Goal: Task Accomplishment & Management: Complete application form

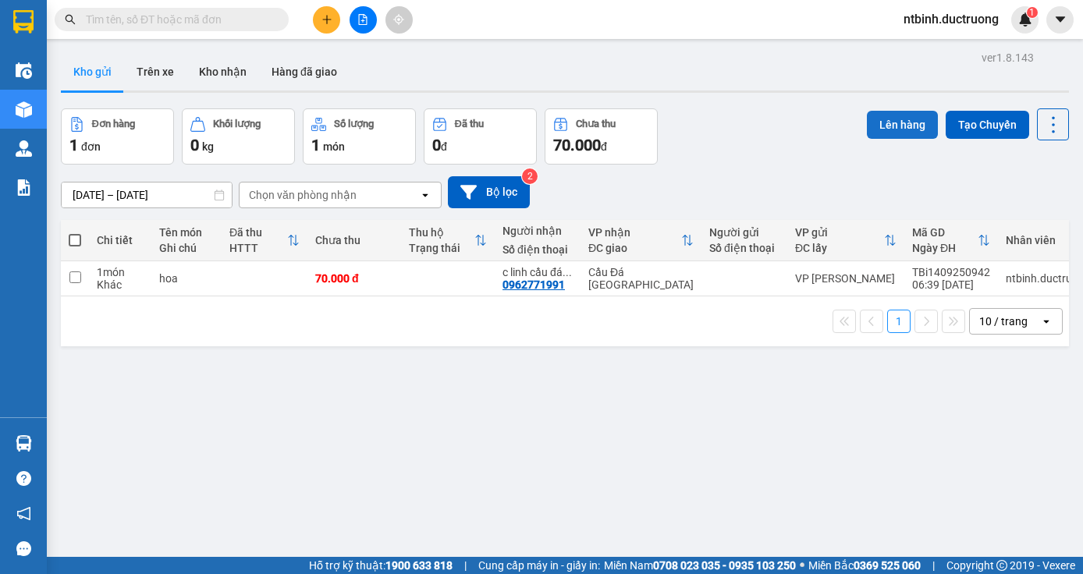
click at [878, 122] on button "Lên hàng" at bounding box center [902, 125] width 71 height 28
click at [80, 268] on td at bounding box center [75, 278] width 28 height 35
checkbox input "true"
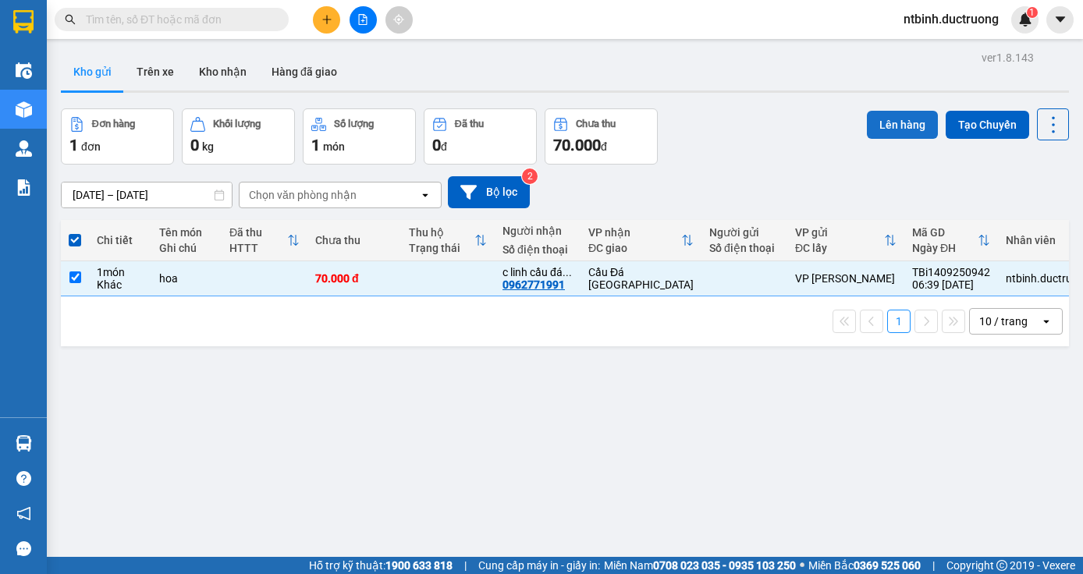
click at [875, 116] on button "Lên hàng" at bounding box center [902, 125] width 71 height 28
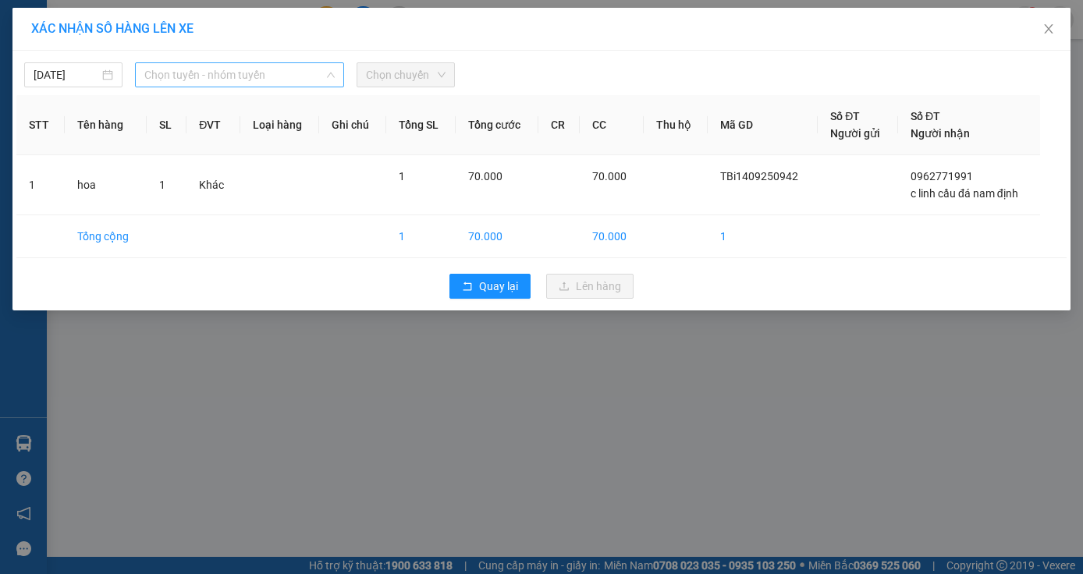
click at [306, 71] on span "Chọn tuyến - nhóm tuyến" at bounding box center [239, 74] width 190 height 23
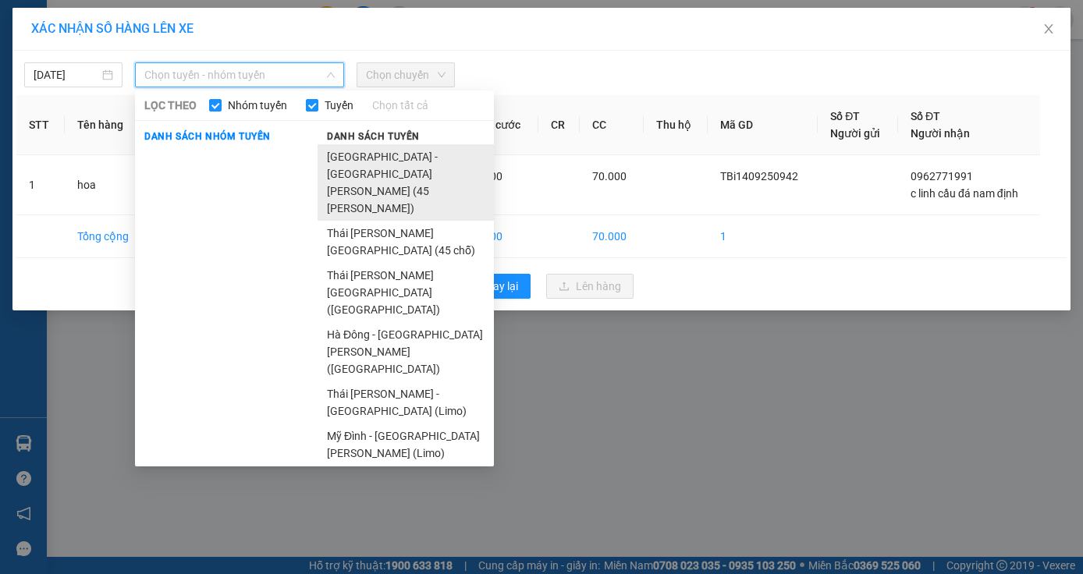
click at [367, 147] on li "[GEOGRAPHIC_DATA] - [GEOGRAPHIC_DATA][PERSON_NAME] (45 [PERSON_NAME])" at bounding box center [406, 182] width 176 height 76
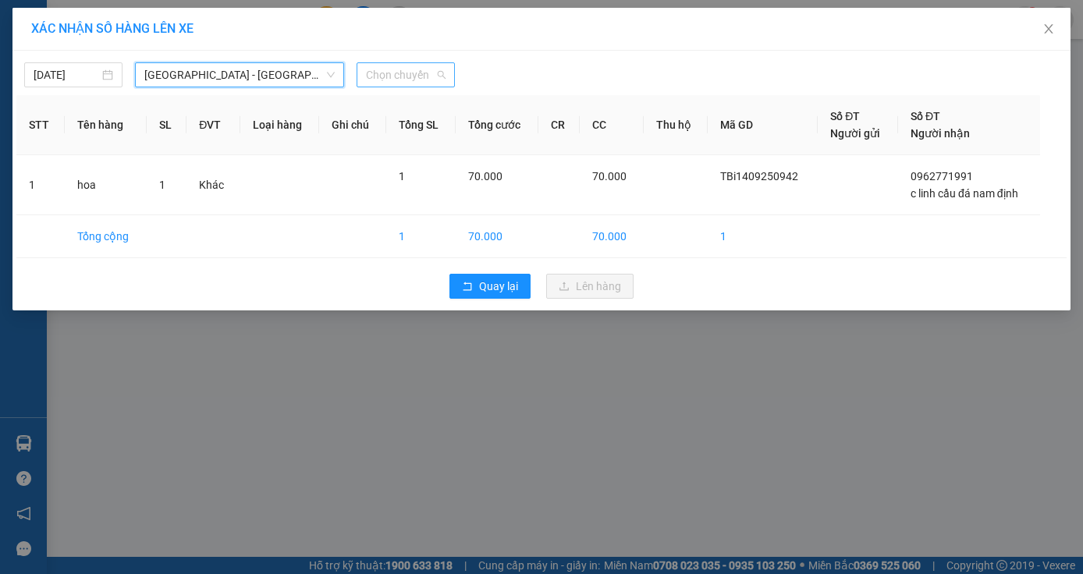
click at [407, 72] on span "Chọn chuyến" at bounding box center [406, 74] width 80 height 23
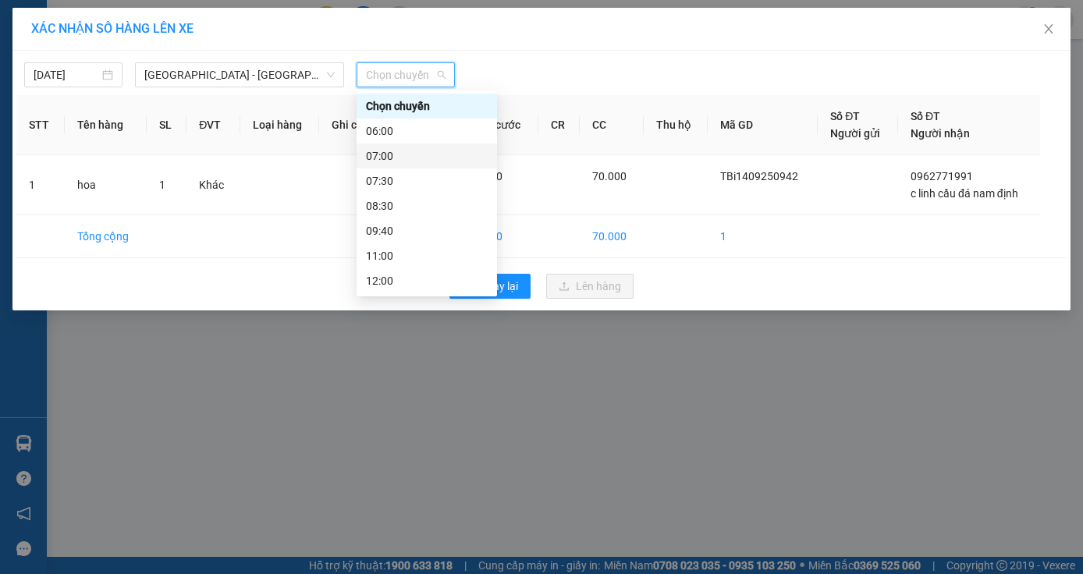
click at [380, 151] on div "07:00" at bounding box center [427, 155] width 122 height 17
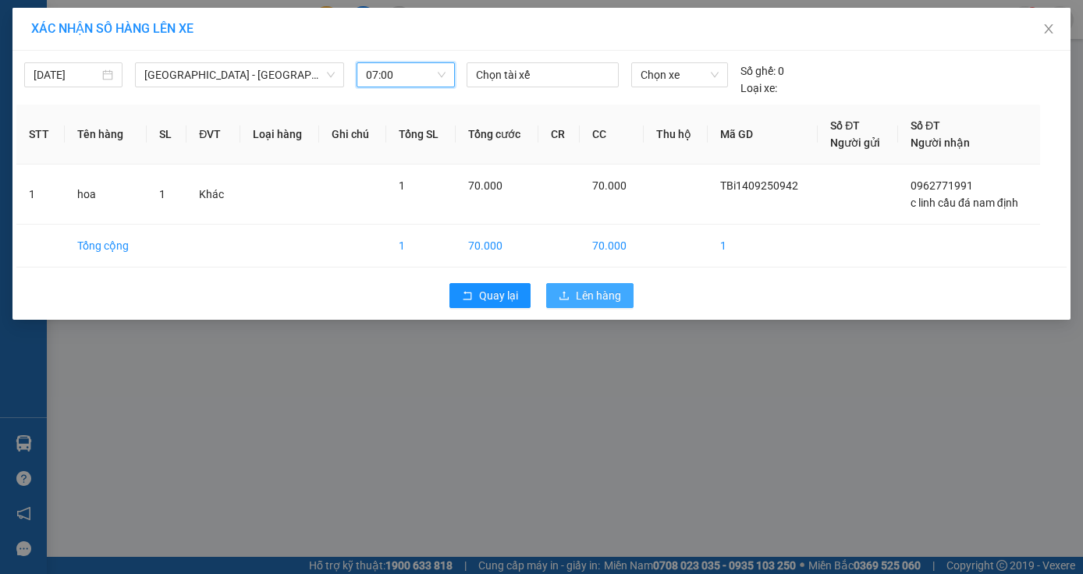
click at [595, 297] on span "Lên hàng" at bounding box center [598, 295] width 45 height 17
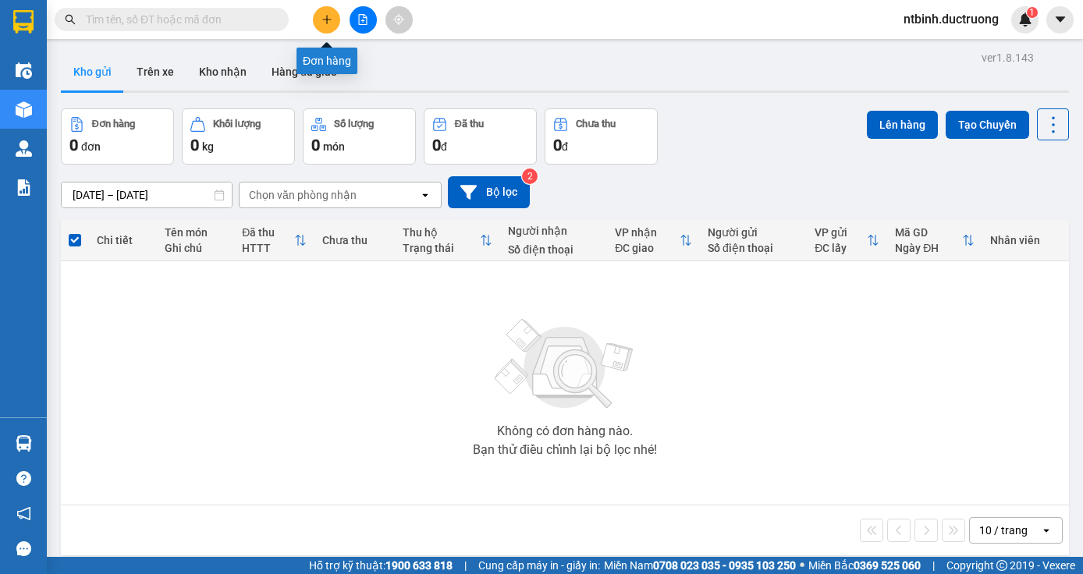
click at [334, 17] on button at bounding box center [326, 19] width 27 height 27
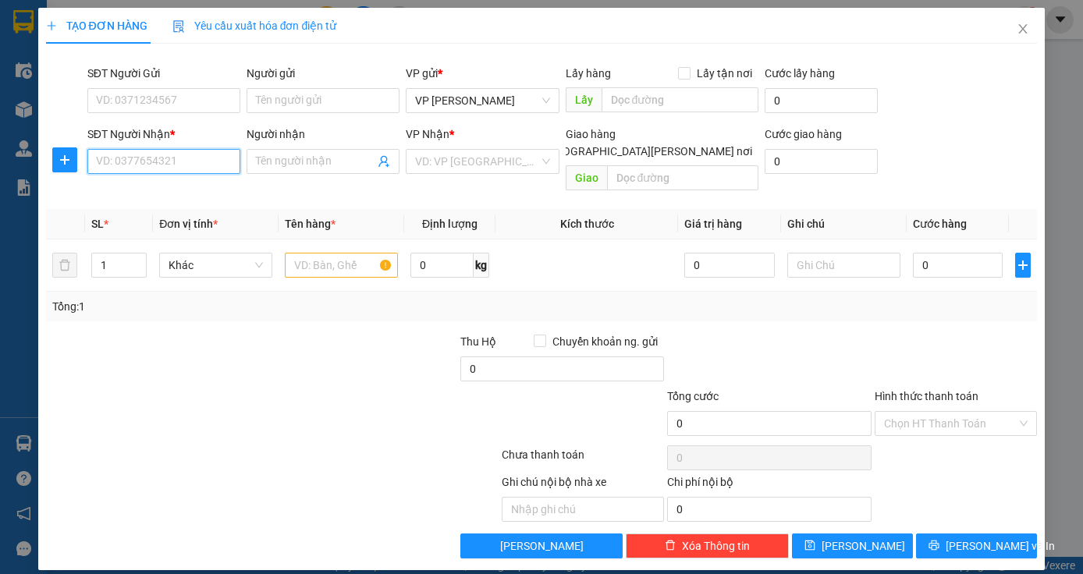
click at [169, 159] on input "SĐT Người Nhận *" at bounding box center [163, 161] width 153 height 25
click at [150, 162] on input "SĐT Người Nhận *" at bounding box center [163, 161] width 153 height 25
click at [145, 158] on input "SĐT Người Nhận *" at bounding box center [163, 161] width 153 height 25
click at [115, 159] on input "SĐT Người Nhận *" at bounding box center [163, 161] width 153 height 25
click at [143, 158] on input "SĐT Người Nhận *" at bounding box center [163, 161] width 153 height 25
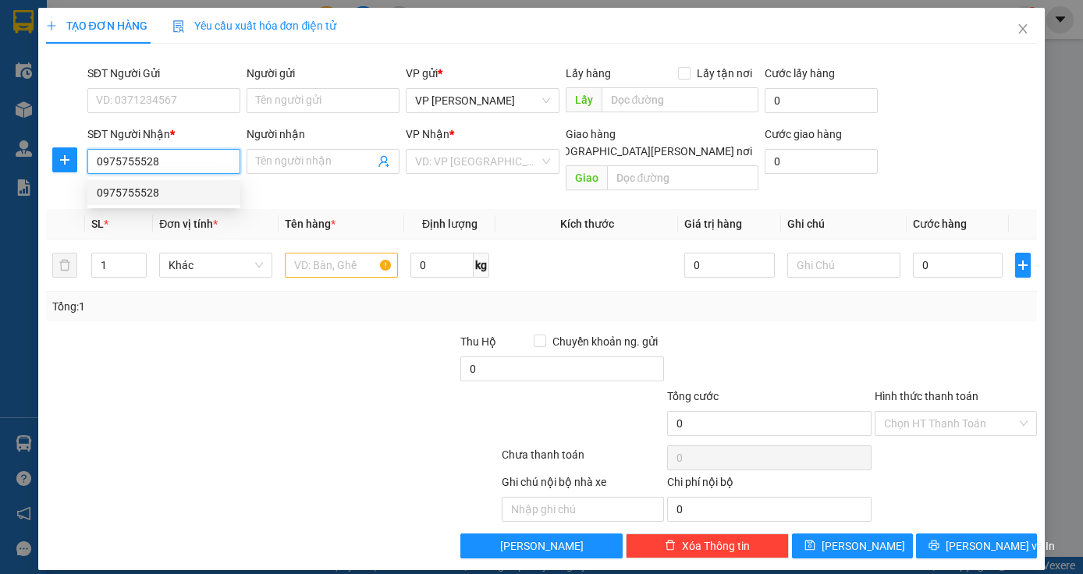
click at [163, 191] on div "0975755528" at bounding box center [164, 192] width 134 height 17
type input "0975755528"
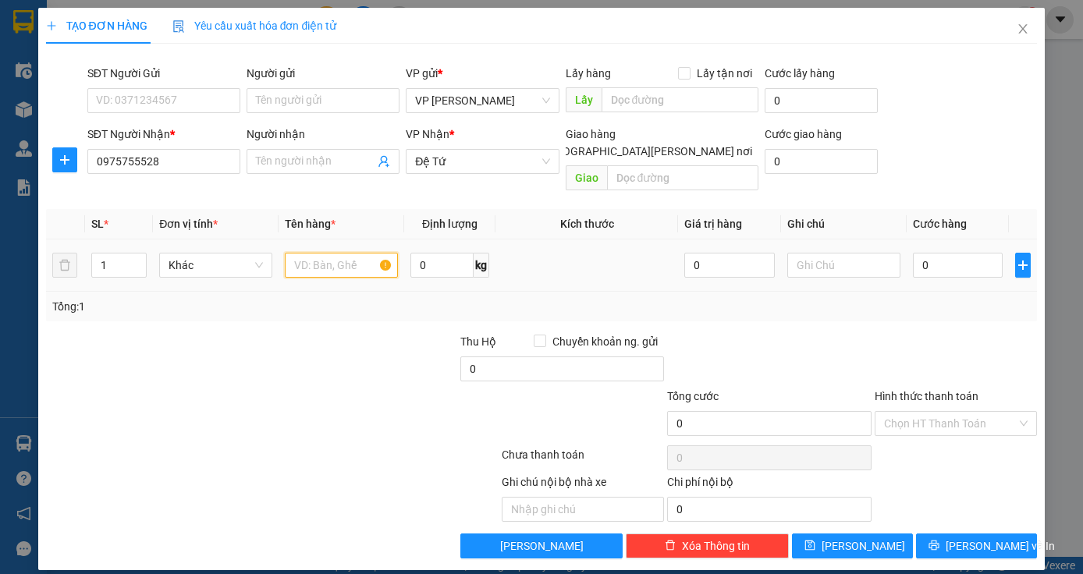
click at [332, 257] on input "text" at bounding box center [341, 265] width 113 height 25
type input "1 xop"
click at [949, 253] on input "0" at bounding box center [958, 265] width 91 height 25
type input "5"
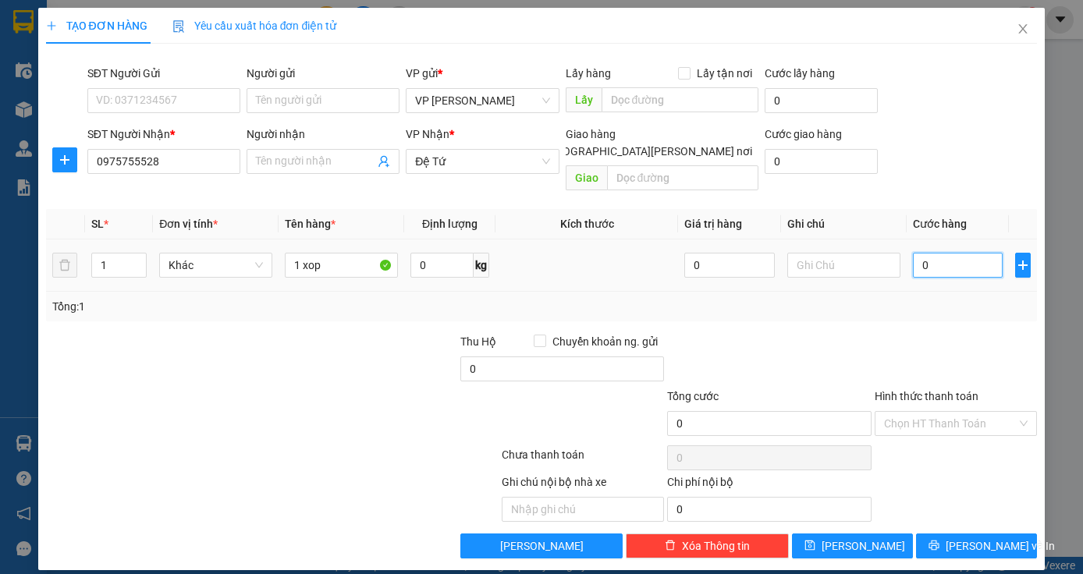
type input "5"
type input "50"
click at [949, 253] on input "50" at bounding box center [958, 265] width 91 height 25
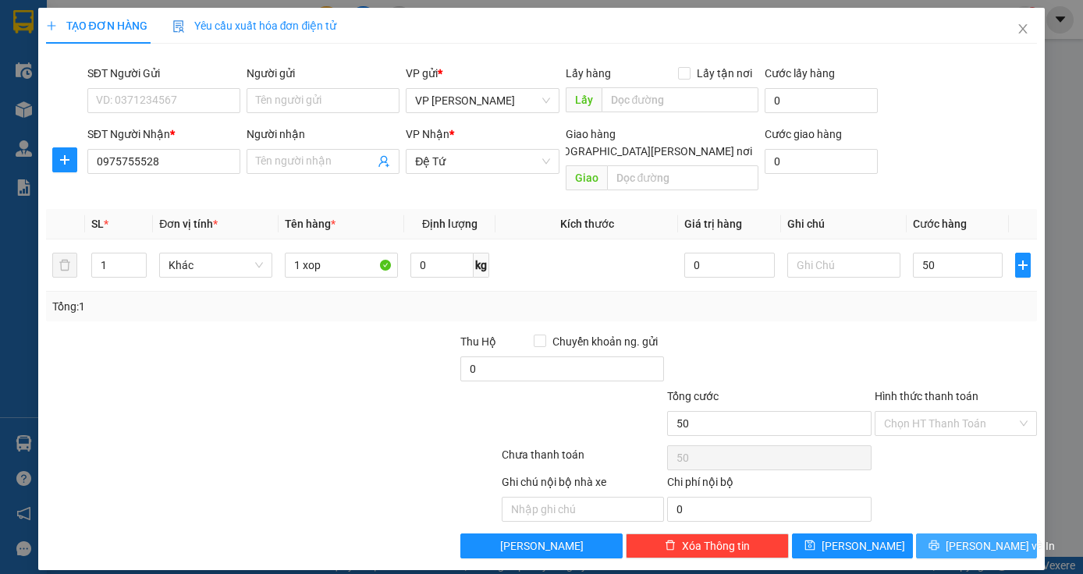
type input "50.000"
click at [958, 534] on button "[PERSON_NAME] và In" at bounding box center [976, 546] width 121 height 25
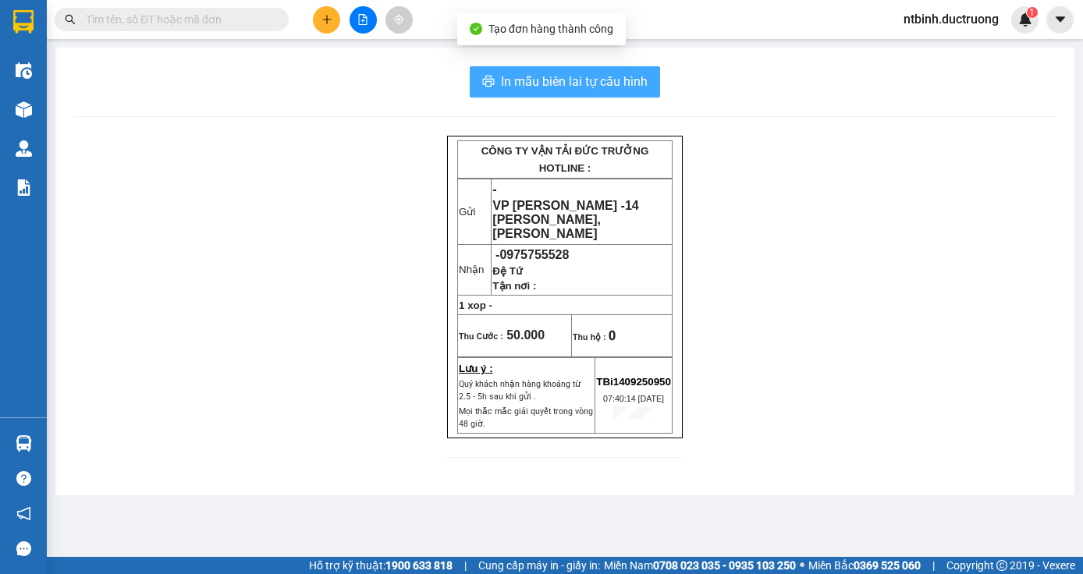
click at [627, 88] on span "In mẫu biên lai tự cấu hình" at bounding box center [574, 82] width 147 height 20
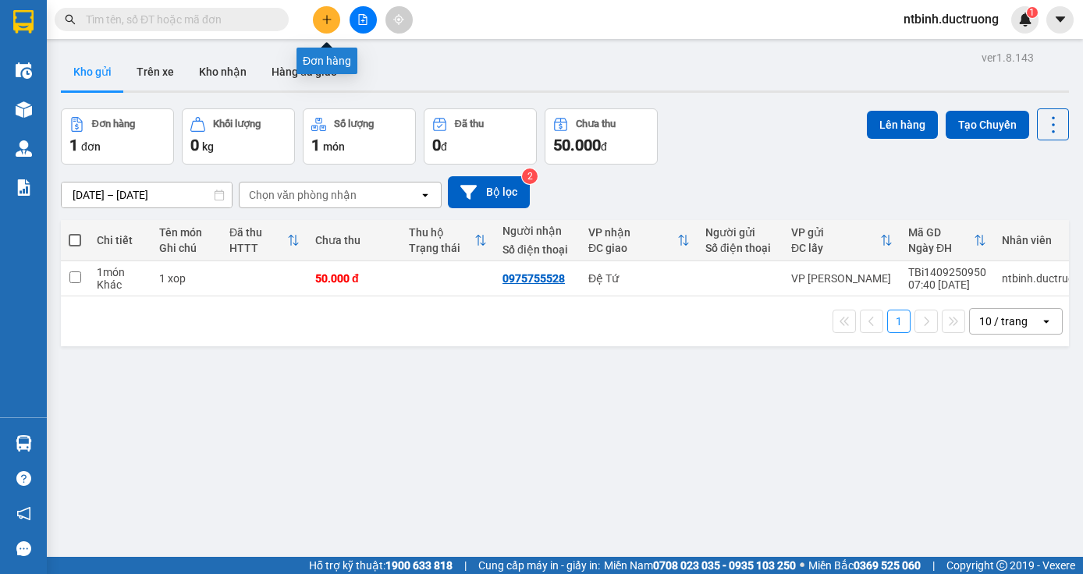
click at [322, 23] on icon "plus" at bounding box center [327, 19] width 11 height 11
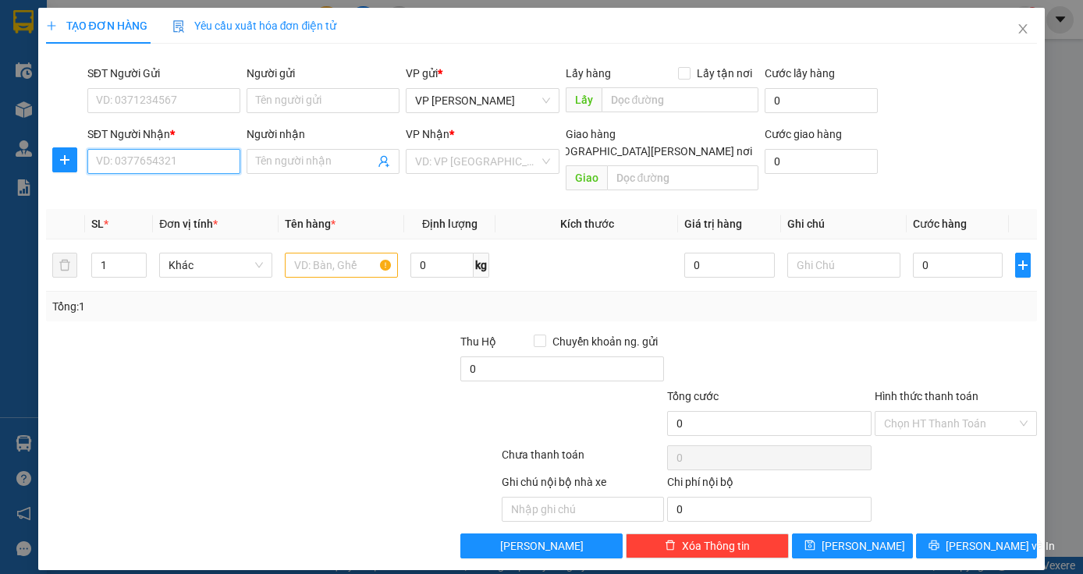
click at [177, 158] on input "SĐT Người Nhận *" at bounding box center [163, 161] width 153 height 25
click at [116, 165] on input "SĐT Người Nhận *" at bounding box center [163, 161] width 153 height 25
type input "0946329568"
click at [513, 167] on input "search" at bounding box center [476, 161] width 123 height 23
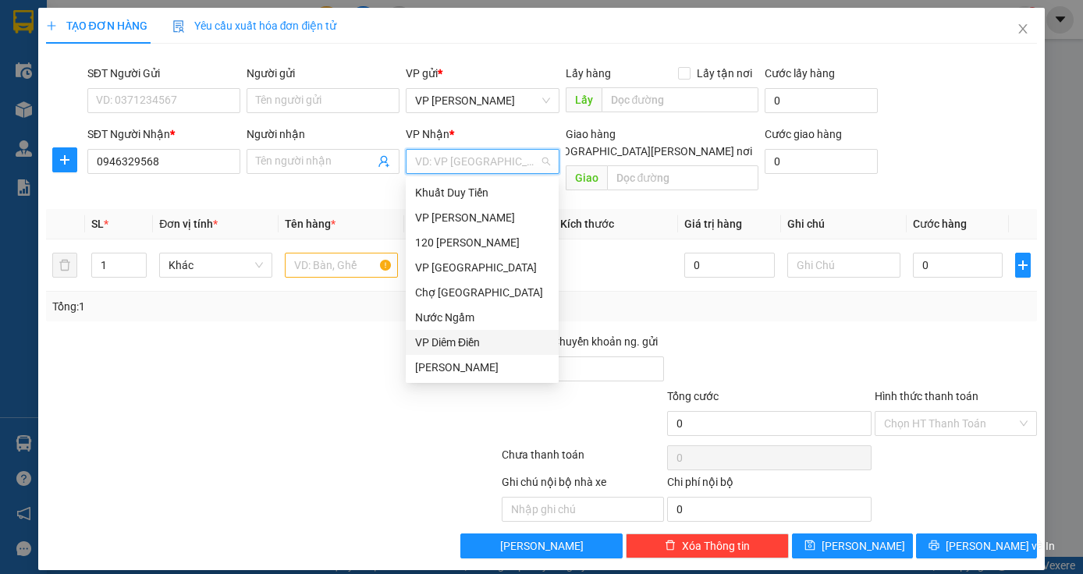
click at [462, 339] on div "VP Diêm Điền" at bounding box center [482, 342] width 134 height 17
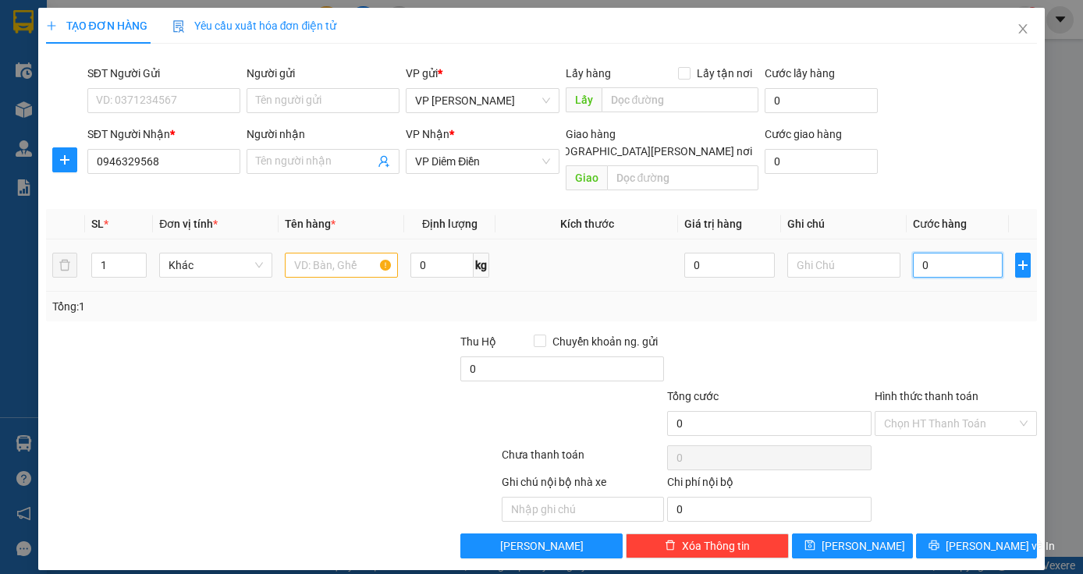
click at [954, 256] on input "0" at bounding box center [958, 265] width 91 height 25
type input "3"
type input "30"
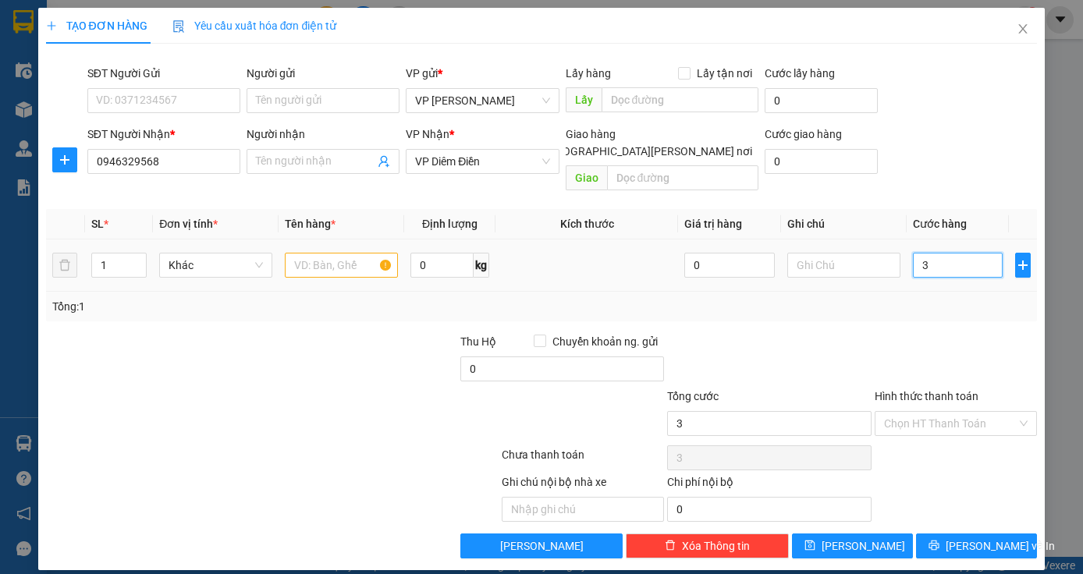
type input "30"
click at [954, 256] on input "30" at bounding box center [958, 265] width 91 height 25
type input "30.000"
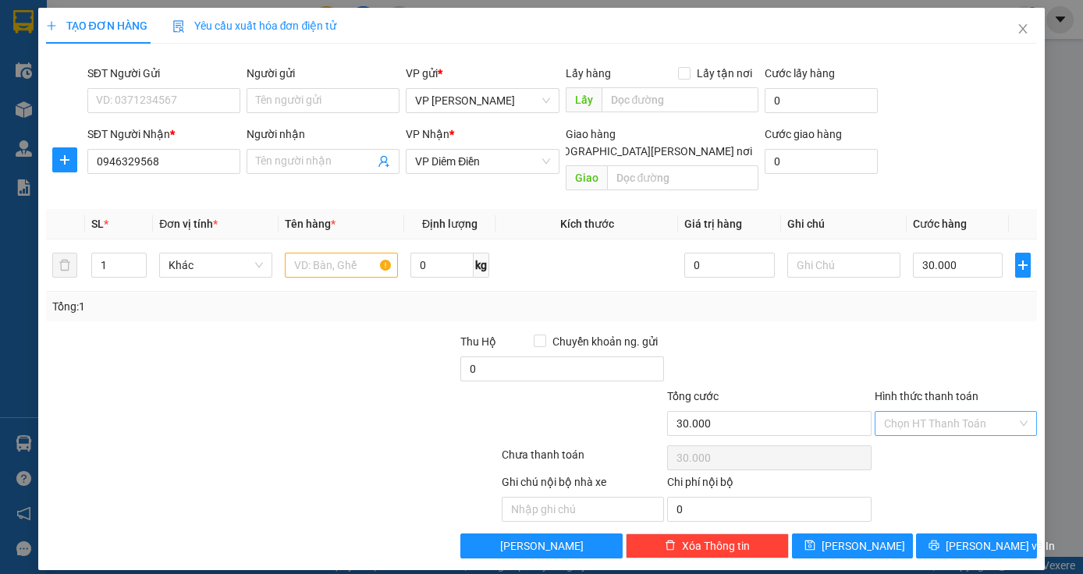
click at [958, 412] on input "Hình thức thanh toán" at bounding box center [950, 423] width 133 height 23
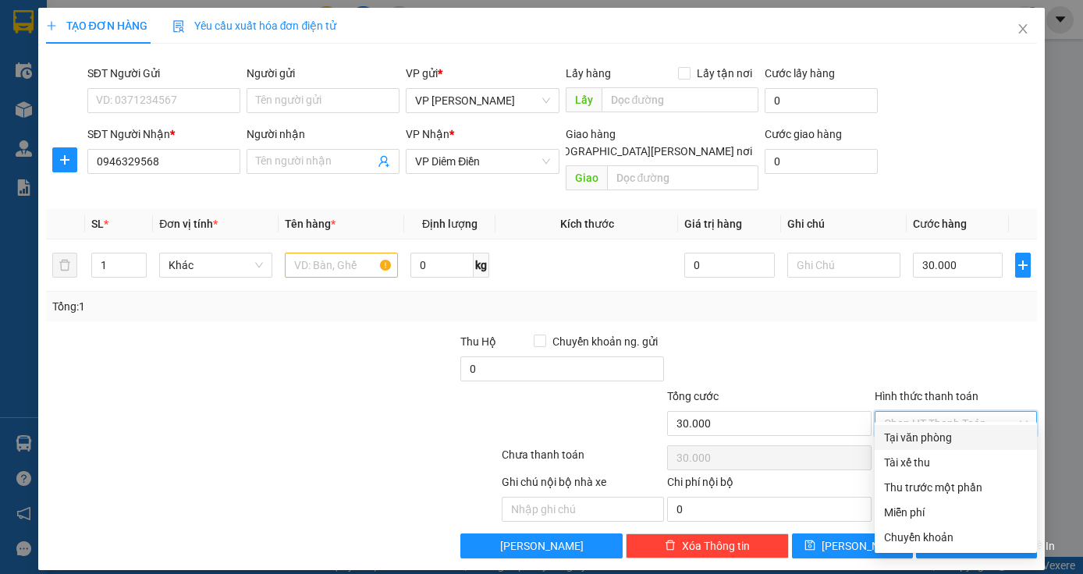
click at [956, 440] on div "Tại văn phòng" at bounding box center [956, 437] width 144 height 17
type input "0"
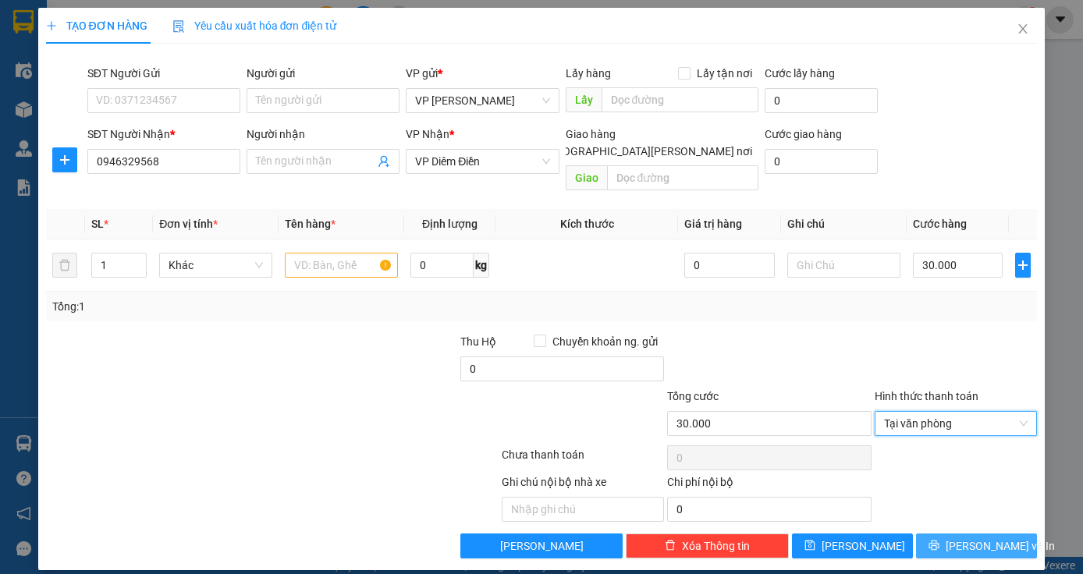
click at [1003, 538] on span "[PERSON_NAME] và In" at bounding box center [1000, 546] width 109 height 17
click at [357, 253] on input "text" at bounding box center [341, 265] width 113 height 25
type input "hồ sơ"
click at [975, 538] on span "[PERSON_NAME] và In" at bounding box center [1000, 546] width 109 height 17
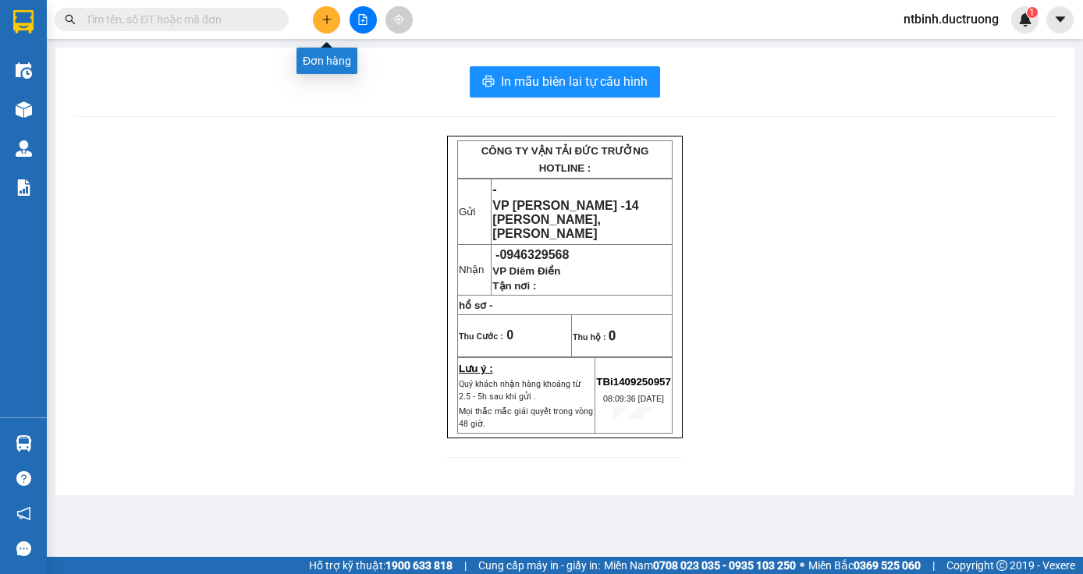
click at [318, 23] on button at bounding box center [326, 19] width 27 height 27
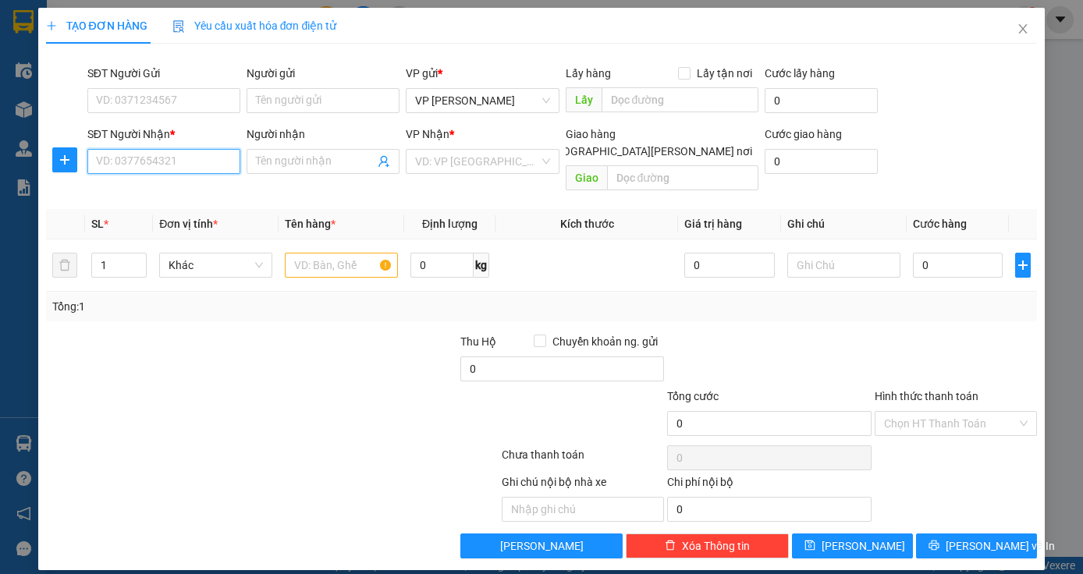
click at [119, 151] on input "SĐT Người Nhận *" at bounding box center [163, 161] width 153 height 25
click at [130, 190] on div "0522123333" at bounding box center [164, 192] width 134 height 17
type input "0522123333"
click at [325, 253] on input "text" at bounding box center [341, 265] width 113 height 25
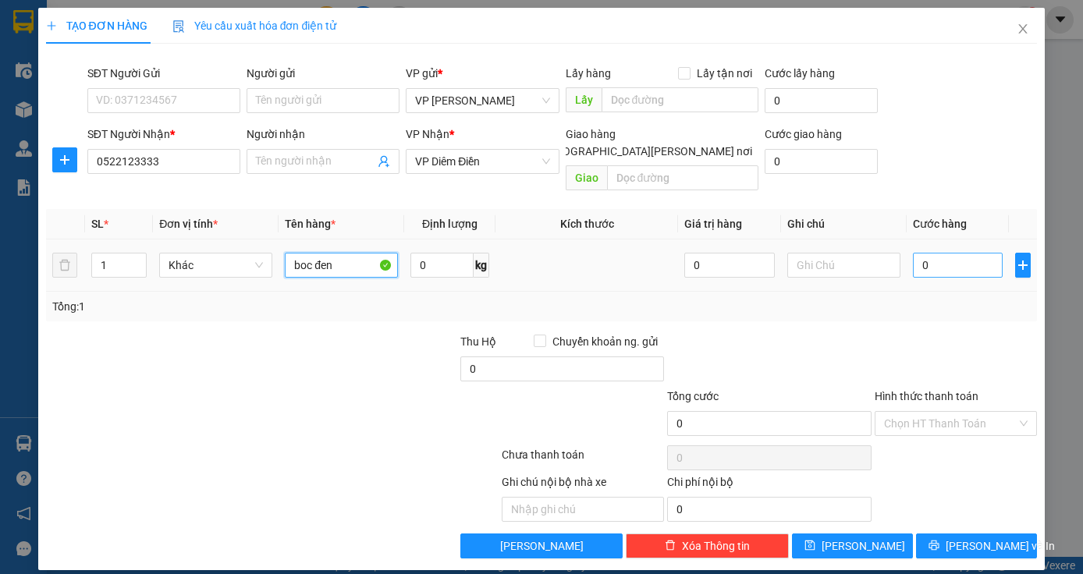
type input "boc đen"
click at [926, 253] on input "0" at bounding box center [958, 265] width 91 height 25
type input "5"
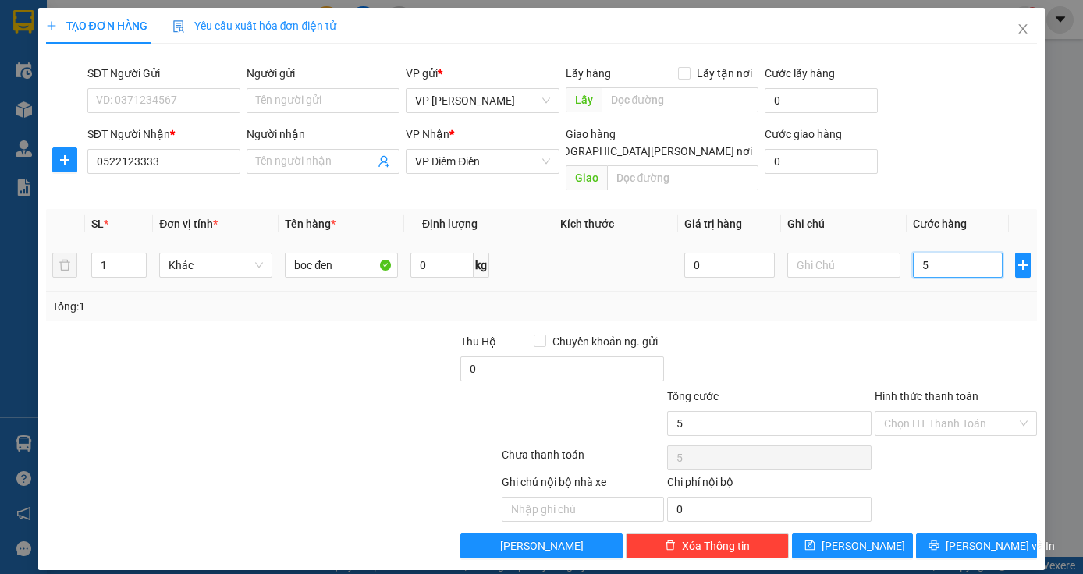
type input "50"
click at [926, 253] on input "50" at bounding box center [958, 265] width 91 height 25
type input "50.000"
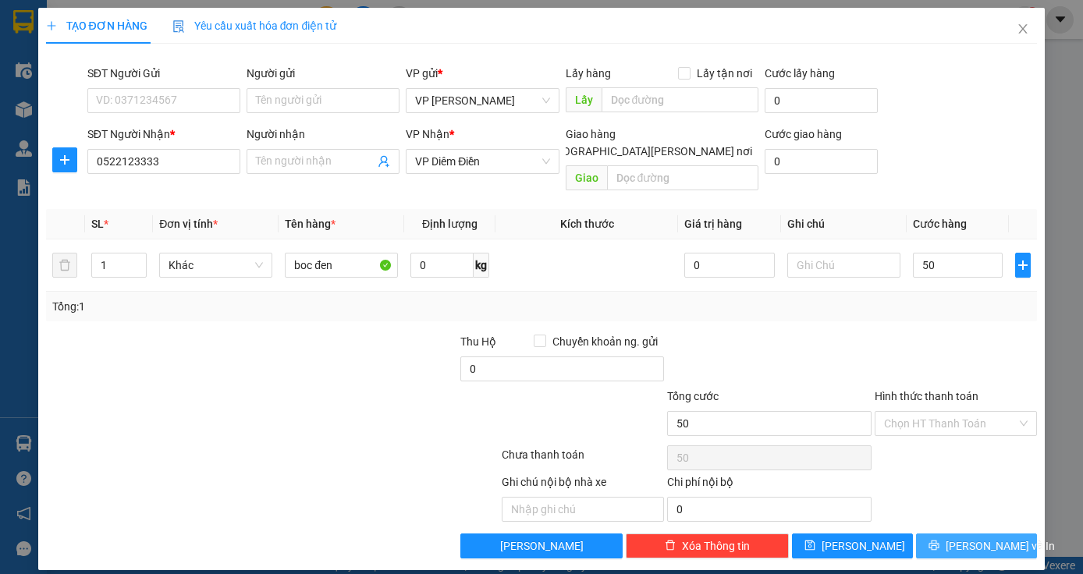
type input "50.000"
click at [961, 537] on button "[PERSON_NAME] và In" at bounding box center [976, 546] width 121 height 25
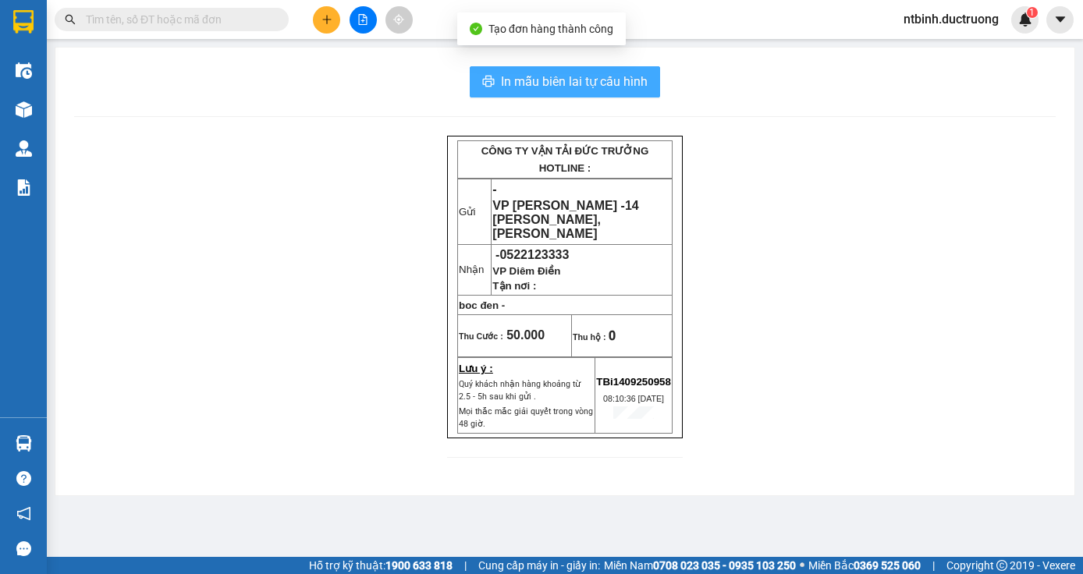
click at [613, 75] on span "In mẫu biên lai tự cấu hình" at bounding box center [574, 82] width 147 height 20
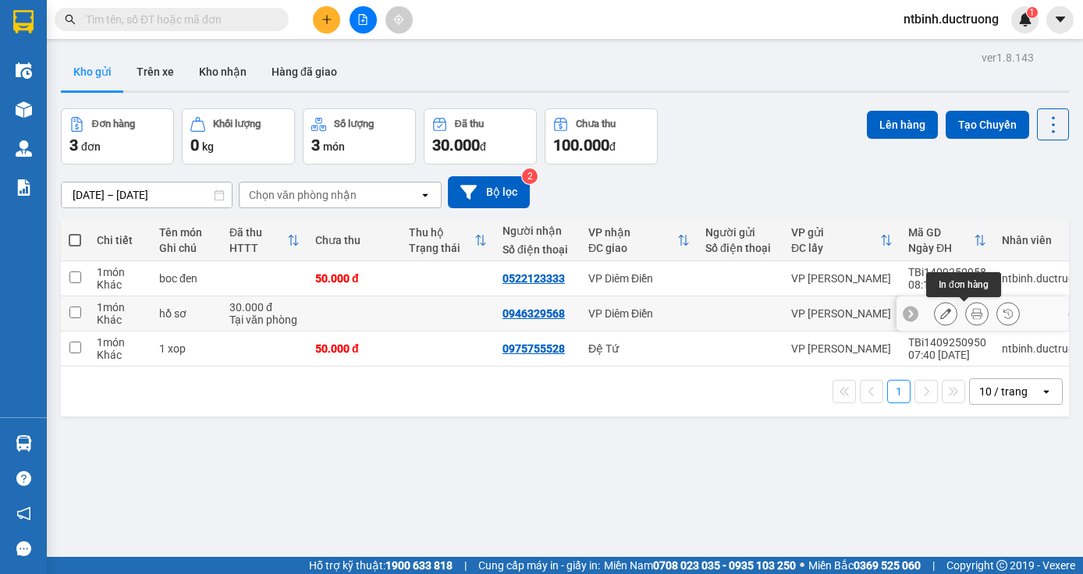
click at [972, 317] on icon at bounding box center [977, 313] width 11 height 11
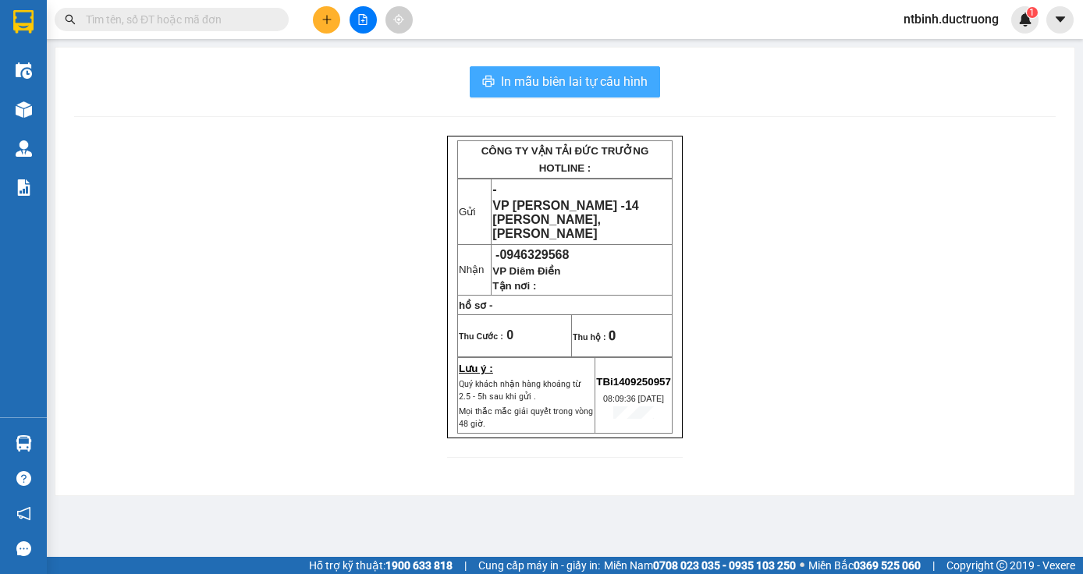
click at [589, 79] on span "In mẫu biên lai tự cấu hình" at bounding box center [574, 82] width 147 height 20
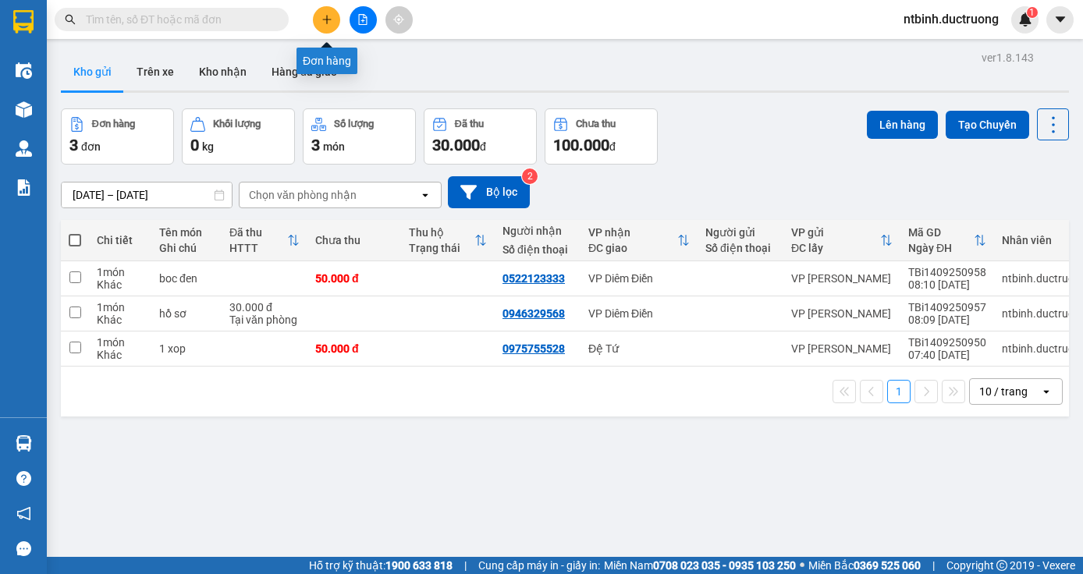
click at [331, 20] on icon "plus" at bounding box center [326, 19] width 9 height 1
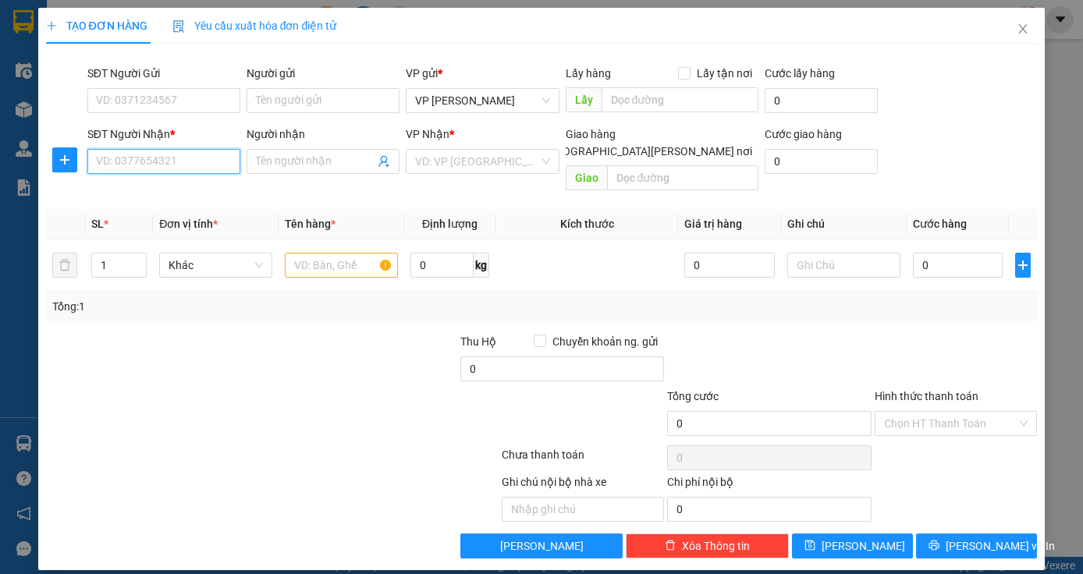
click at [125, 161] on input "SĐT Người Nhận *" at bounding box center [163, 161] width 153 height 25
type input "0984799914"
click at [492, 162] on input "search" at bounding box center [476, 161] width 123 height 23
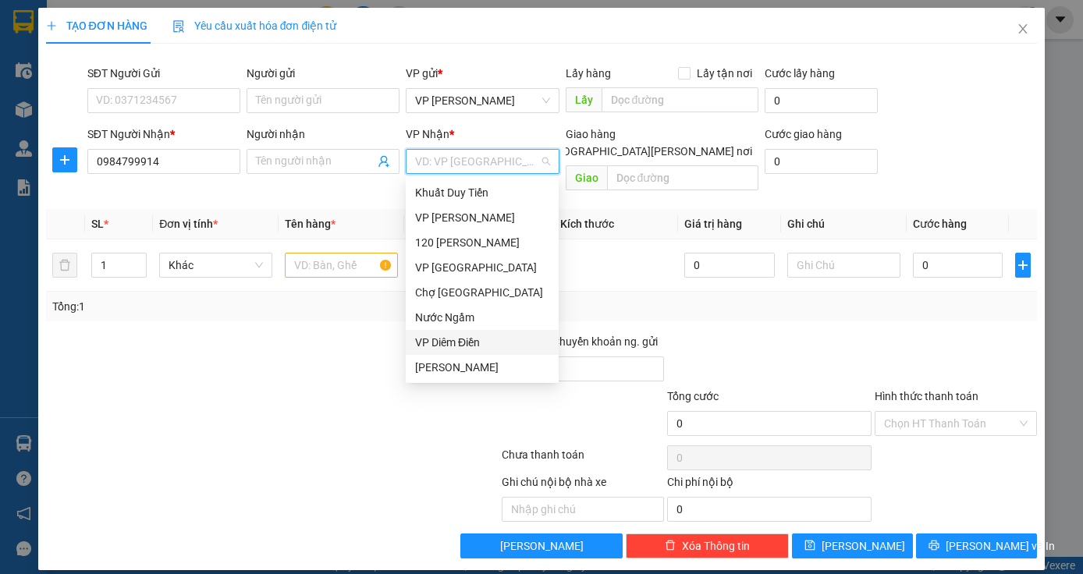
click at [475, 346] on div "VP Diêm Điền" at bounding box center [482, 342] width 134 height 17
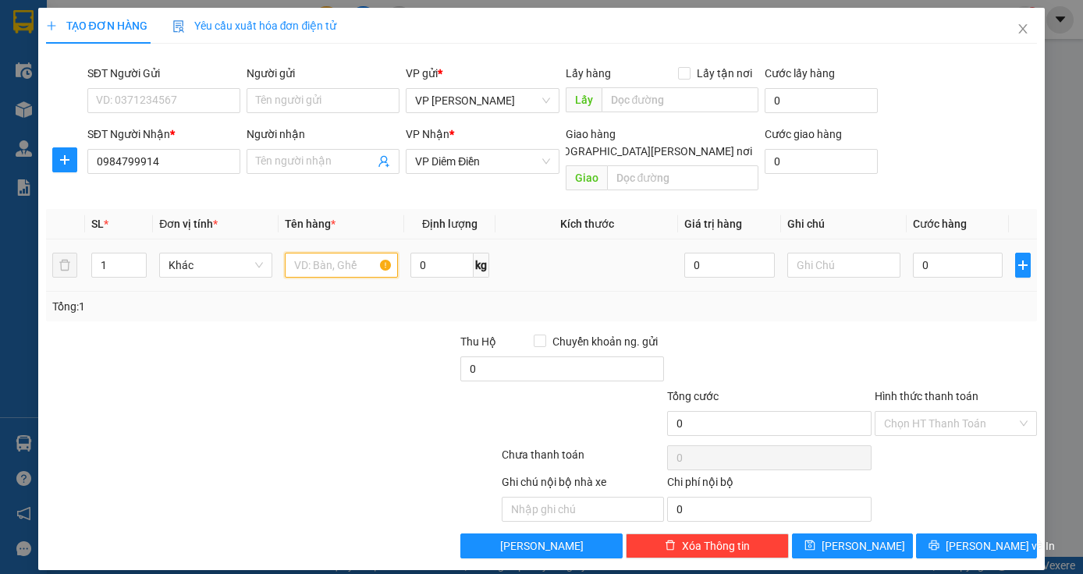
click at [341, 254] on input "text" at bounding box center [341, 265] width 113 height 25
type input "hộp nhỏ"
click at [933, 253] on input "0" at bounding box center [958, 265] width 91 height 25
type input "3"
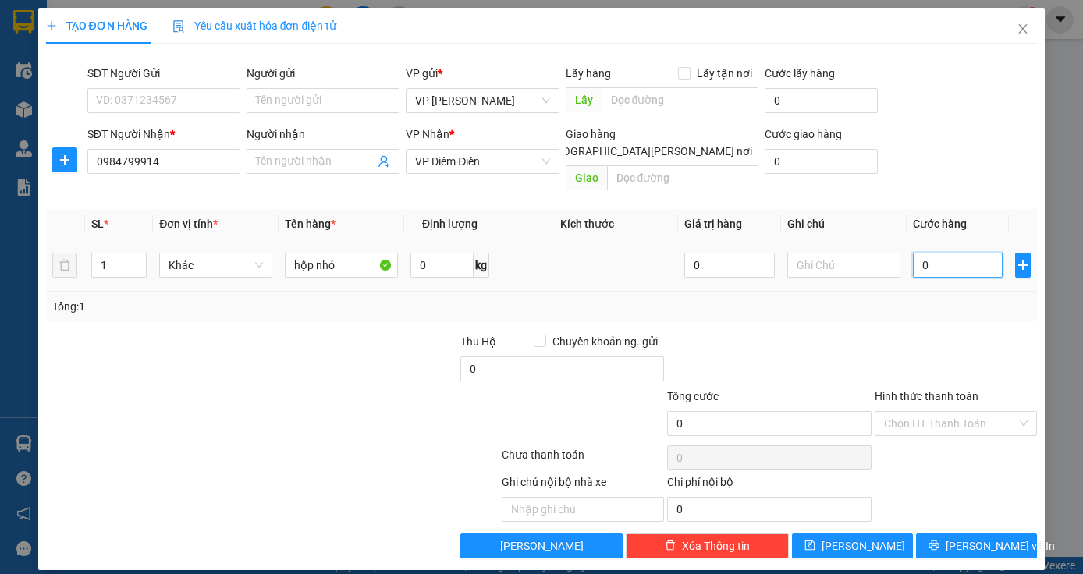
type input "3"
type input "30"
click at [933, 253] on input "30" at bounding box center [958, 265] width 91 height 25
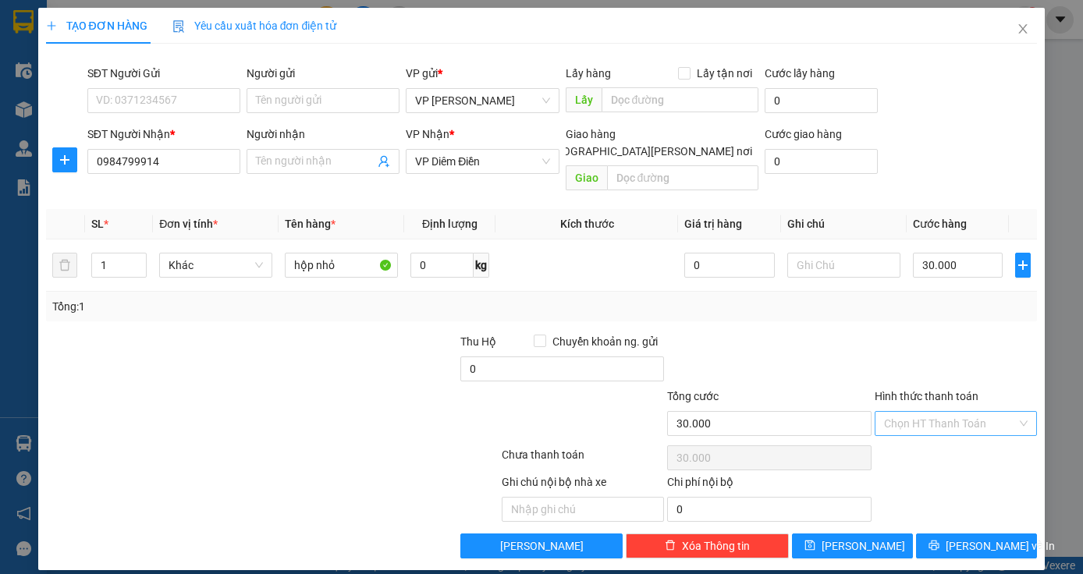
click at [942, 412] on input "Hình thức thanh toán" at bounding box center [950, 423] width 133 height 23
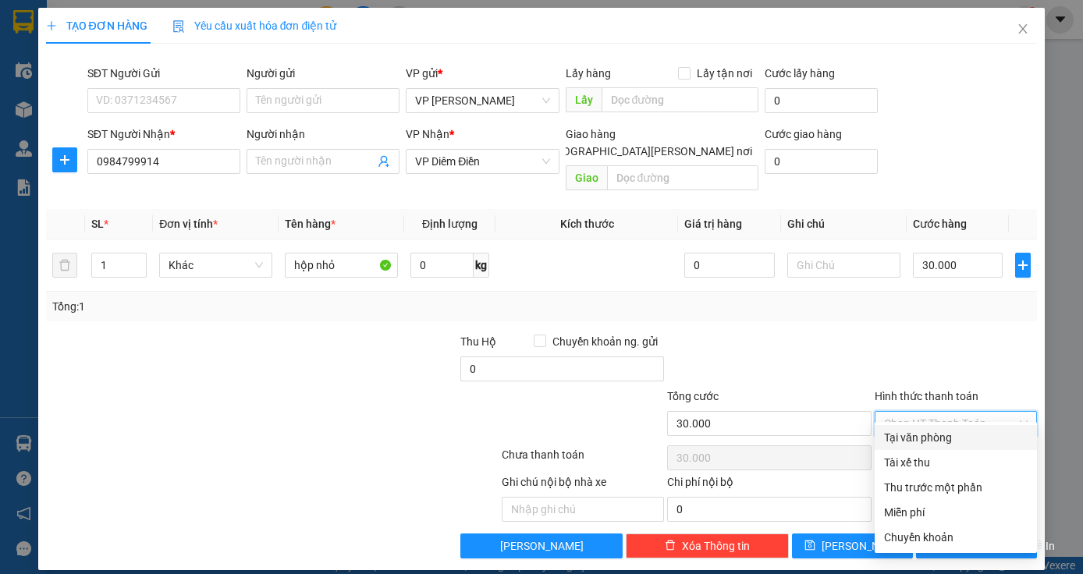
click at [944, 442] on div "Tại văn phòng" at bounding box center [956, 437] width 144 height 17
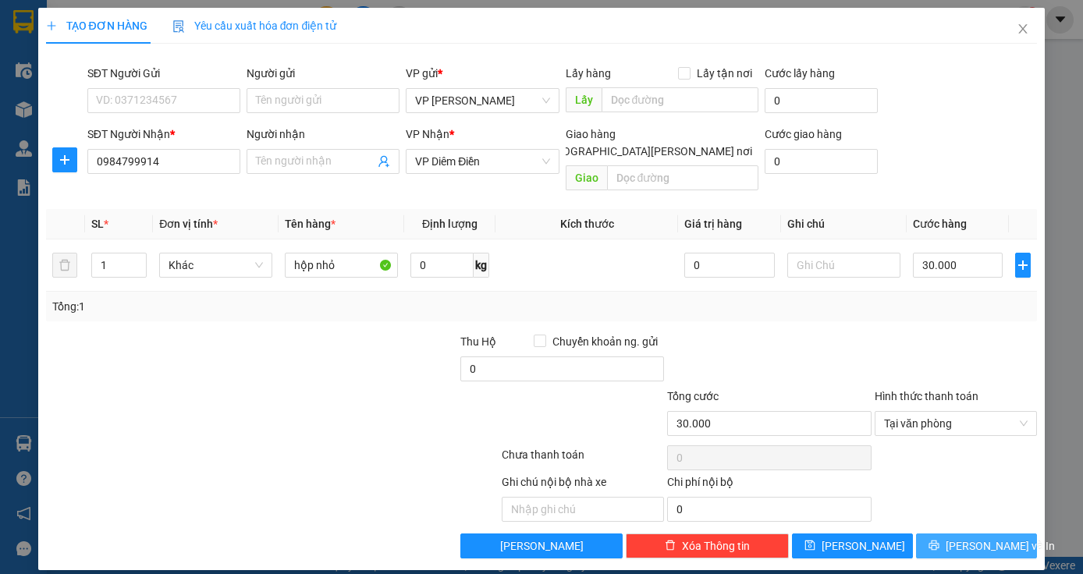
click at [979, 538] on span "[PERSON_NAME] và In" at bounding box center [1000, 546] width 109 height 17
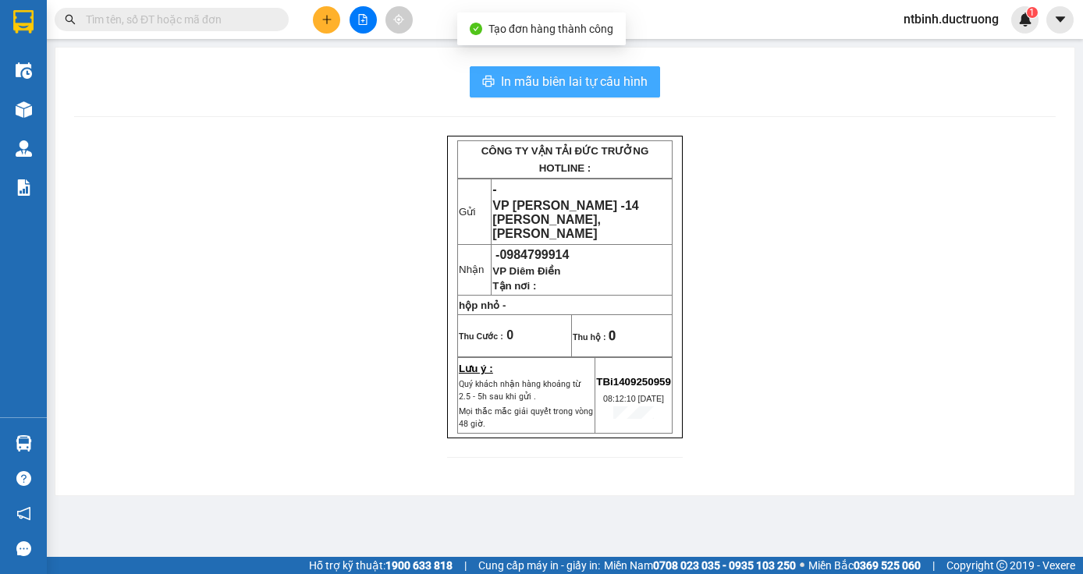
click at [593, 83] on span "In mẫu biên lai tự cấu hình" at bounding box center [574, 82] width 147 height 20
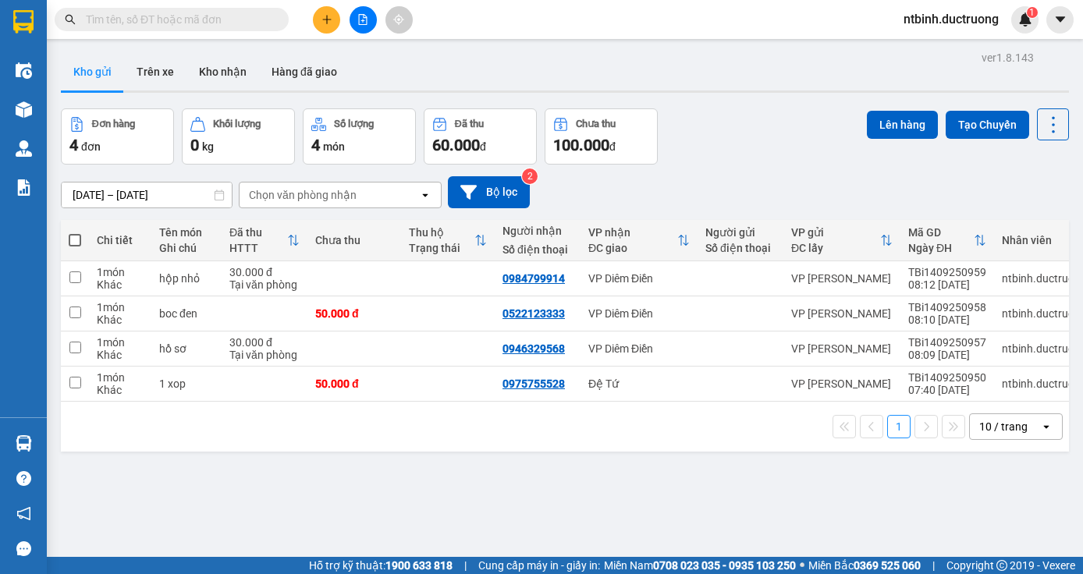
click at [323, 19] on icon "plus" at bounding box center [327, 19] width 11 height 11
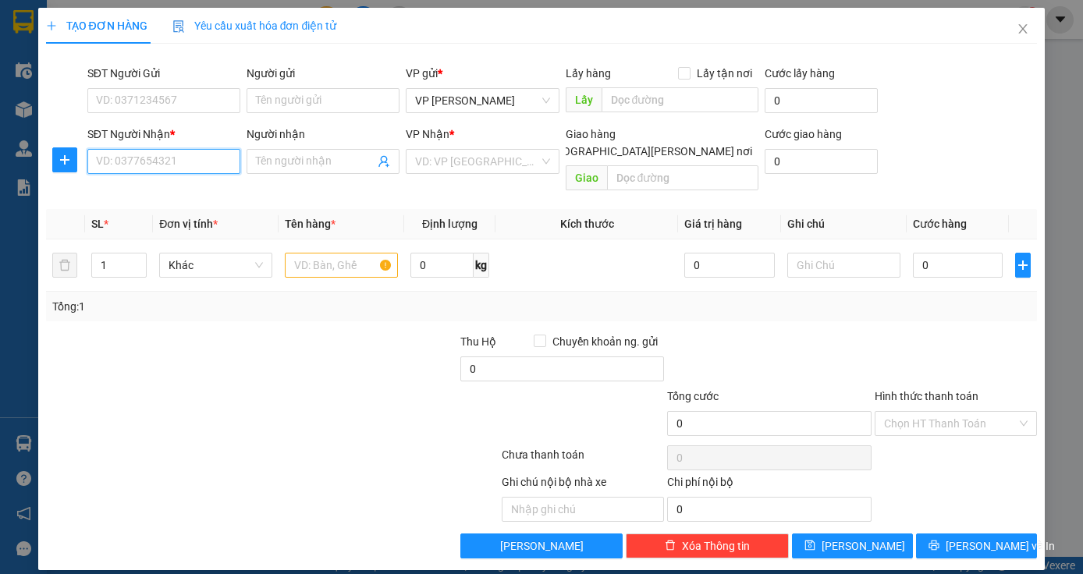
click at [188, 164] on input "SĐT Người Nhận *" at bounding box center [163, 161] width 153 height 25
type input "0827185548"
click at [186, 187] on div "0827185548 - ngã 3 kỳ đồng" at bounding box center [166, 192] width 138 height 17
type input "ngã 3 kỳ đồng"
type input "0827185548"
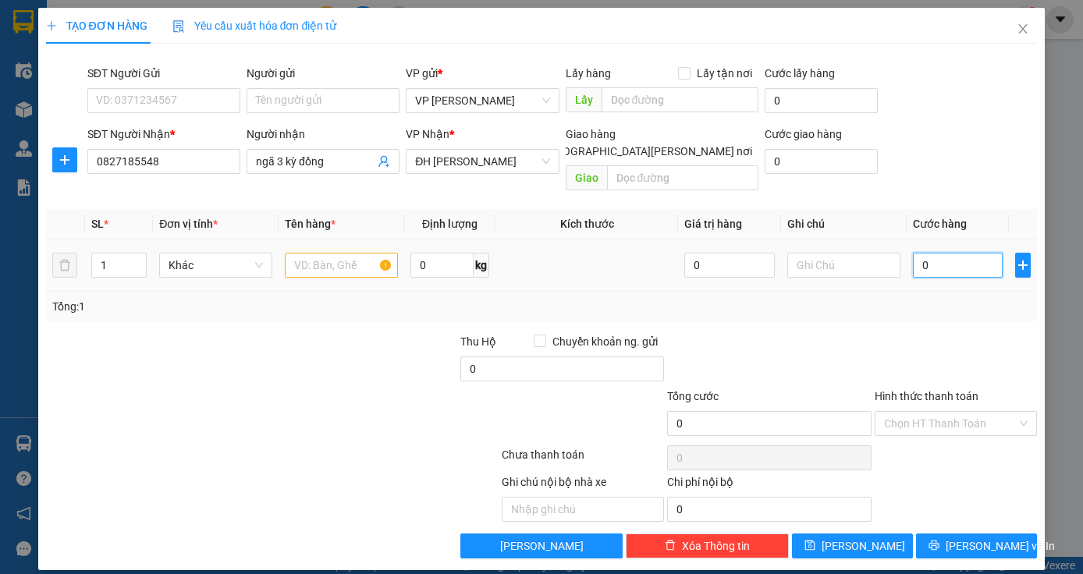
click at [935, 253] on input "0" at bounding box center [958, 265] width 91 height 25
type input "6"
type input "60"
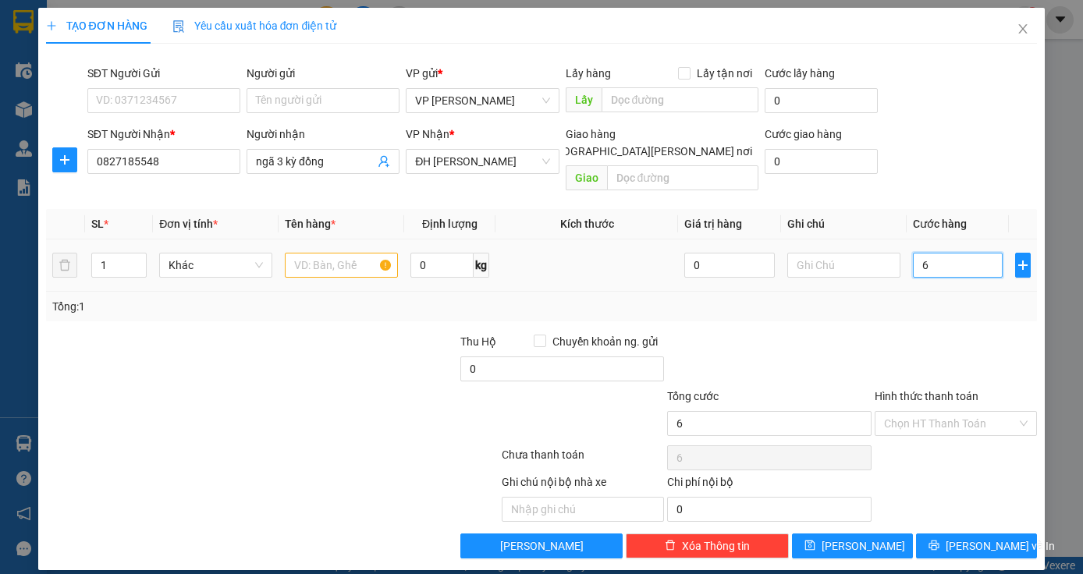
type input "60"
click at [935, 253] on input "60" at bounding box center [958, 265] width 91 height 25
type input "60.000"
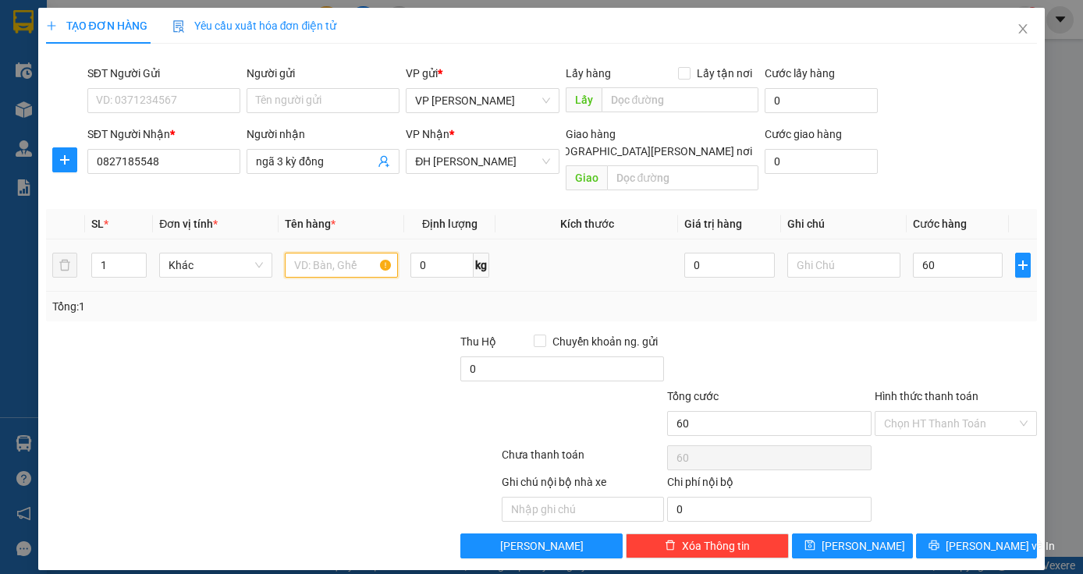
type input "60.000"
click at [332, 253] on input "text" at bounding box center [341, 265] width 113 height 25
type input "hoa"
click at [1000, 538] on span "[PERSON_NAME] và In" at bounding box center [1000, 546] width 109 height 17
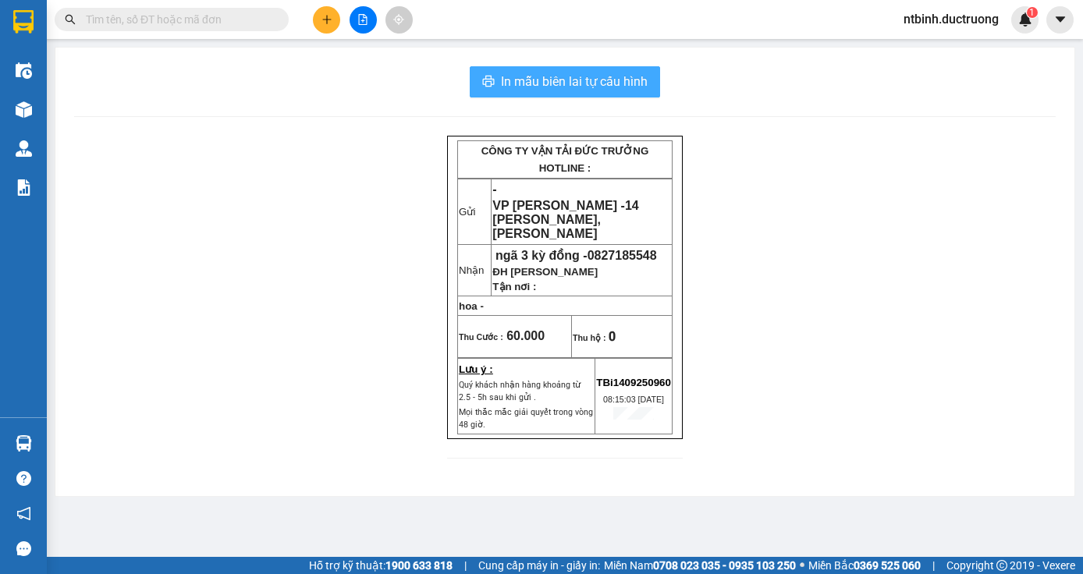
click at [635, 74] on span "In mẫu biên lai tự cấu hình" at bounding box center [574, 82] width 147 height 20
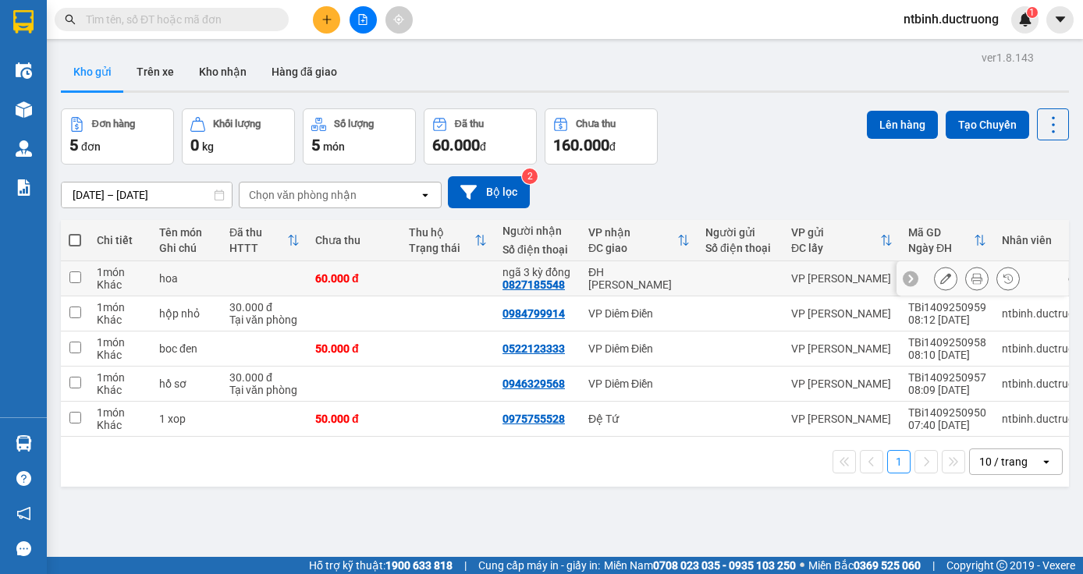
click at [73, 273] on input "checkbox" at bounding box center [75, 278] width 12 height 12
checkbox input "true"
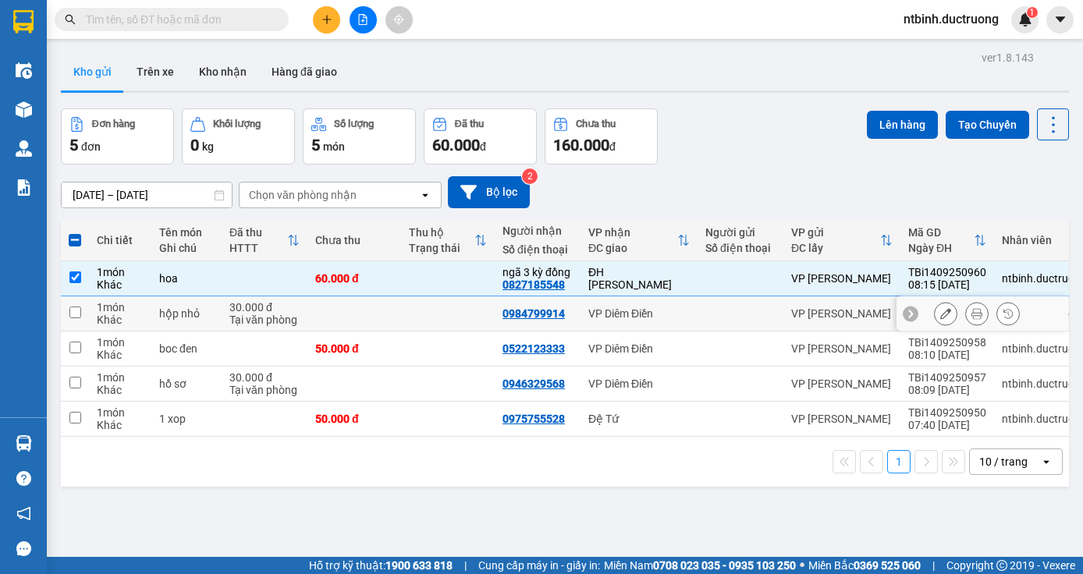
click at [74, 311] on input "checkbox" at bounding box center [75, 313] width 12 height 12
checkbox input "true"
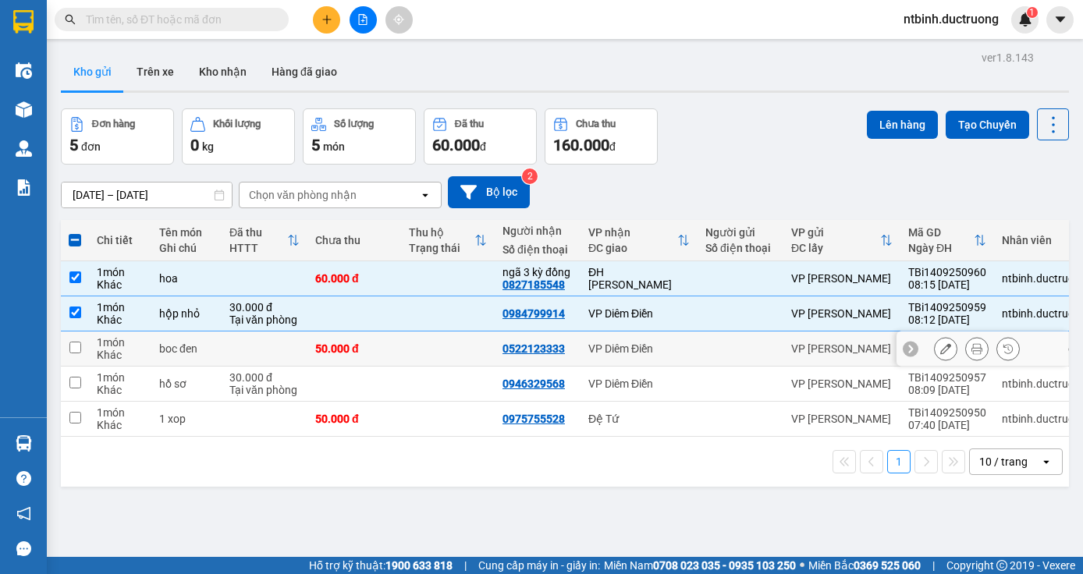
click at [80, 342] on input "checkbox" at bounding box center [75, 348] width 12 height 12
checkbox input "true"
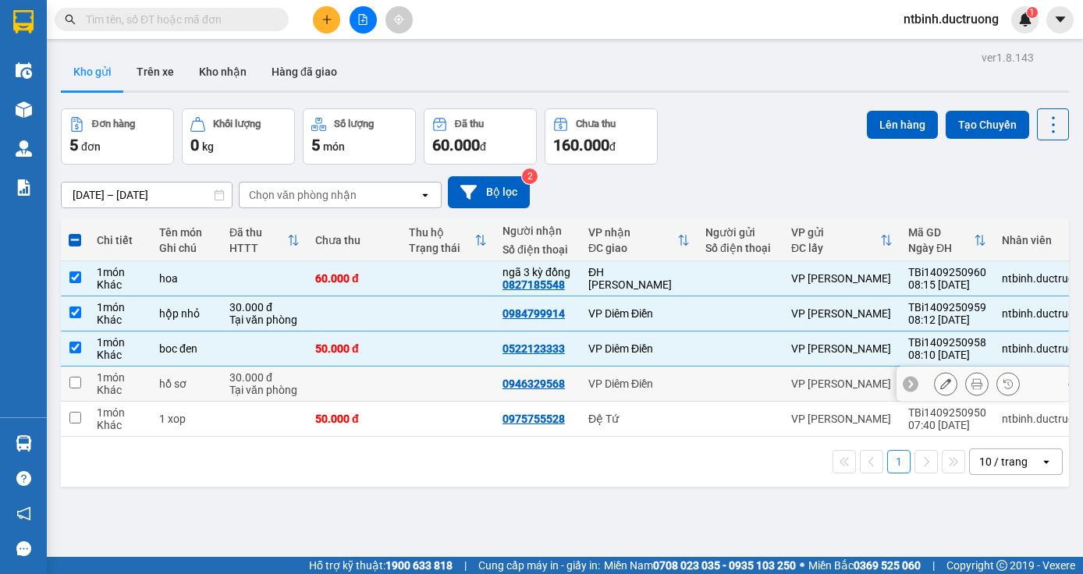
click at [76, 379] on input "checkbox" at bounding box center [75, 383] width 12 height 12
checkbox input "true"
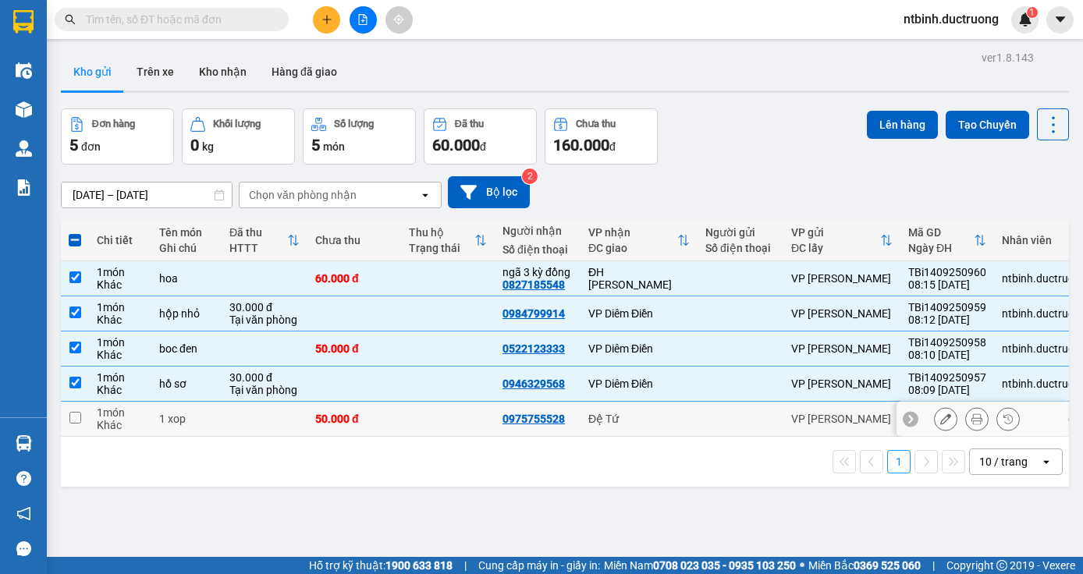
click at [76, 417] on input "checkbox" at bounding box center [75, 418] width 12 height 12
checkbox input "true"
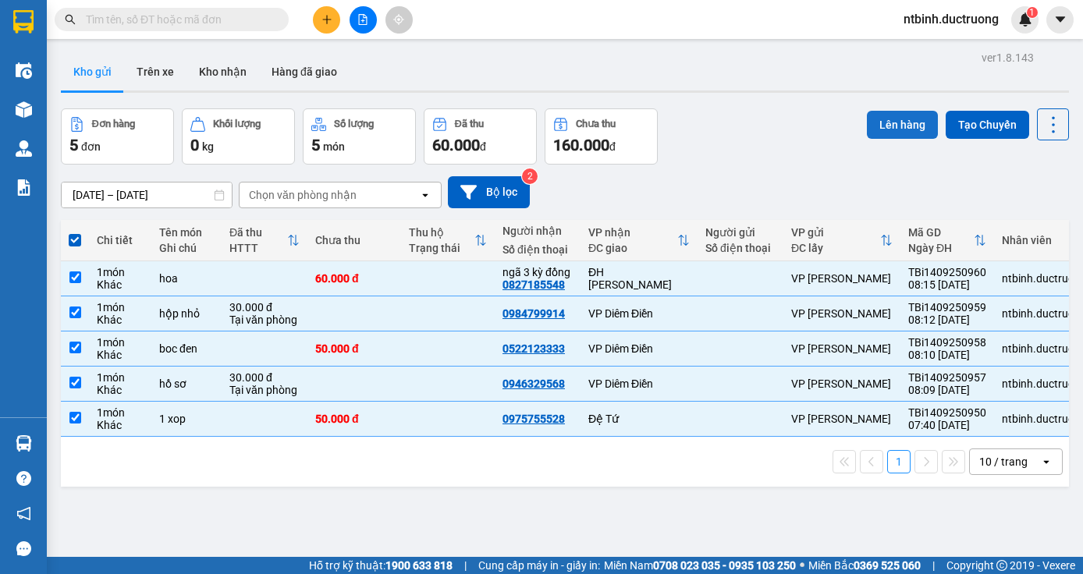
click at [879, 111] on button "Lên hàng" at bounding box center [902, 125] width 71 height 28
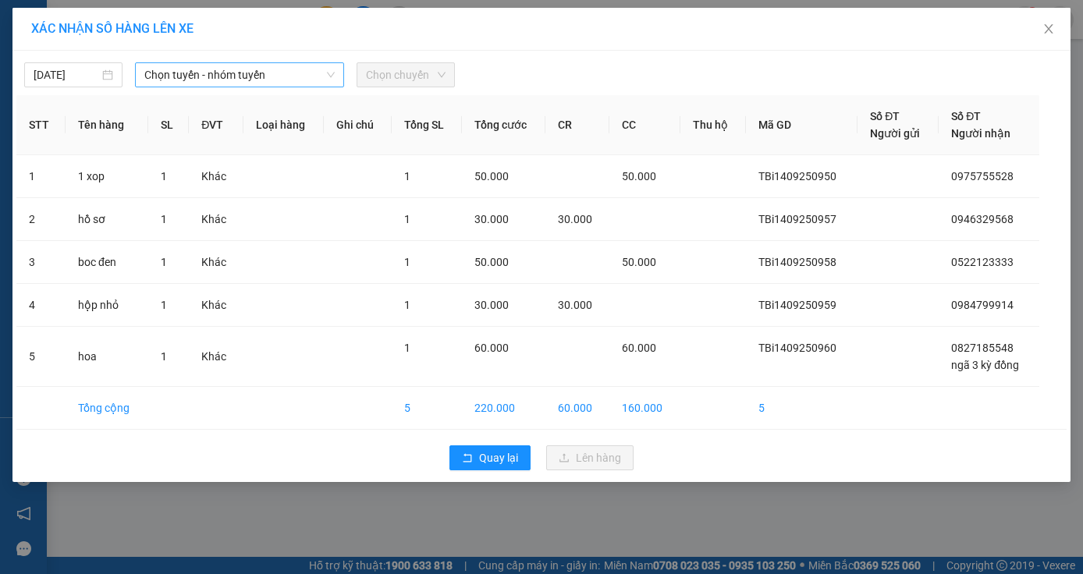
click at [286, 80] on span "Chọn tuyến - nhóm tuyến" at bounding box center [239, 74] width 190 height 23
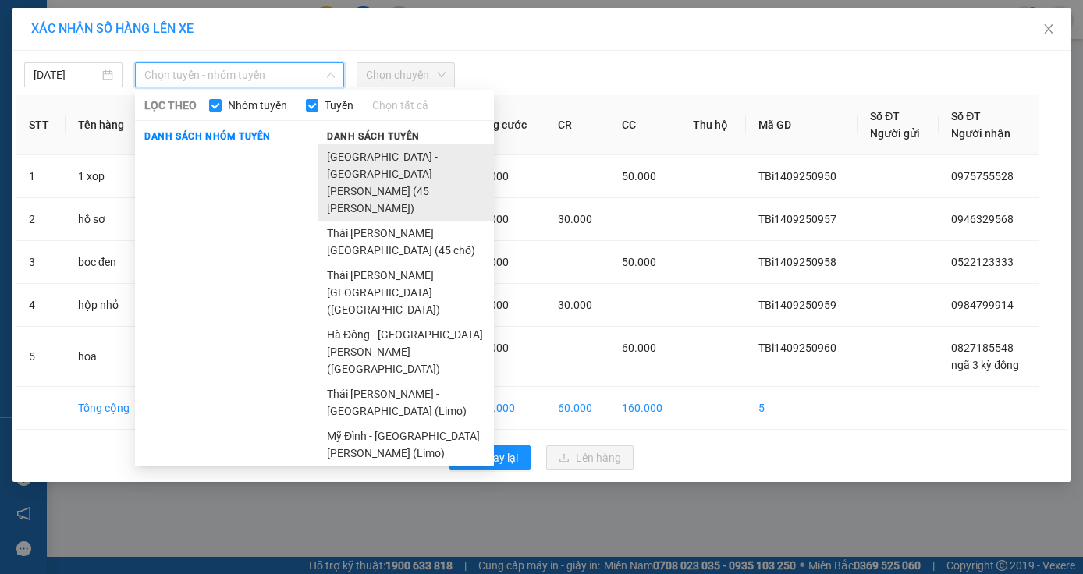
click at [405, 155] on li "[GEOGRAPHIC_DATA] - [GEOGRAPHIC_DATA][PERSON_NAME] (45 [PERSON_NAME])" at bounding box center [406, 182] width 176 height 76
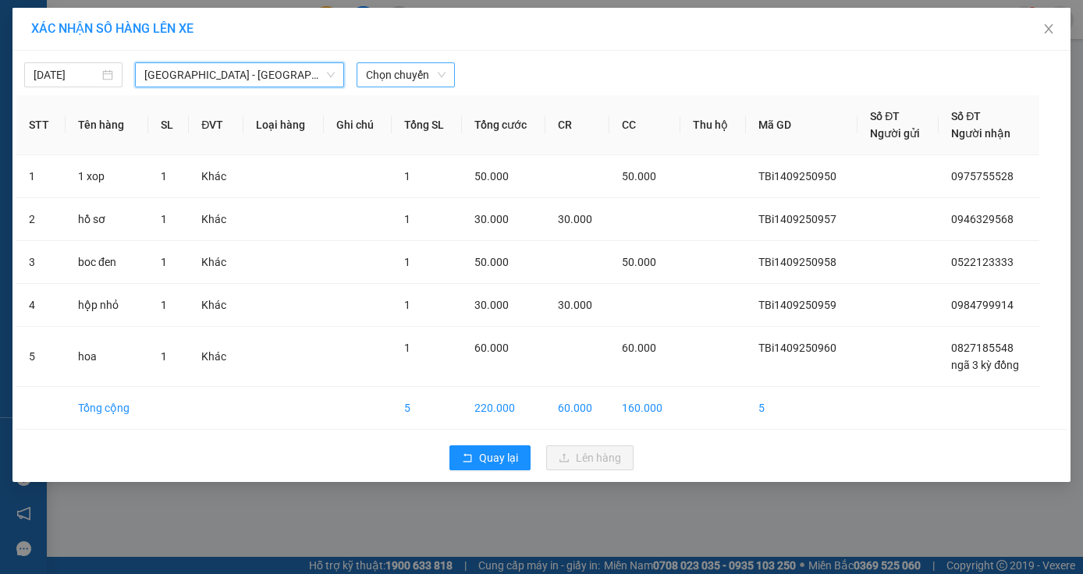
click at [405, 77] on span "Chọn chuyến" at bounding box center [406, 74] width 80 height 23
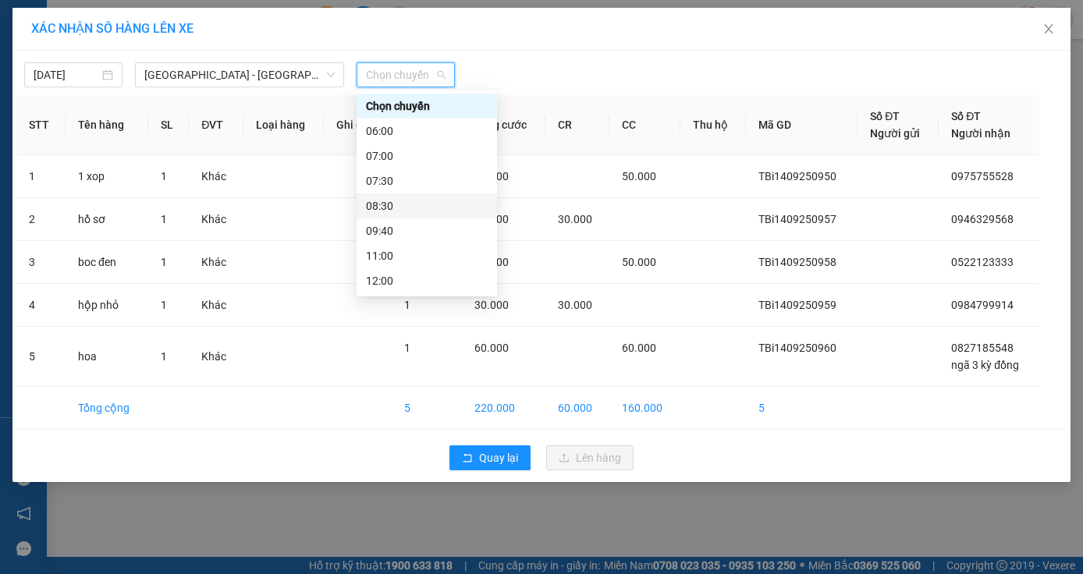
click at [385, 204] on div "08:30" at bounding box center [427, 205] width 122 height 17
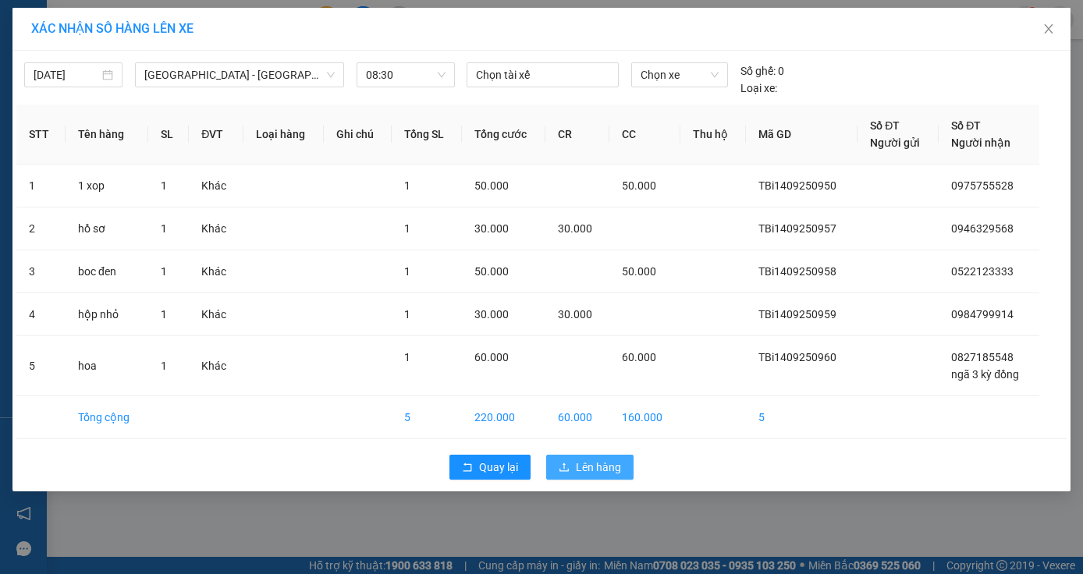
click at [581, 466] on span "Lên hàng" at bounding box center [598, 467] width 45 height 17
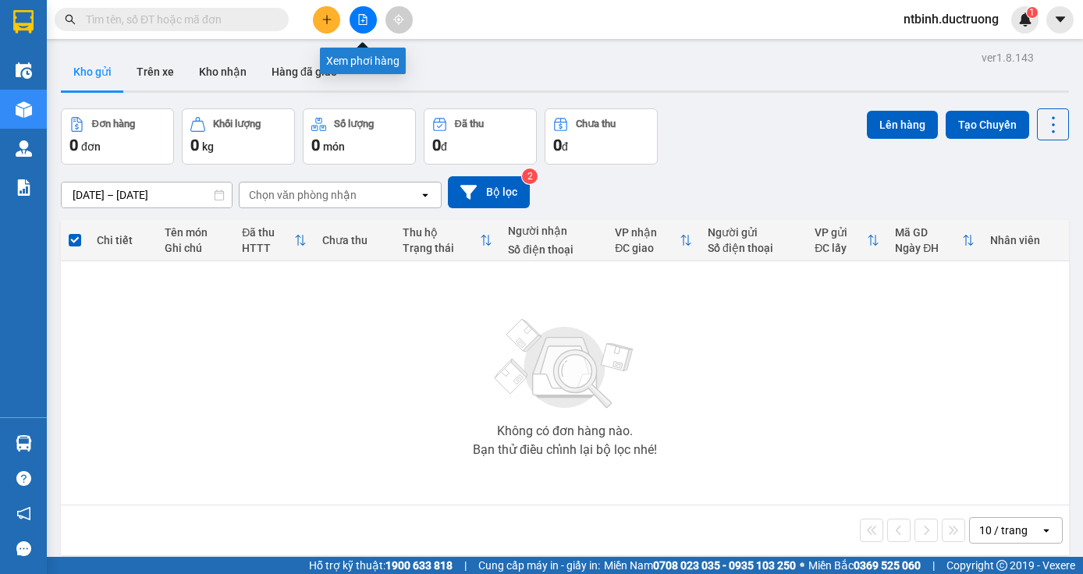
click at [365, 21] on icon "file-add" at bounding box center [362, 19] width 11 height 11
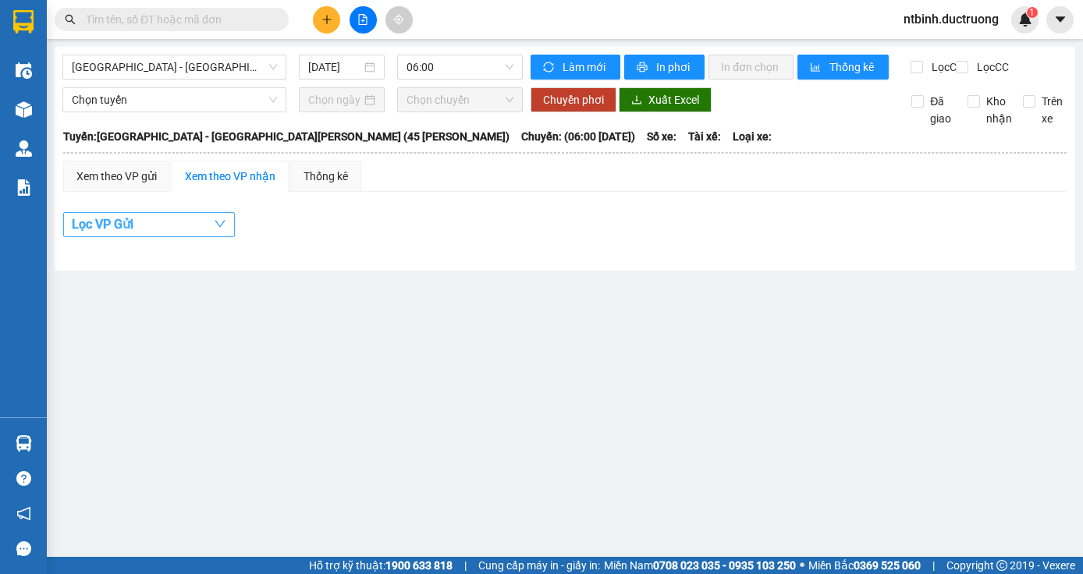
click at [221, 228] on icon "down" at bounding box center [220, 224] width 11 height 7
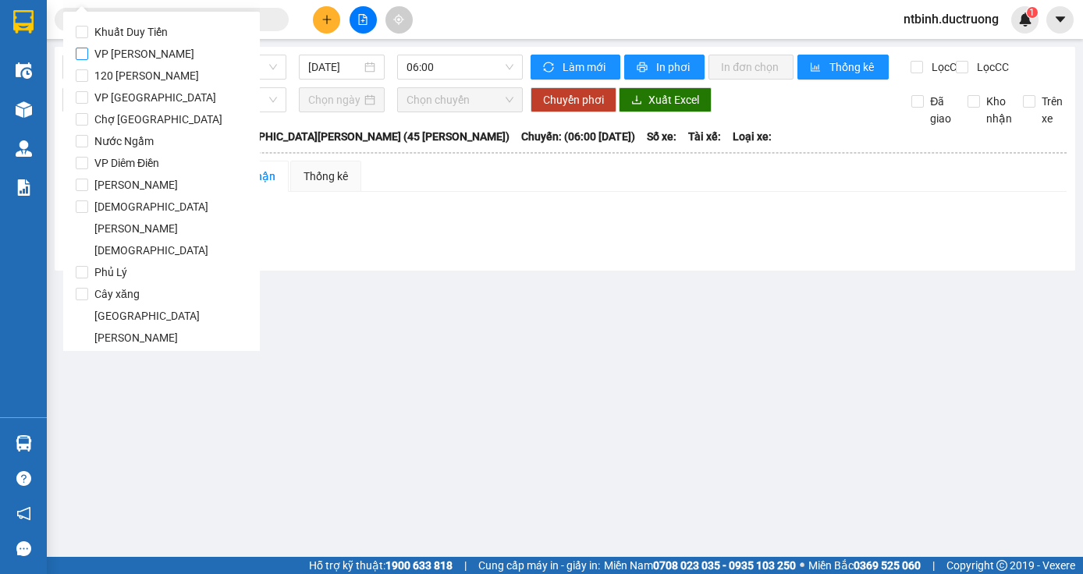
click at [84, 53] on input "VP [PERSON_NAME]" at bounding box center [82, 54] width 12 height 12
checkbox input "true"
click at [474, 66] on span "06:00" at bounding box center [460, 66] width 107 height 23
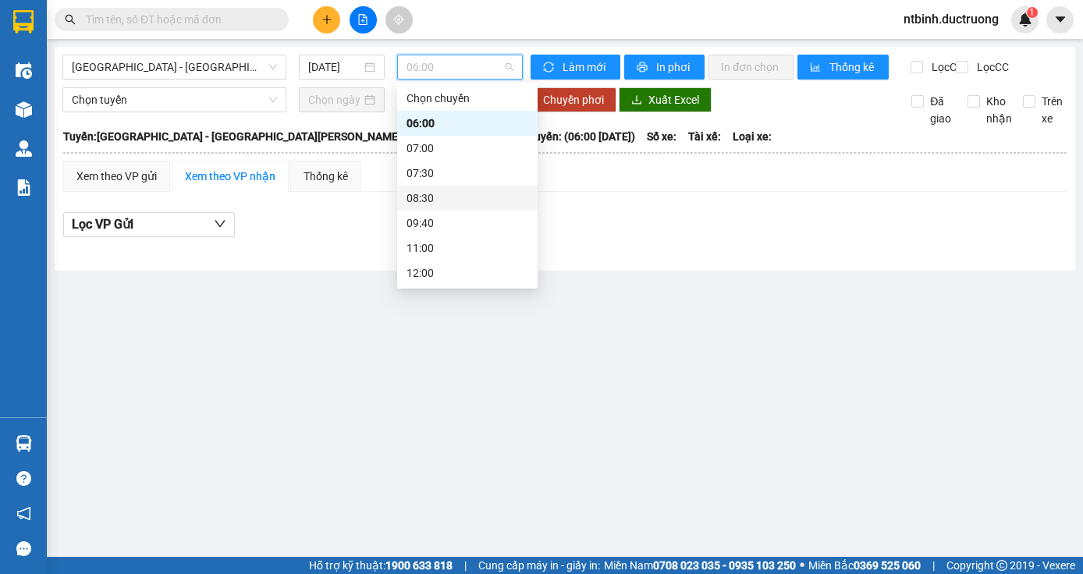
click at [428, 197] on div "08:30" at bounding box center [468, 198] width 122 height 17
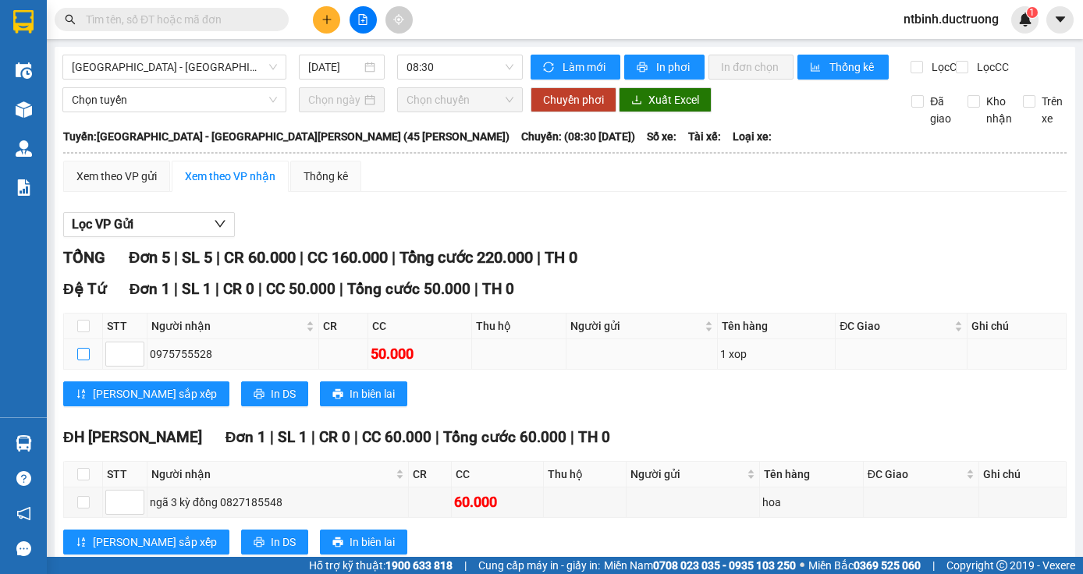
click at [85, 361] on input "checkbox" at bounding box center [83, 354] width 12 height 12
checkbox input "true"
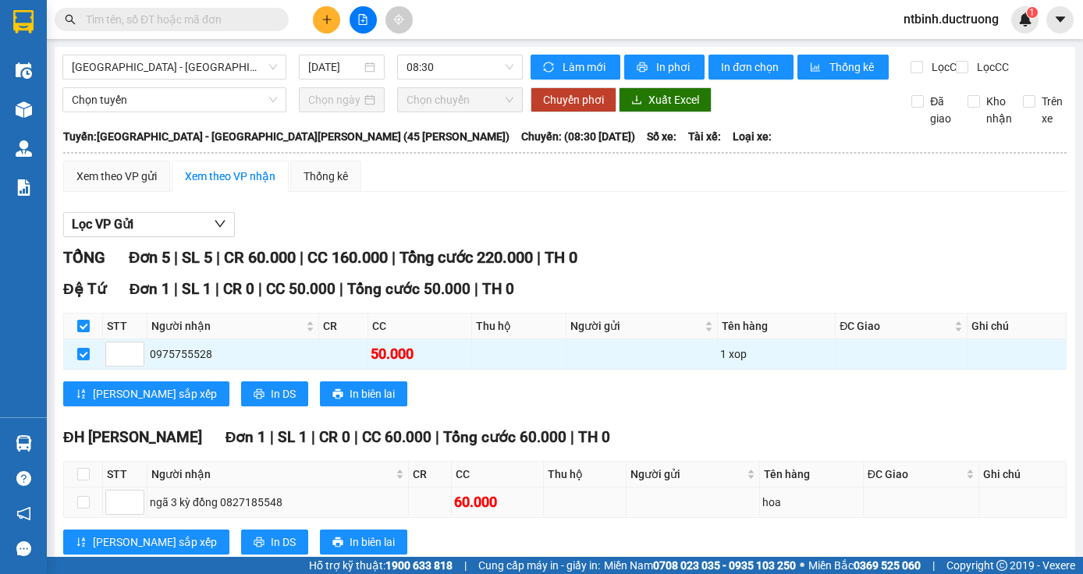
click at [82, 488] on td at bounding box center [83, 503] width 39 height 30
click at [87, 496] on input "checkbox" at bounding box center [83, 502] width 12 height 12
checkbox input "true"
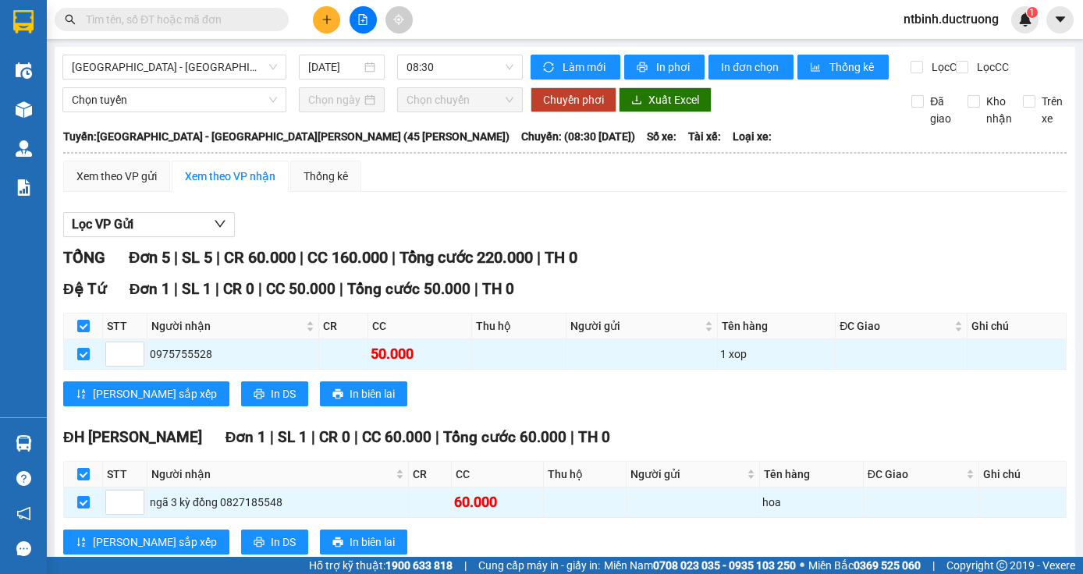
checkbox input "true"
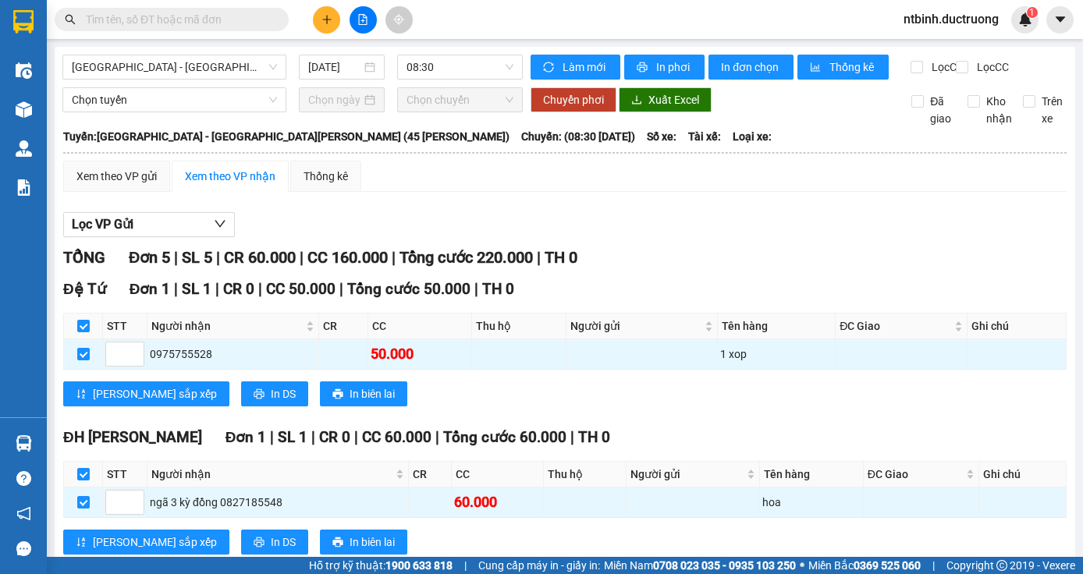
checkbox input "true"
click at [678, 68] on span "In phơi" at bounding box center [674, 67] width 36 height 17
click at [338, 18] on button at bounding box center [326, 19] width 27 height 27
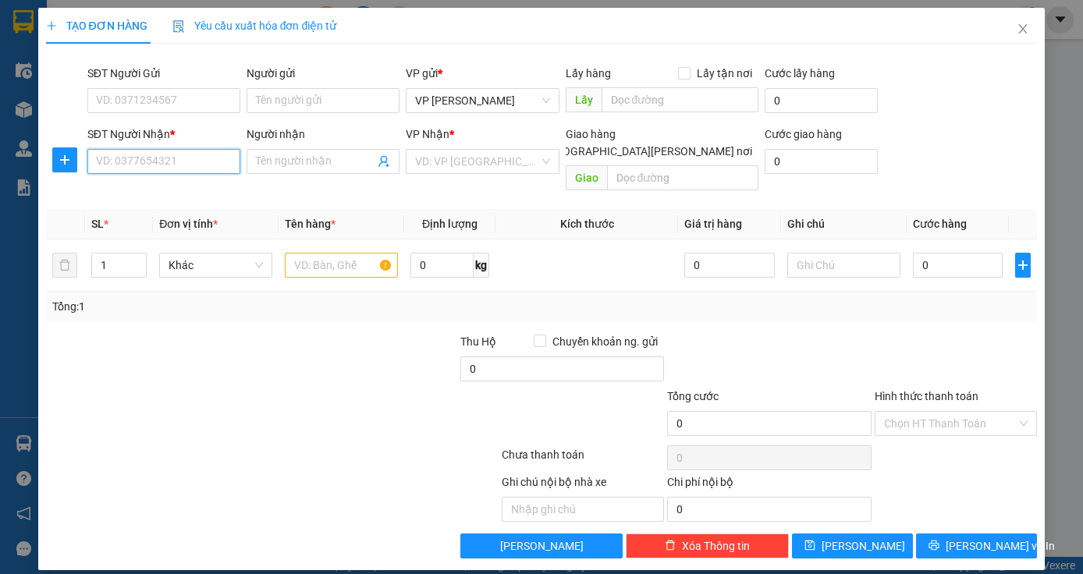
click at [140, 167] on input "SĐT Người Nhận *" at bounding box center [163, 161] width 153 height 25
click at [102, 161] on input "SĐT Người Nhận *" at bounding box center [163, 161] width 153 height 25
type input "0339525716"
click at [436, 156] on input "search" at bounding box center [476, 161] width 123 height 23
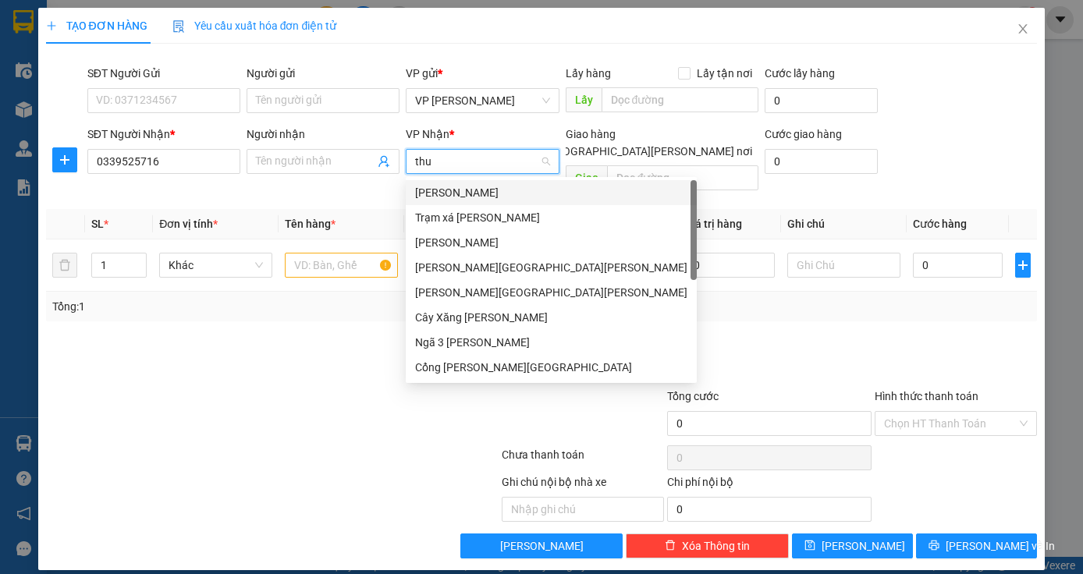
type input "thuy"
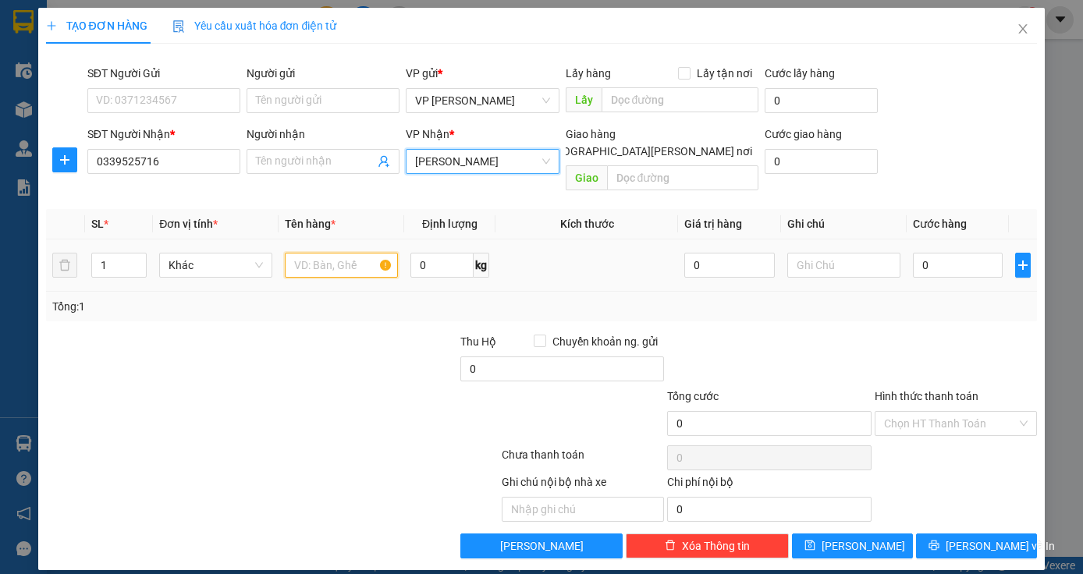
click at [327, 253] on input "text" at bounding box center [341, 265] width 113 height 25
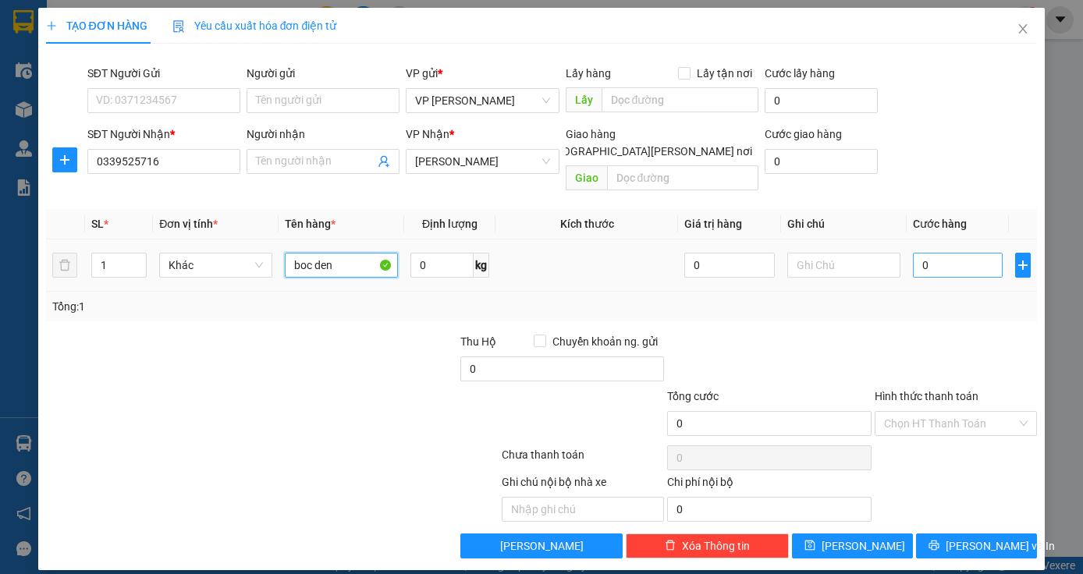
type input "boc den"
click at [933, 253] on input "0" at bounding box center [958, 265] width 91 height 25
type input "3"
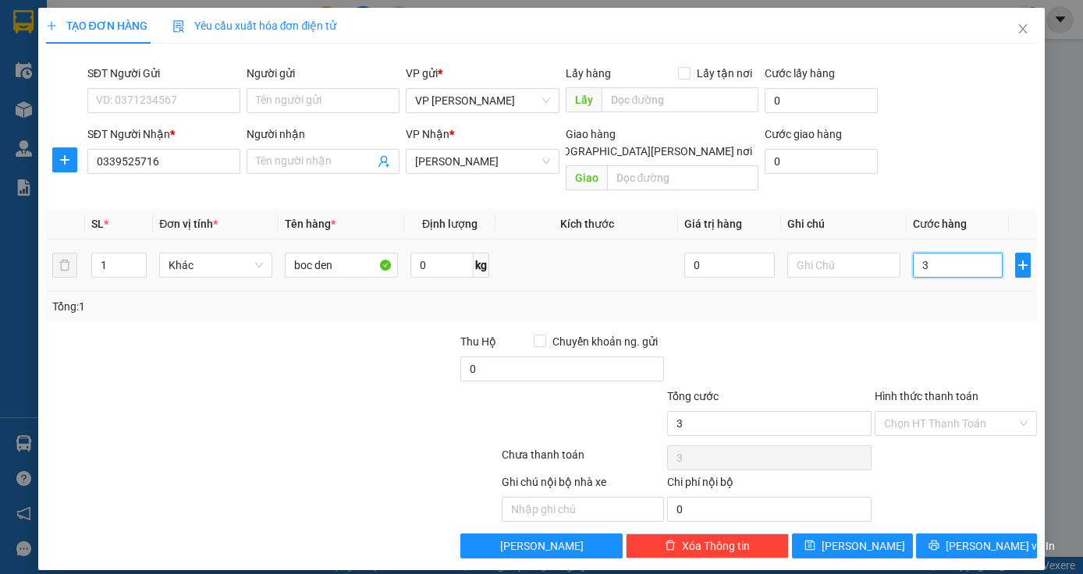
type input "30"
click at [933, 253] on input "30" at bounding box center [958, 265] width 91 height 25
type input "30.000"
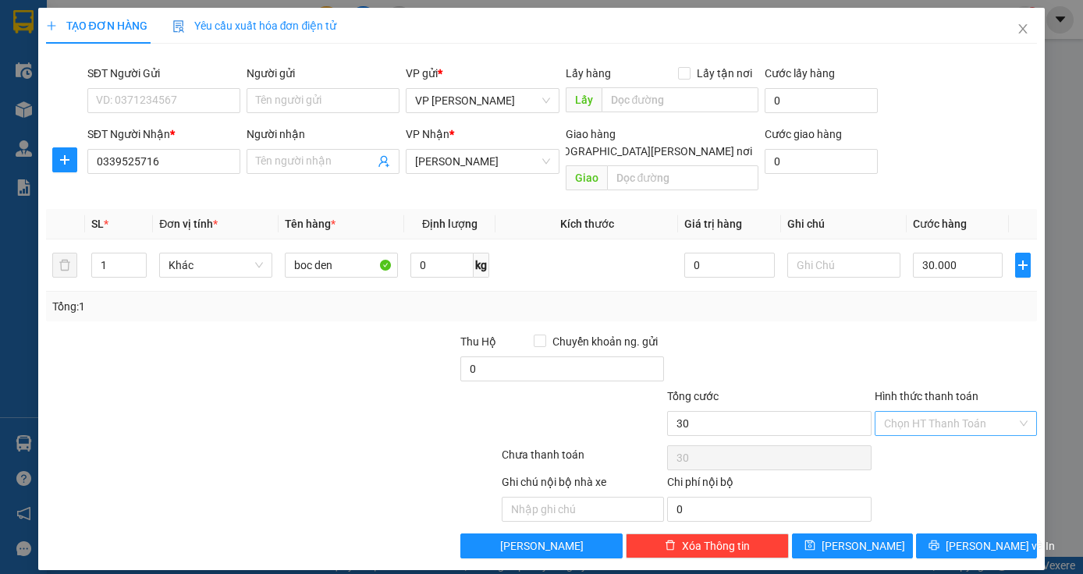
type input "30.000"
click at [986, 412] on input "Hình thức thanh toán" at bounding box center [950, 423] width 133 height 23
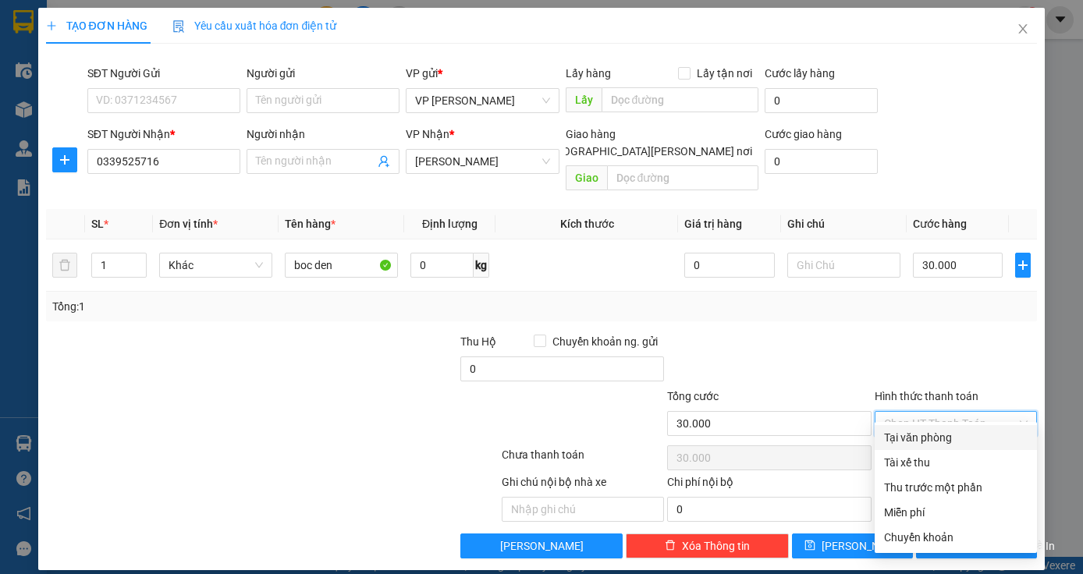
click at [957, 425] on div "Tại văn phòng" at bounding box center [956, 437] width 162 height 25
type input "0"
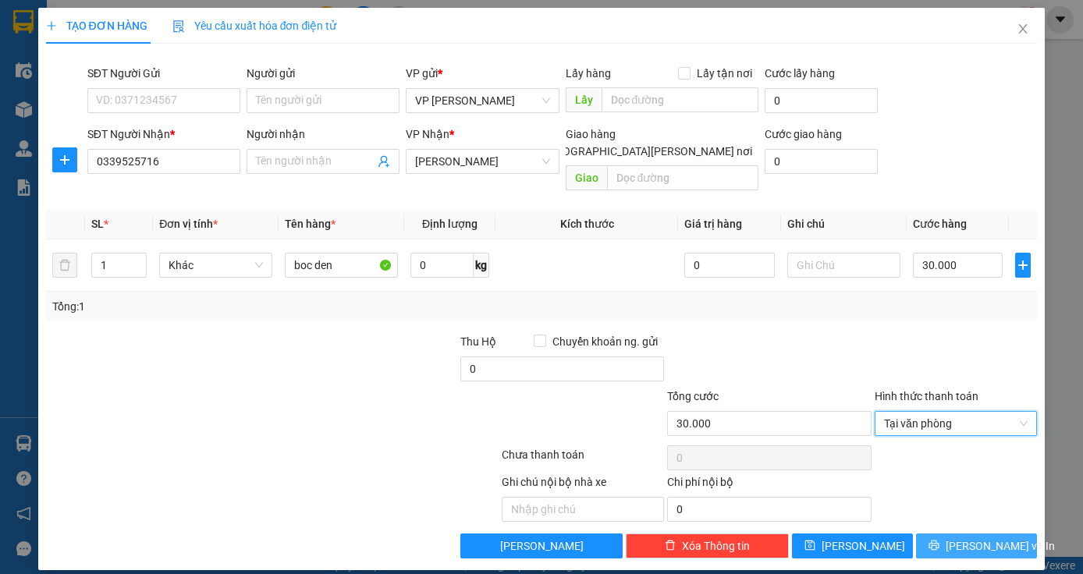
click at [984, 538] on span "[PERSON_NAME] và In" at bounding box center [1000, 546] width 109 height 17
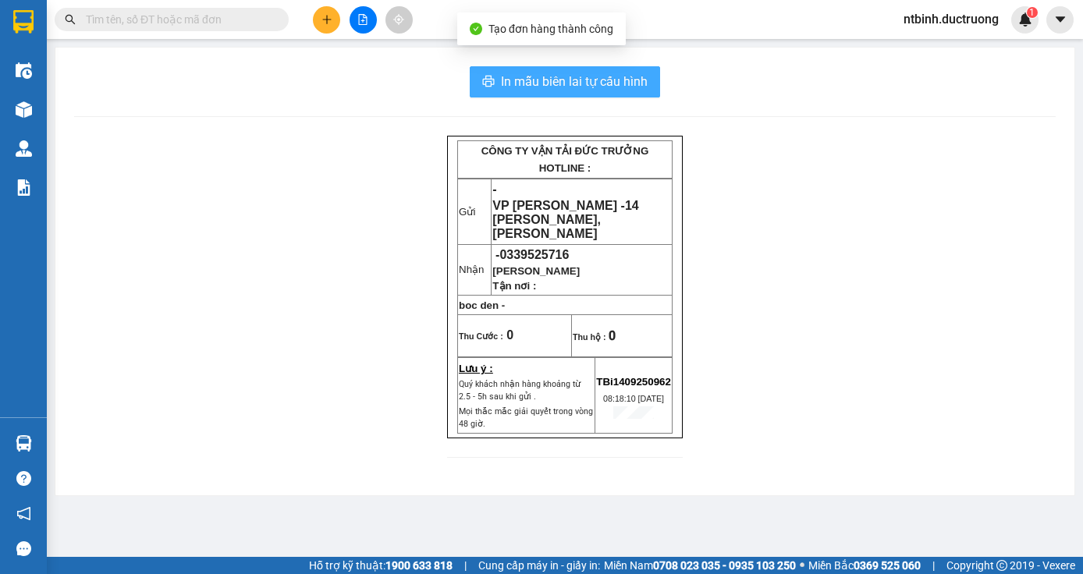
click at [638, 80] on span "In mẫu biên lai tự cấu hình" at bounding box center [574, 82] width 147 height 20
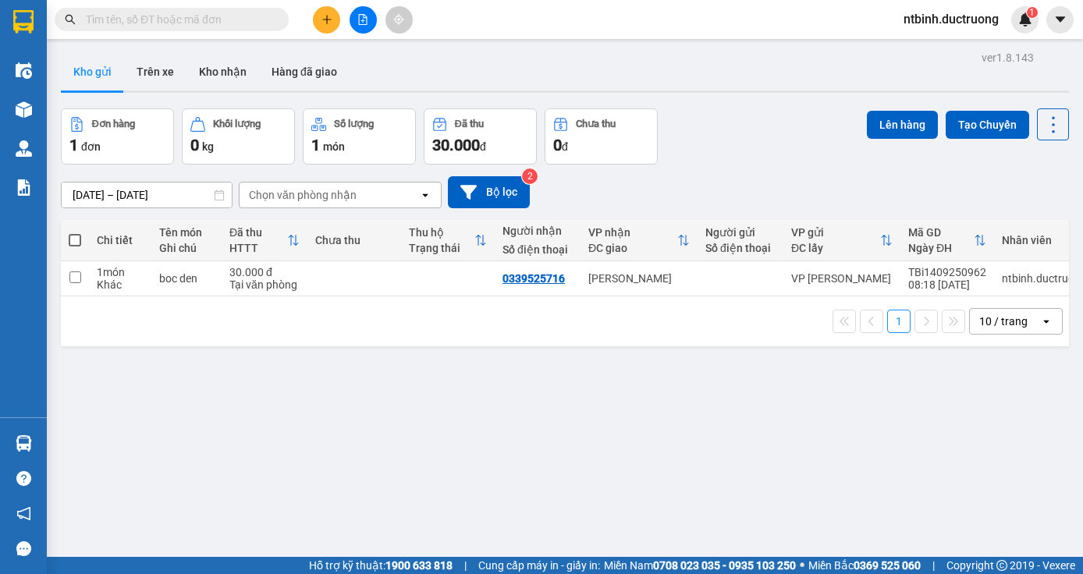
drag, startPoint x: 889, startPoint y: 130, endPoint x: 367, endPoint y: 486, distance: 631.8
click at [367, 486] on div "ver 1.8.143 Kho gửi Trên xe [PERSON_NAME] Hàng đã [PERSON_NAME] hàng 1 đơn [PER…" at bounding box center [565, 334] width 1021 height 574
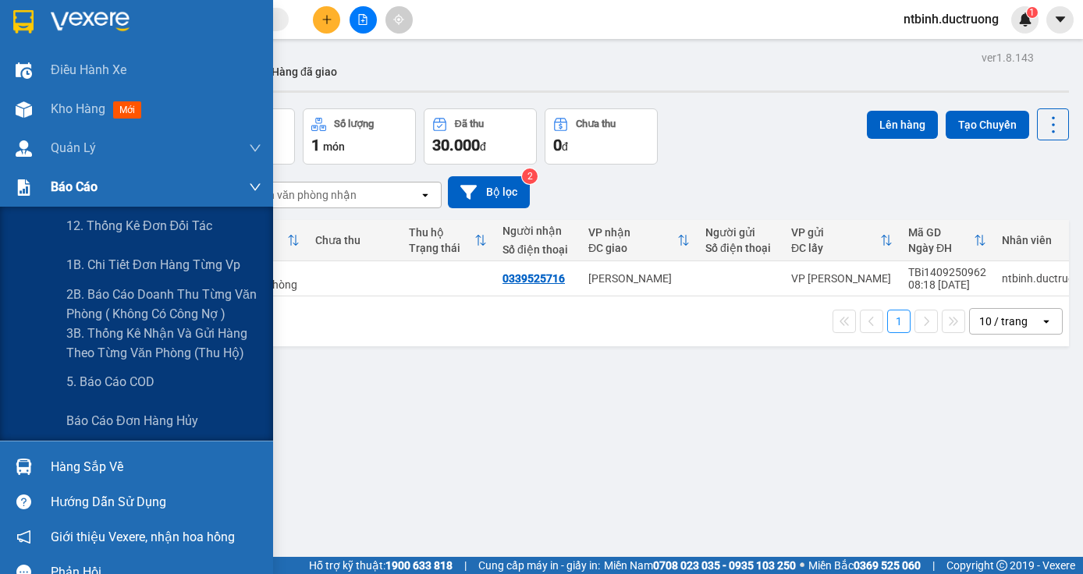
click at [135, 186] on div "Báo cáo" at bounding box center [156, 187] width 211 height 39
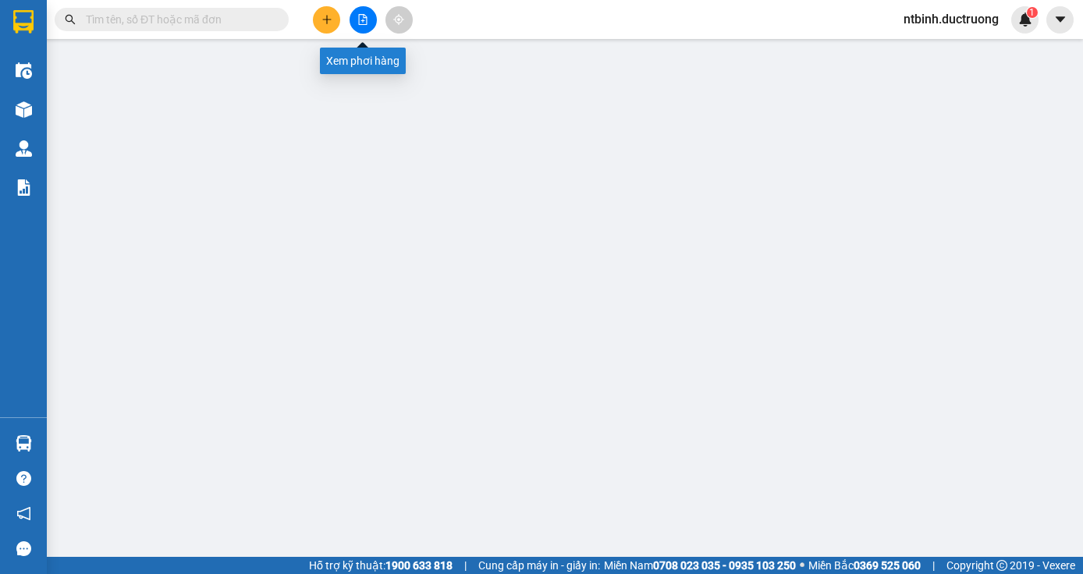
click at [361, 23] on icon "file-add" at bounding box center [362, 19] width 11 height 11
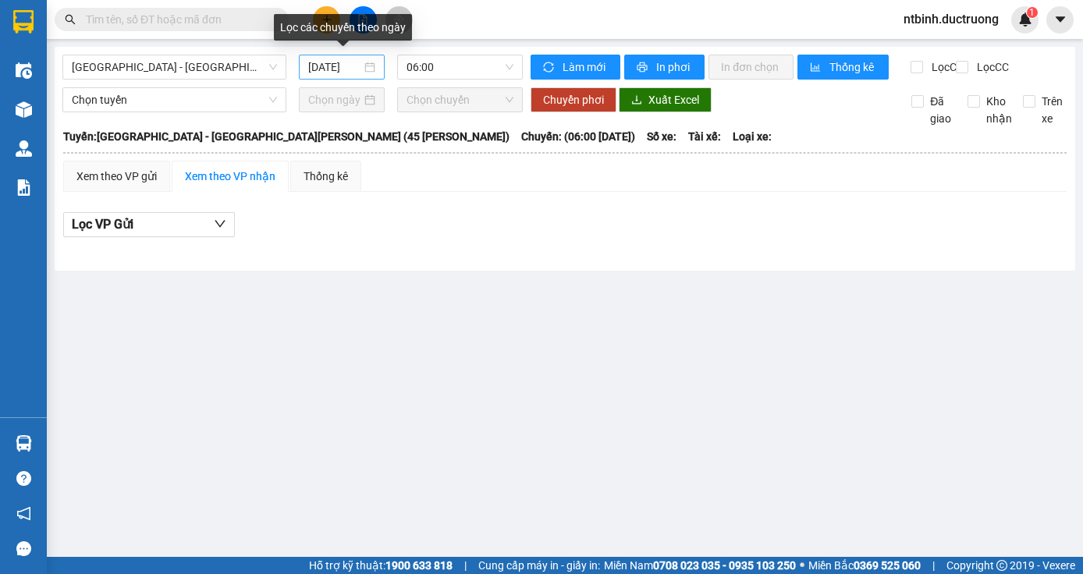
click at [372, 66] on div "[DATE]" at bounding box center [341, 67] width 67 height 17
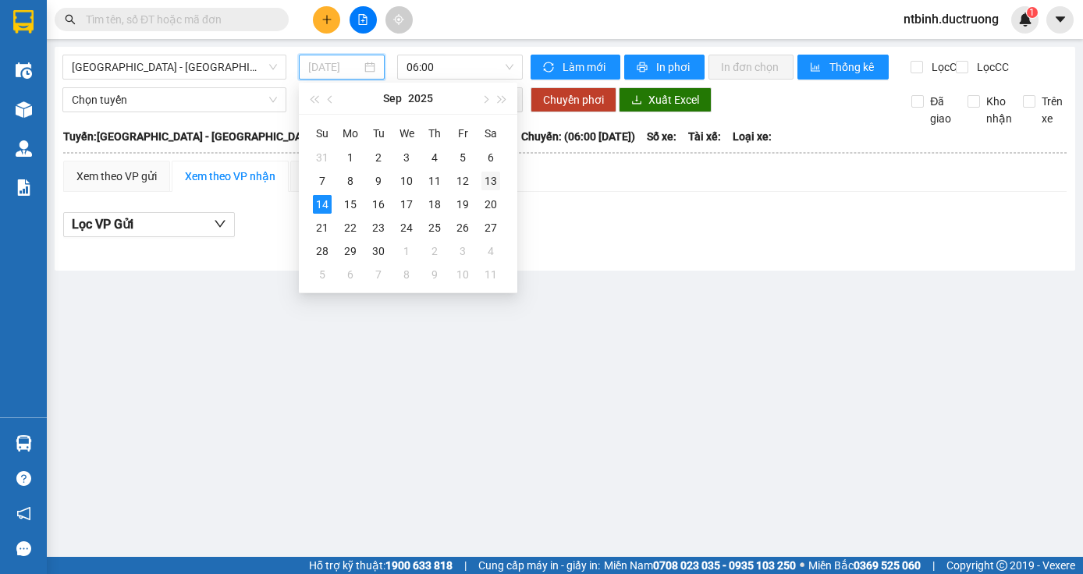
click at [492, 179] on div "13" at bounding box center [490, 181] width 19 height 19
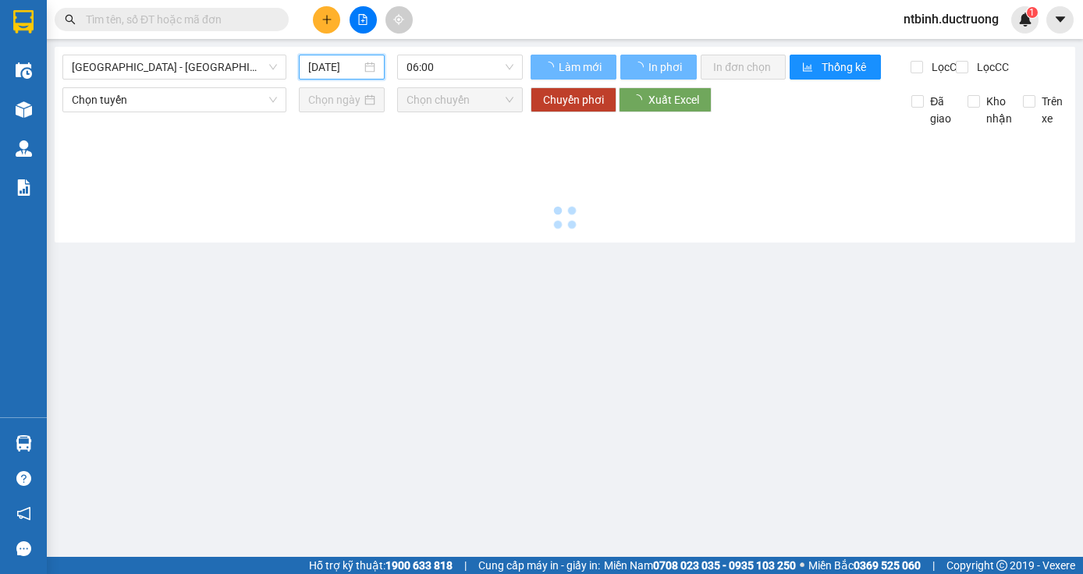
type input "[DATE]"
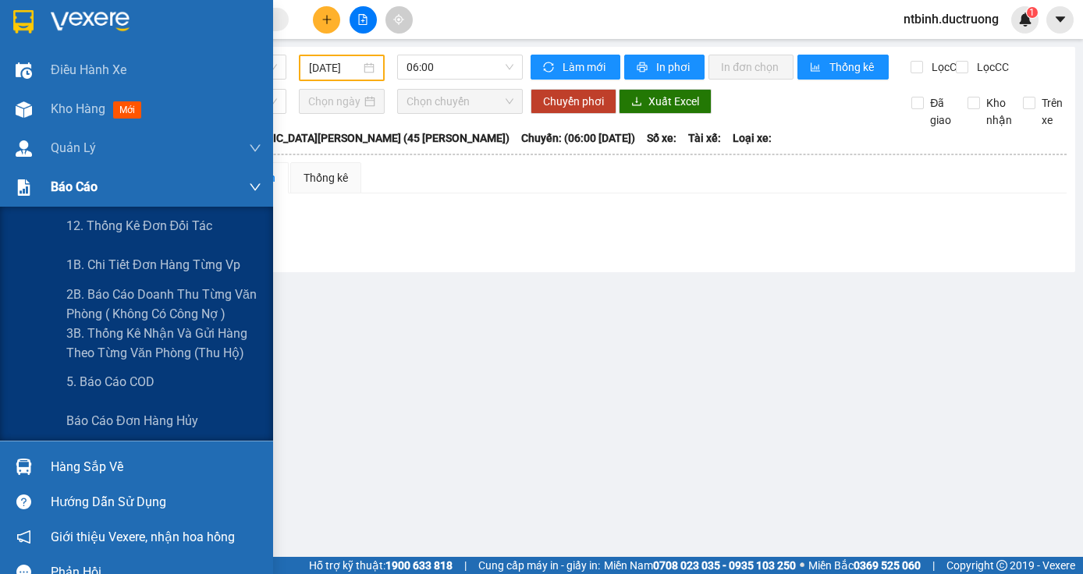
click at [115, 185] on div "Báo cáo" at bounding box center [156, 187] width 211 height 39
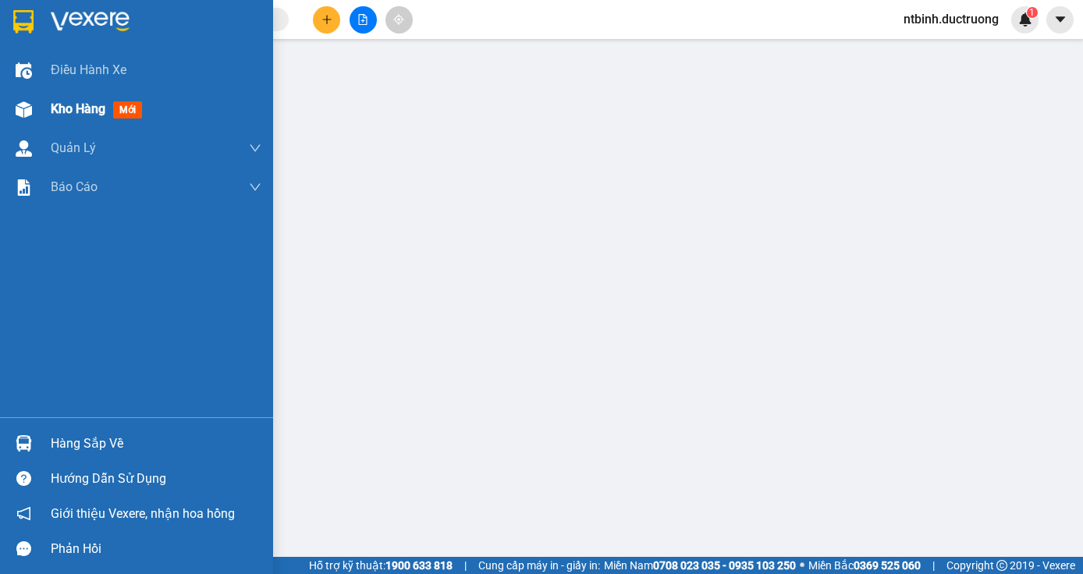
click at [93, 107] on span "Kho hàng" at bounding box center [78, 108] width 55 height 15
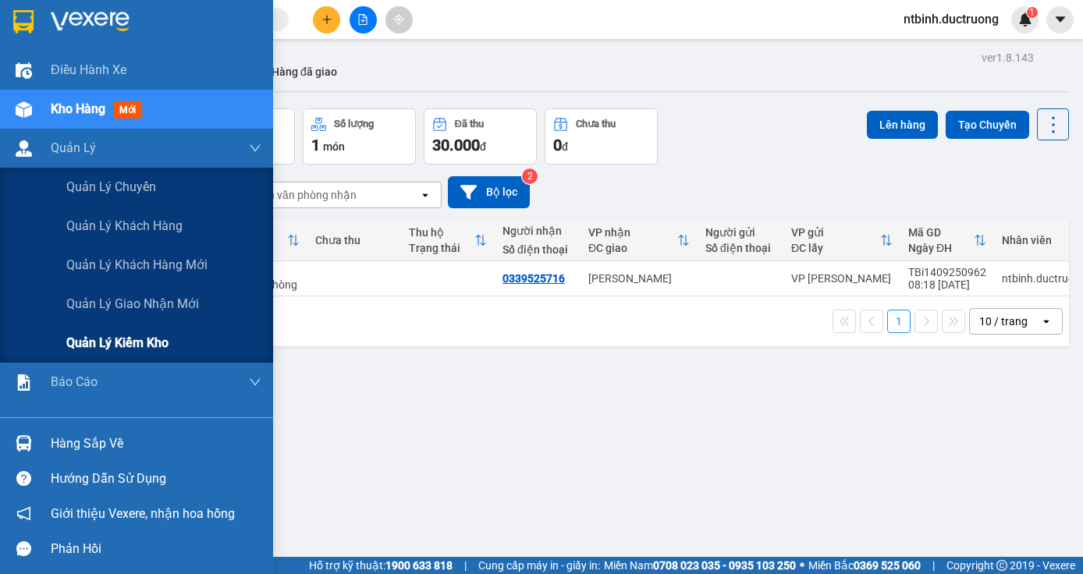
click at [123, 346] on span "Quản lý kiểm kho" at bounding box center [117, 343] width 102 height 20
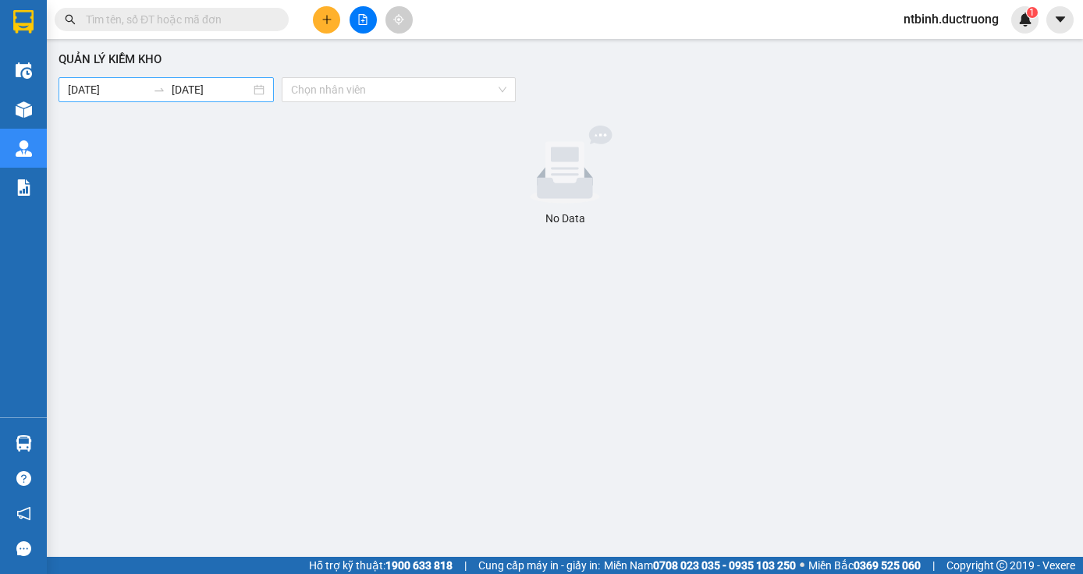
click at [84, 91] on body "Kết quả [PERSON_NAME] ( 0 ) Bộ lọc No Data ntbinh.ductruong 1 Điều [PERSON_NAME…" at bounding box center [541, 287] width 1083 height 574
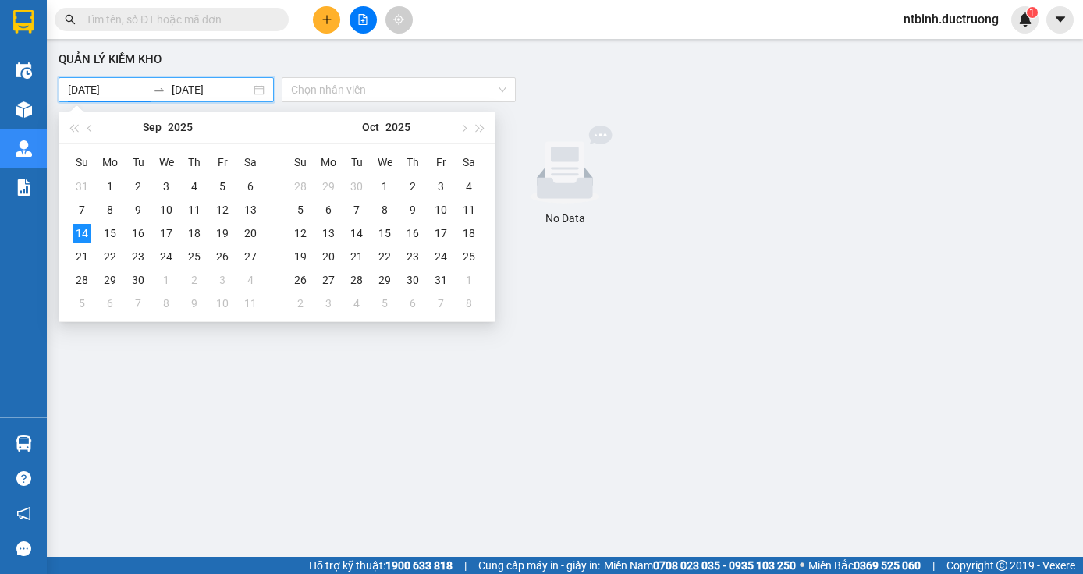
click at [146, 85] on input "[DATE]" at bounding box center [107, 89] width 79 height 17
type input "[DATE]"
click at [245, 203] on div "13" at bounding box center [250, 210] width 19 height 19
type input "[DATE]"
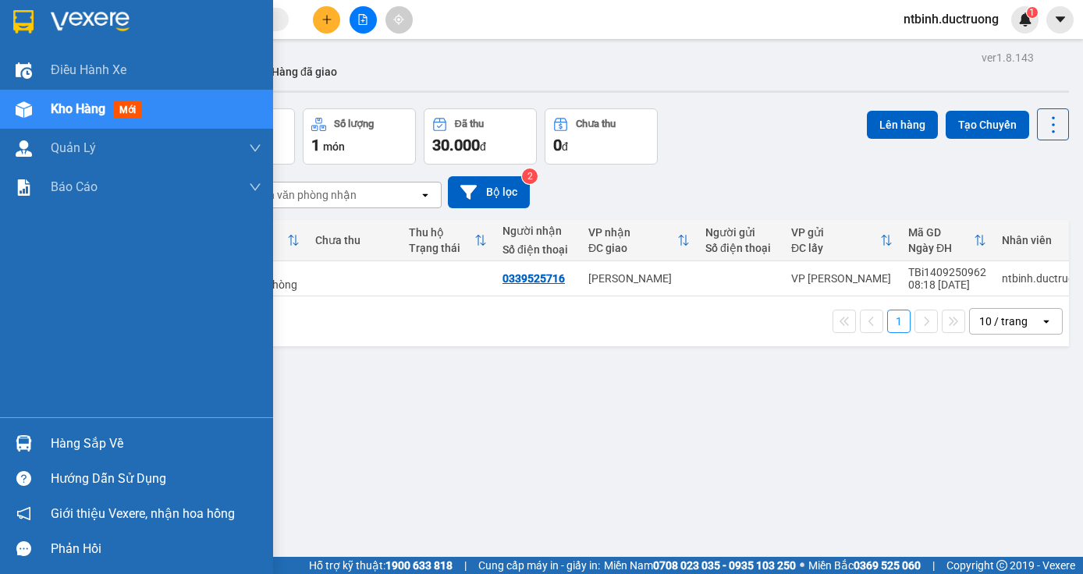
click at [94, 103] on span "Kho hàng" at bounding box center [78, 108] width 55 height 15
click at [122, 108] on span "mới" at bounding box center [127, 109] width 29 height 17
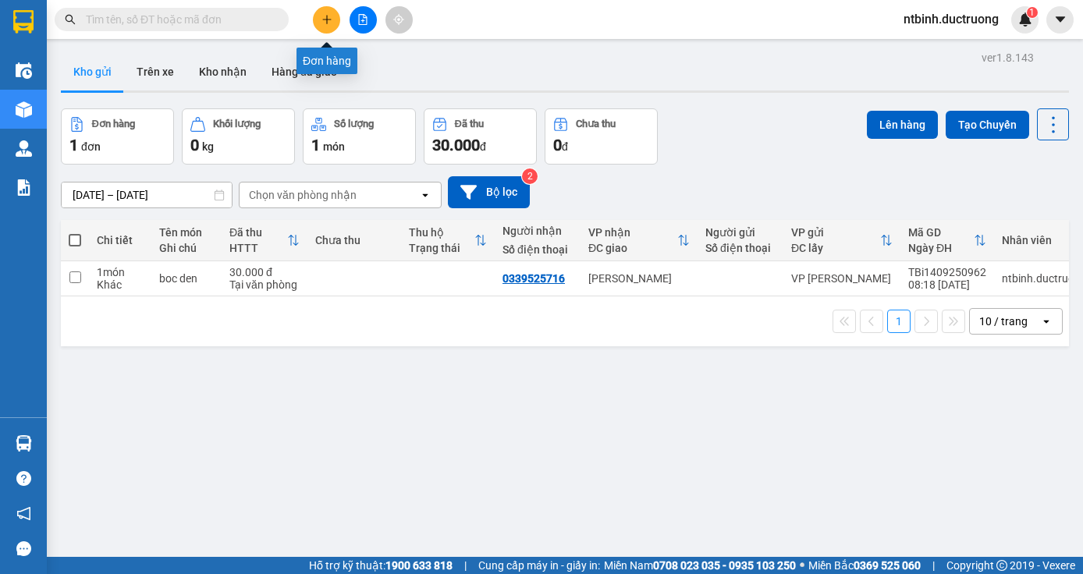
click at [326, 25] on button at bounding box center [326, 19] width 27 height 27
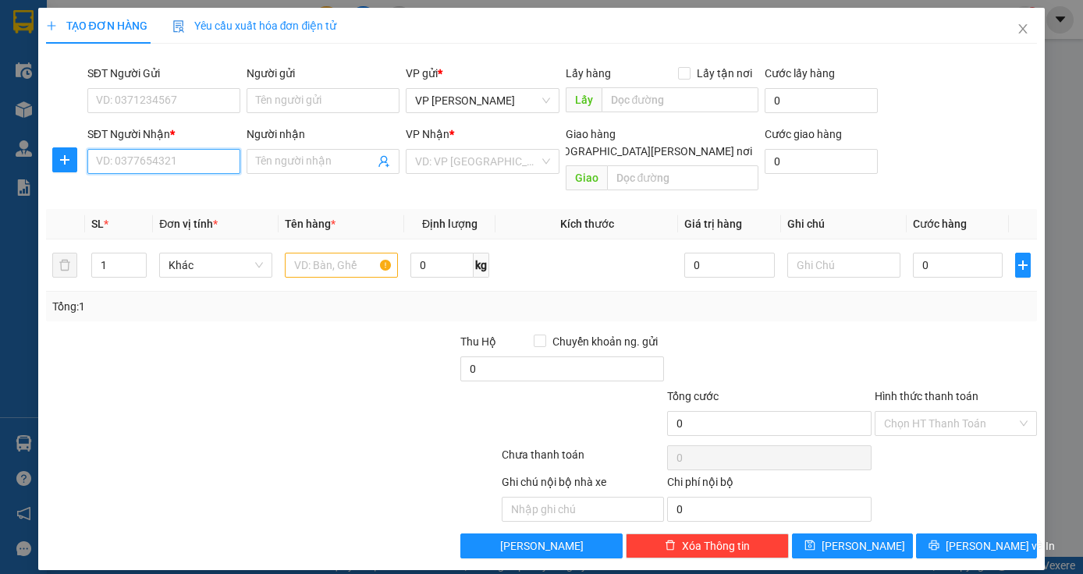
click at [163, 163] on input "SĐT Người Nhận *" at bounding box center [163, 161] width 153 height 25
type input "0971059543"
click at [207, 197] on div "0971059543 - thảo" at bounding box center [164, 192] width 134 height 17
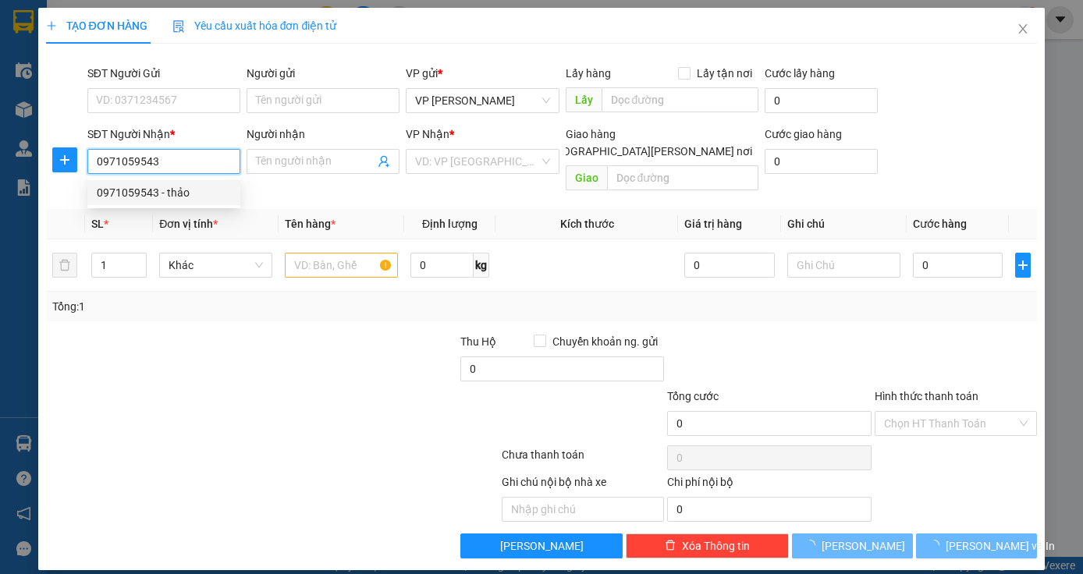
type input "thảo"
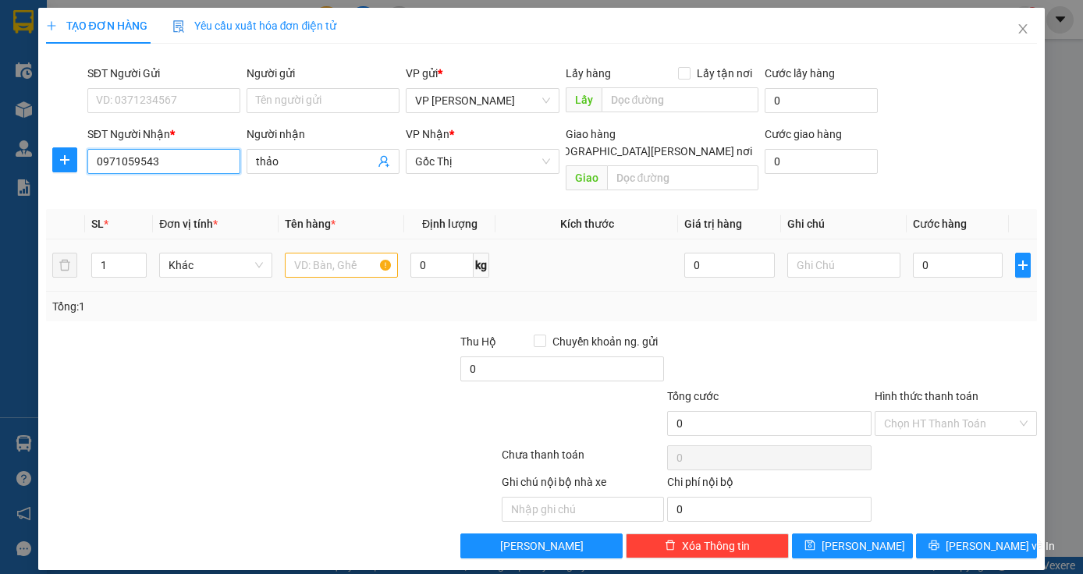
type input "0971059543"
click at [337, 253] on input "text" at bounding box center [341, 265] width 113 height 25
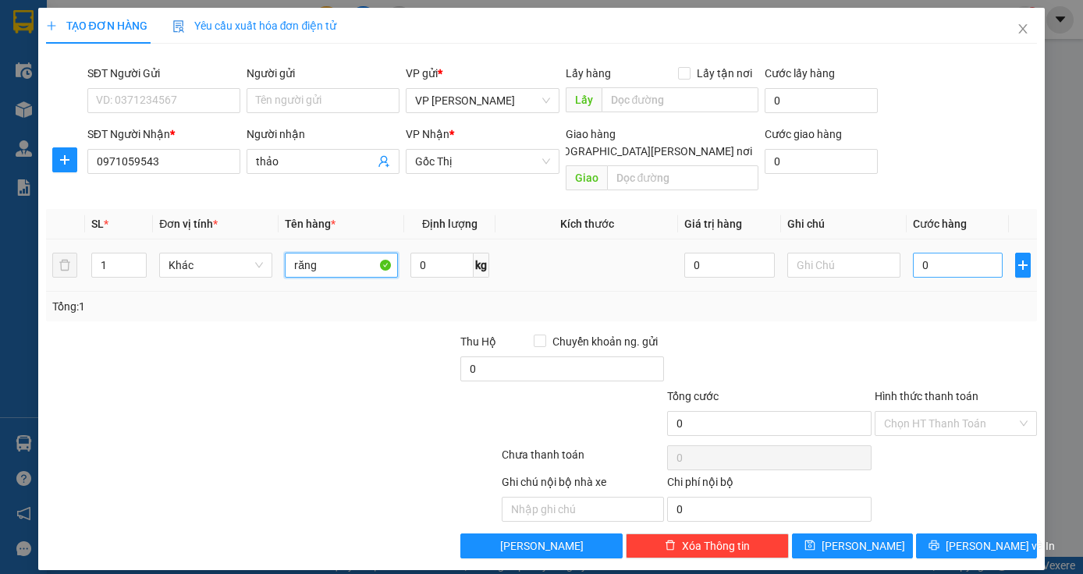
type input "răng"
click at [932, 253] on input "0" at bounding box center [958, 265] width 91 height 25
click at [943, 258] on input "30" at bounding box center [958, 265] width 91 height 25
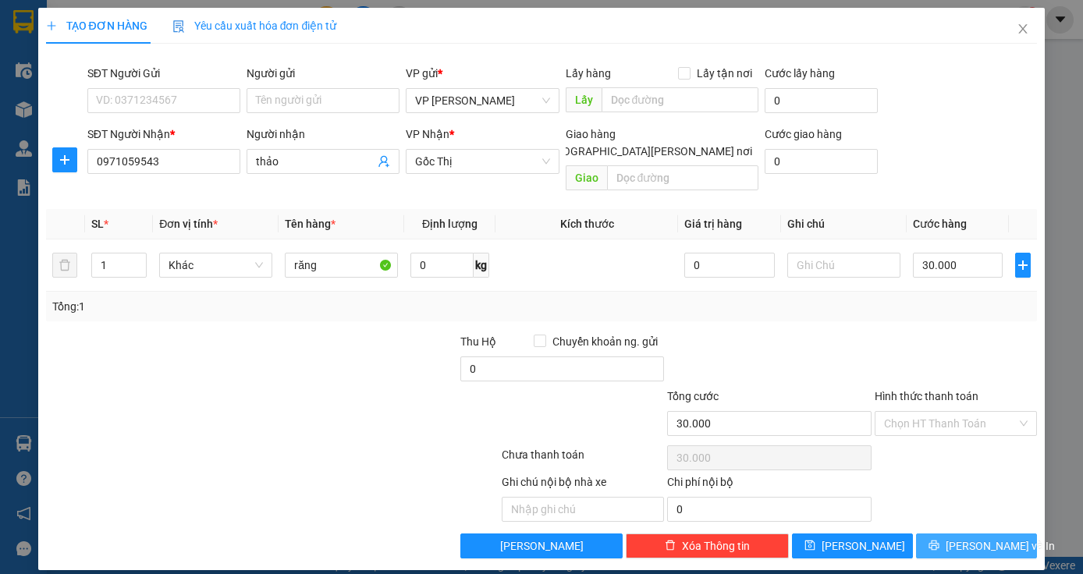
click at [996, 538] on span "[PERSON_NAME] và In" at bounding box center [1000, 546] width 109 height 17
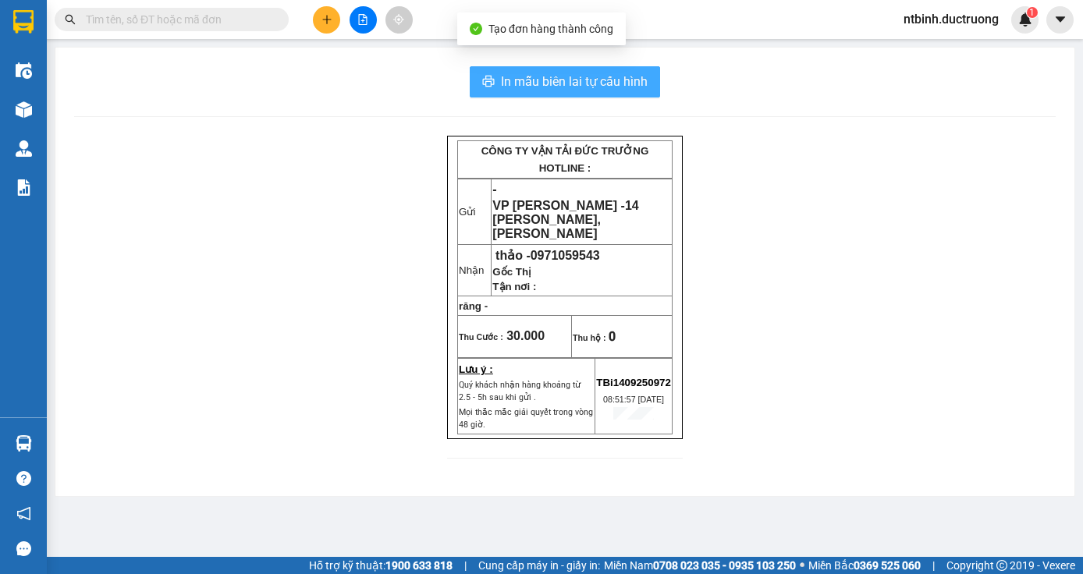
click at [587, 89] on span "In mẫu biên lai tự cấu hình" at bounding box center [574, 82] width 147 height 20
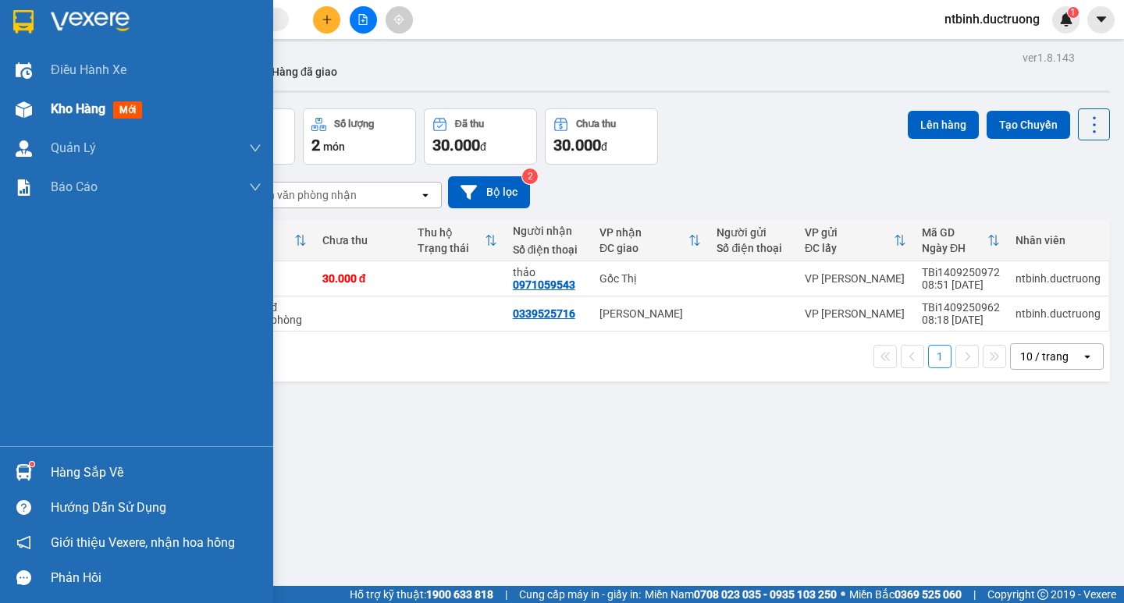
click at [67, 102] on span "Kho hàng" at bounding box center [78, 108] width 55 height 15
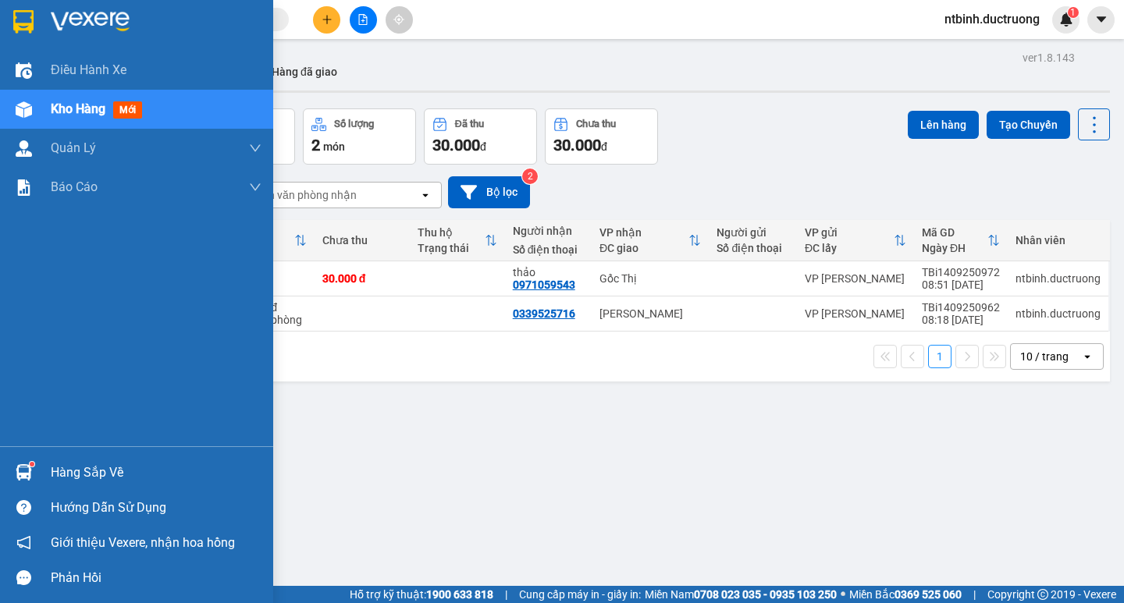
drag, startPoint x: 67, startPoint y: 102, endPoint x: 79, endPoint y: 104, distance: 11.8
click at [77, 103] on span "Kho hàng" at bounding box center [78, 108] width 55 height 15
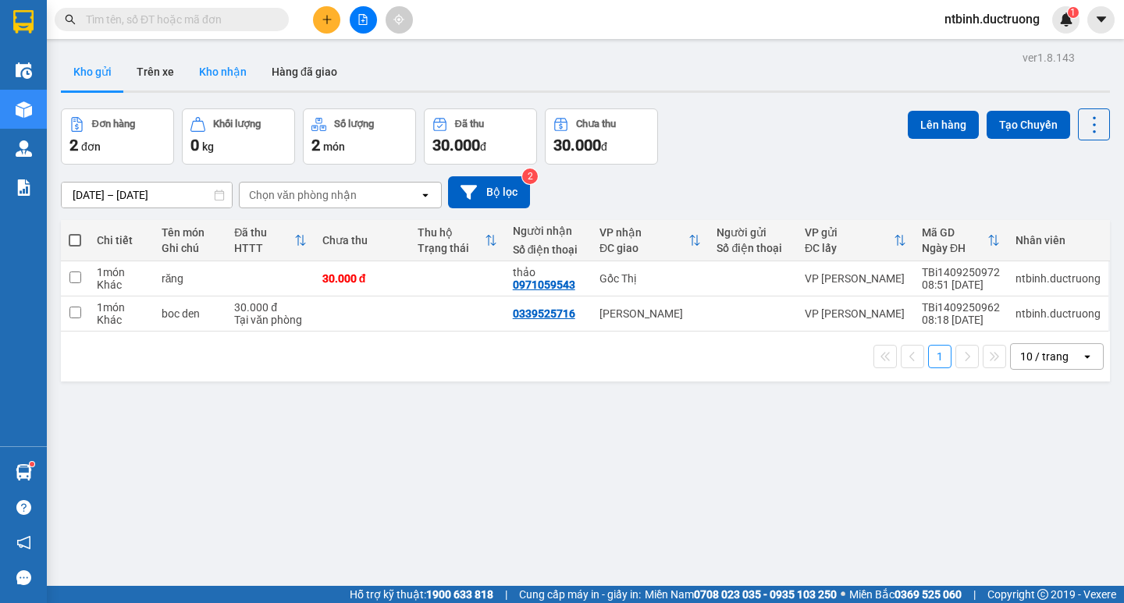
click at [236, 67] on button "Kho nhận" at bounding box center [223, 71] width 73 height 37
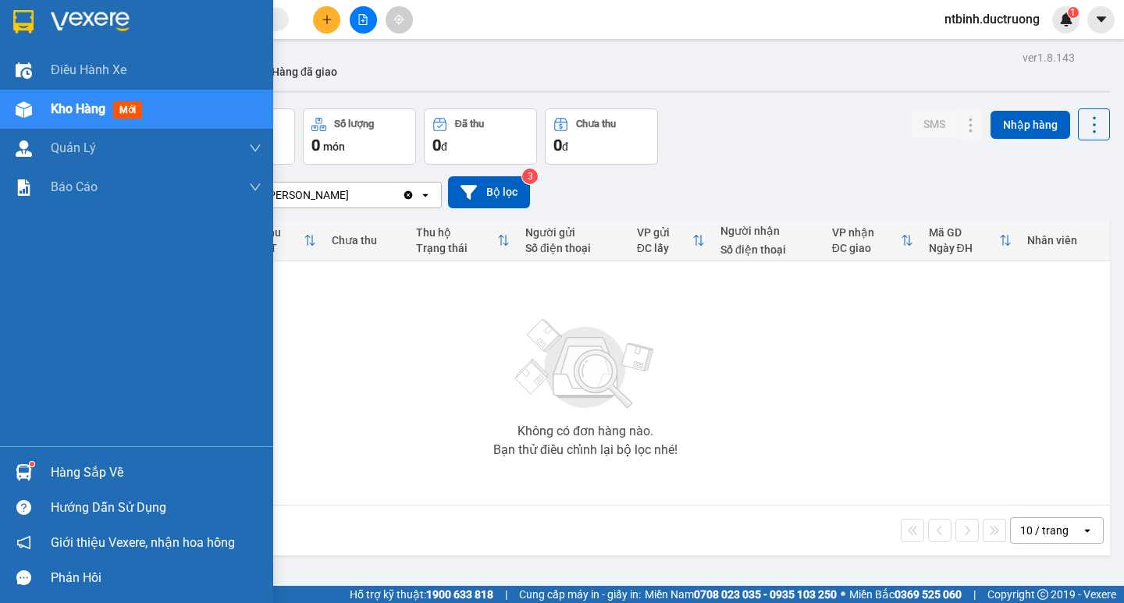
click at [66, 97] on div "Kho hàng mới" at bounding box center [156, 109] width 211 height 39
drag, startPoint x: 80, startPoint y: 103, endPoint x: 95, endPoint y: 112, distance: 18.2
click at [80, 104] on span "Kho hàng" at bounding box center [78, 108] width 55 height 15
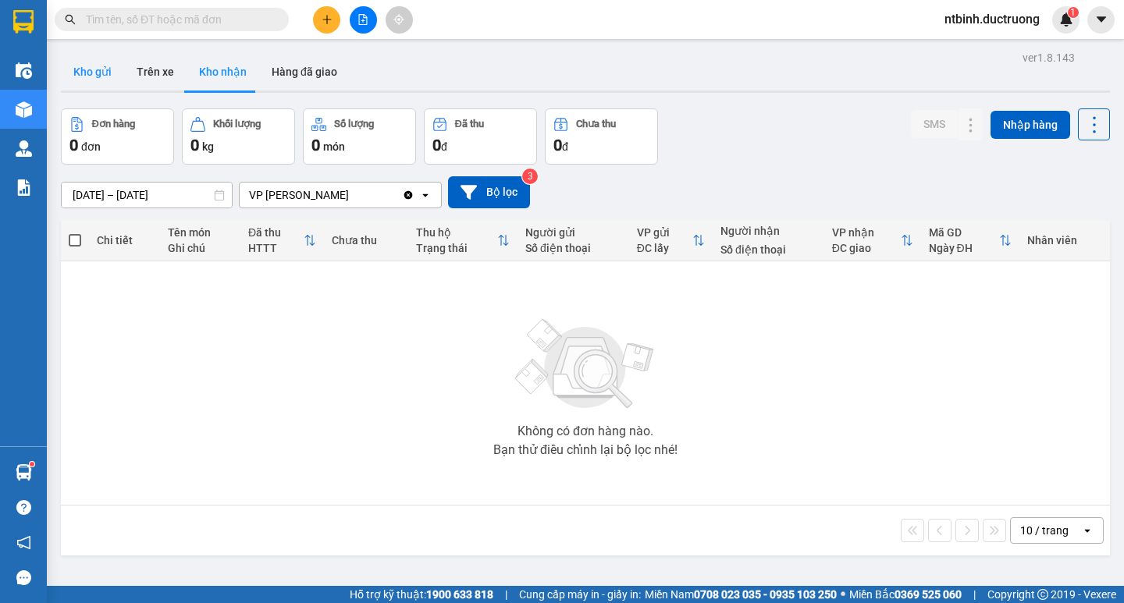
click at [83, 66] on button "Kho gửi" at bounding box center [92, 71] width 63 height 37
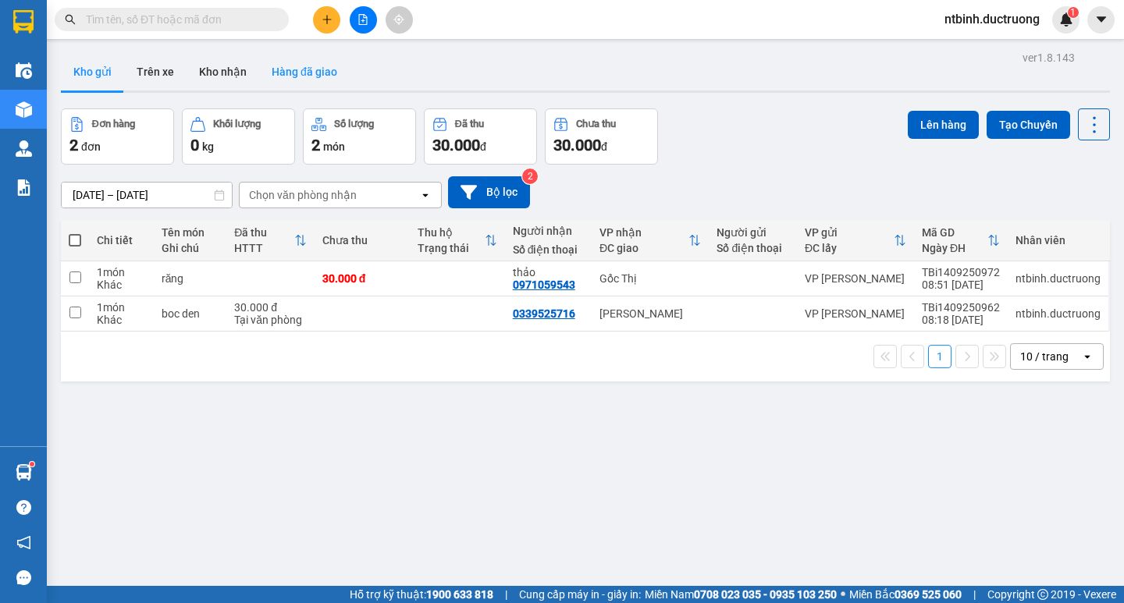
click at [313, 69] on button "Hàng đã giao" at bounding box center [304, 71] width 91 height 37
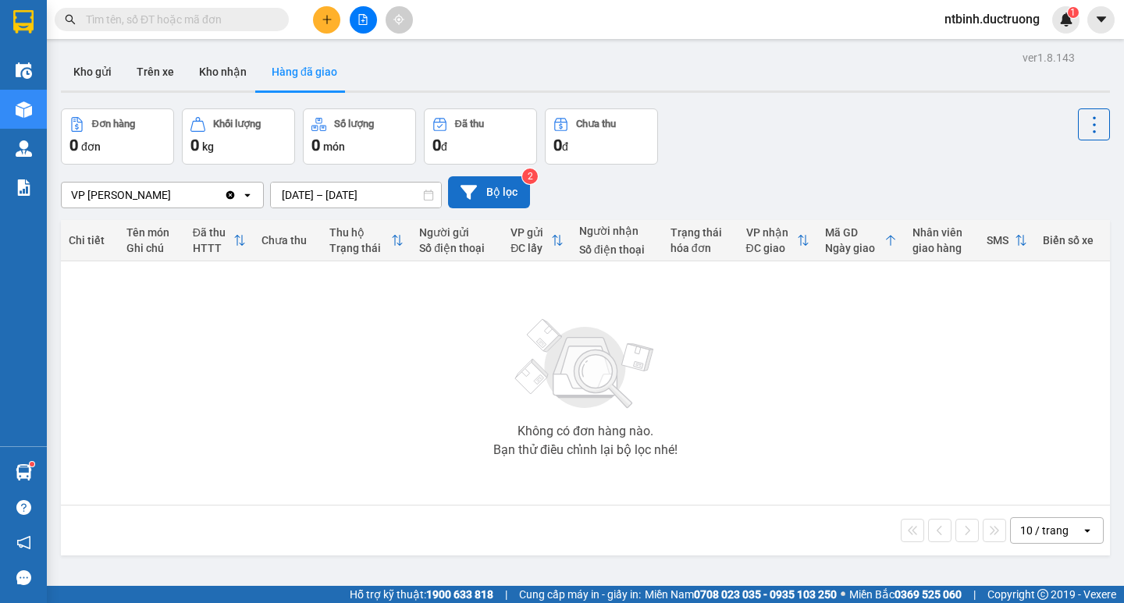
click at [503, 180] on button "Bộ lọc" at bounding box center [489, 192] width 82 height 32
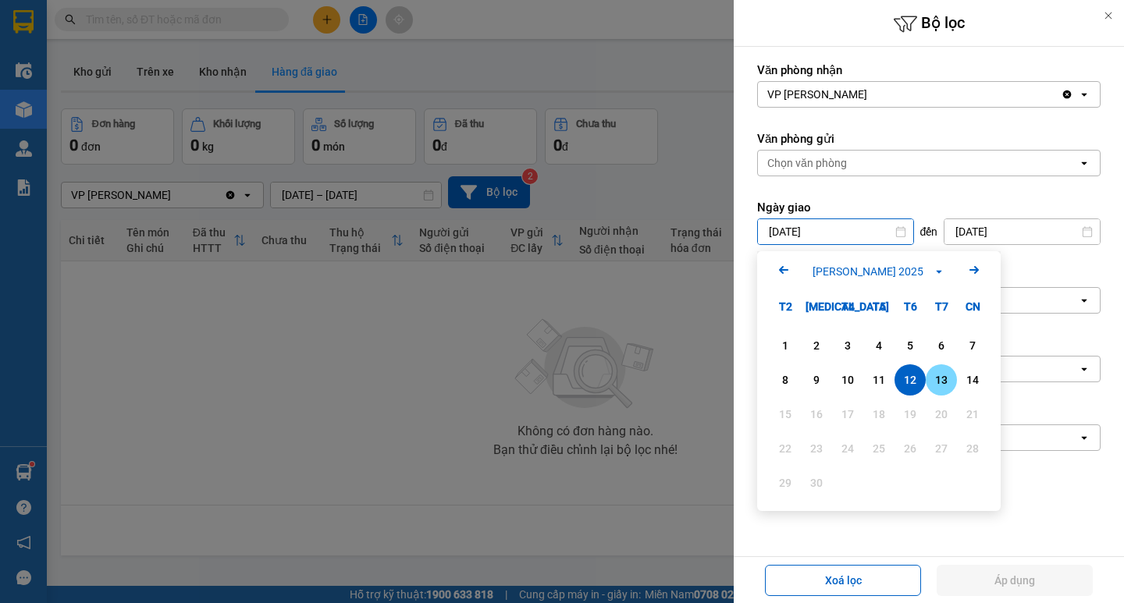
click at [944, 379] on div "13" at bounding box center [941, 380] width 22 height 19
type input "[DATE]"
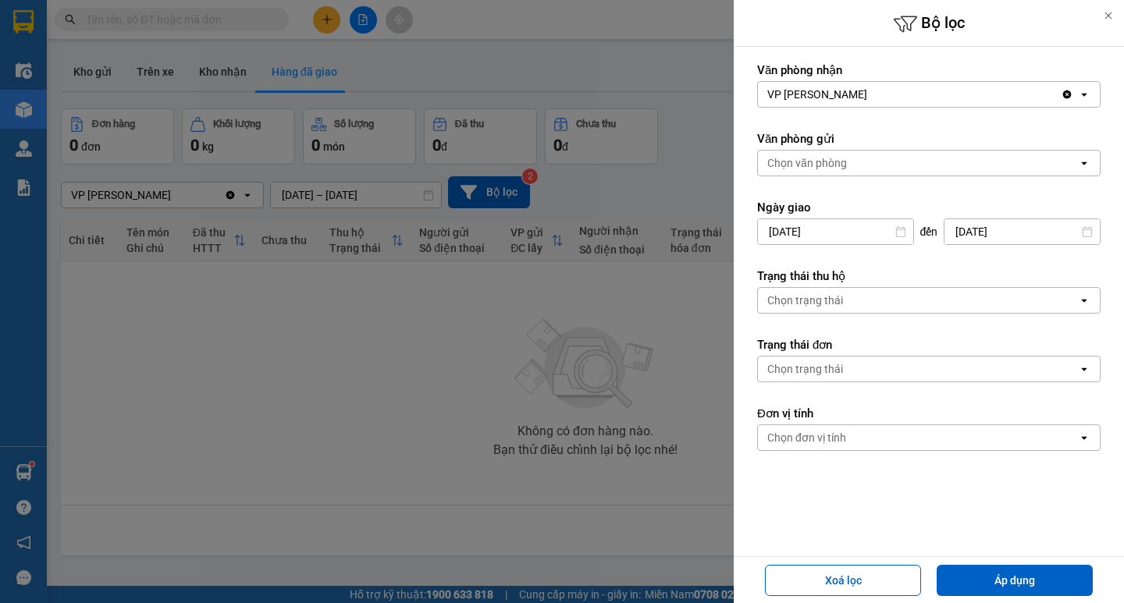
click at [1078, 169] on div "open" at bounding box center [1089, 163] width 22 height 25
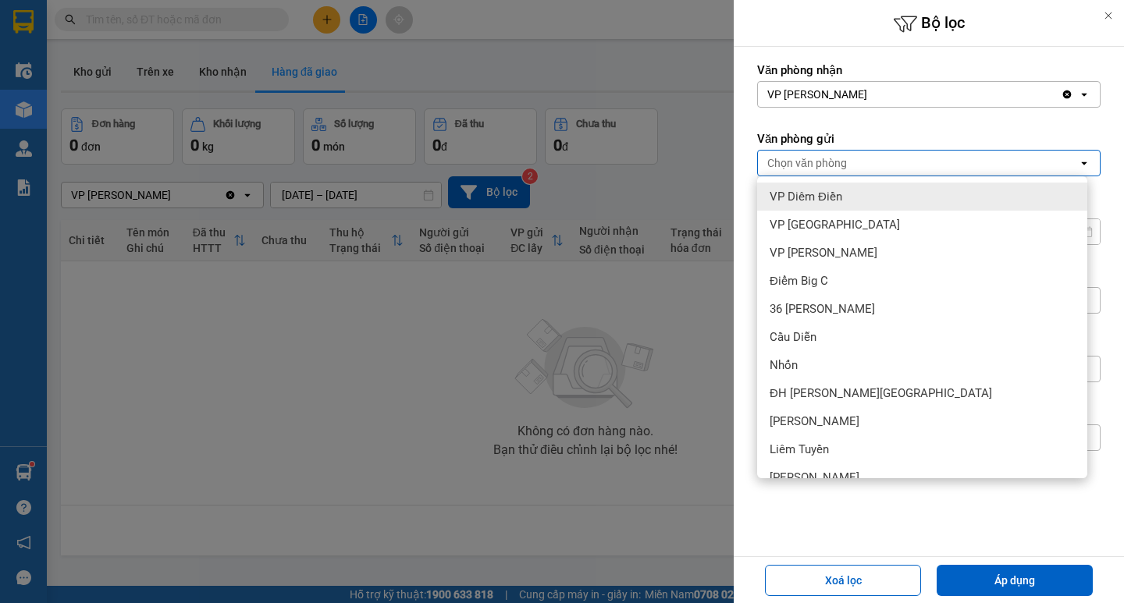
click at [1078, 165] on icon "open" at bounding box center [1084, 163] width 12 height 12
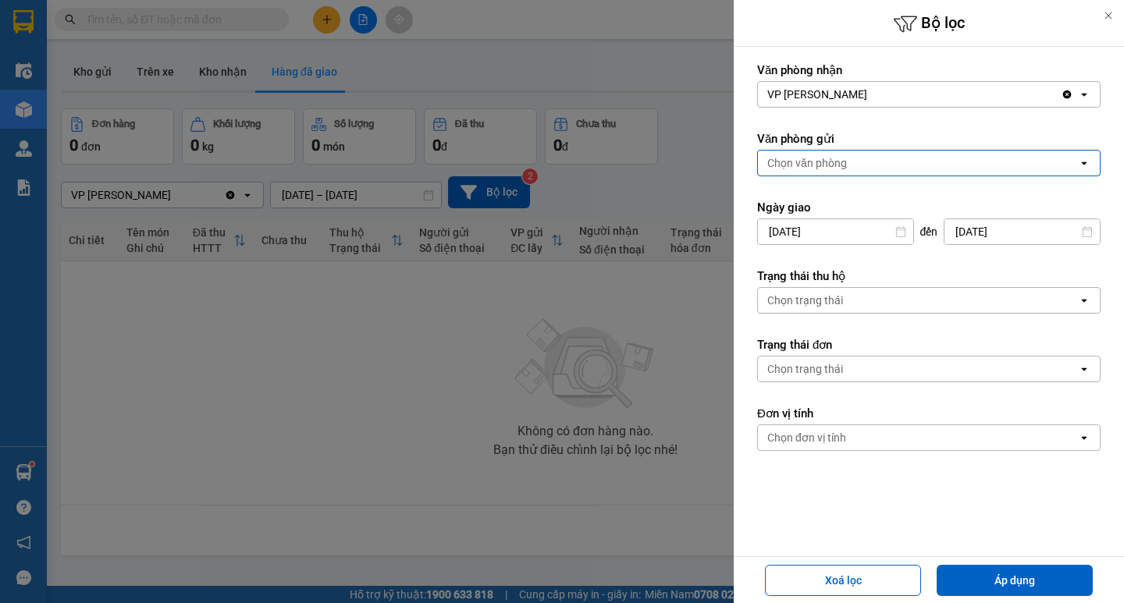
click at [1078, 165] on icon "open" at bounding box center [1084, 163] width 12 height 12
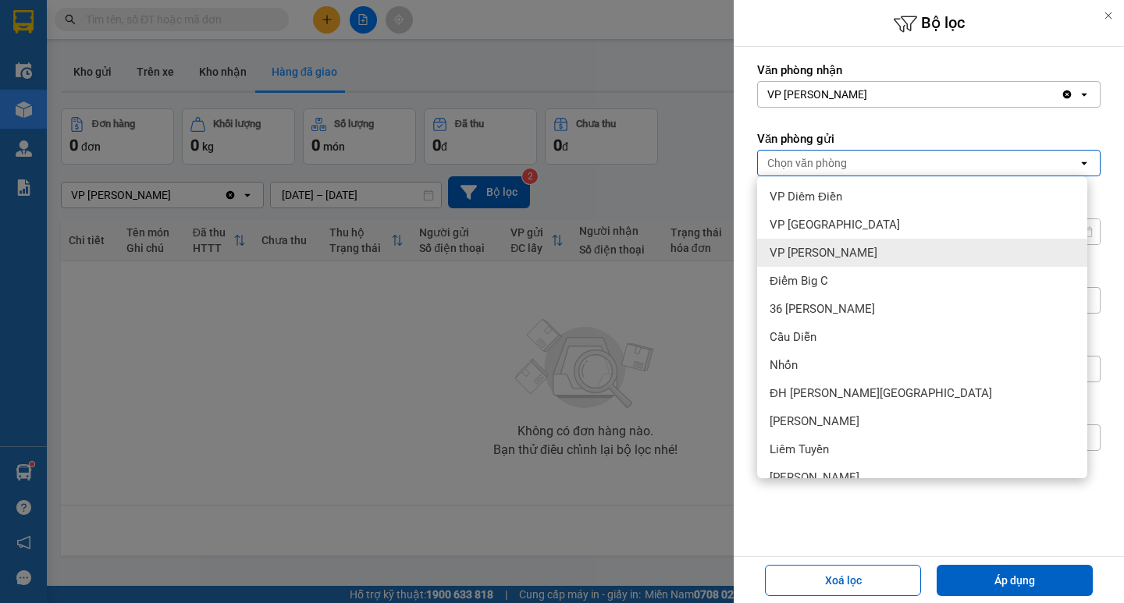
click at [801, 257] on span "VP [PERSON_NAME]" at bounding box center [823, 253] width 108 height 16
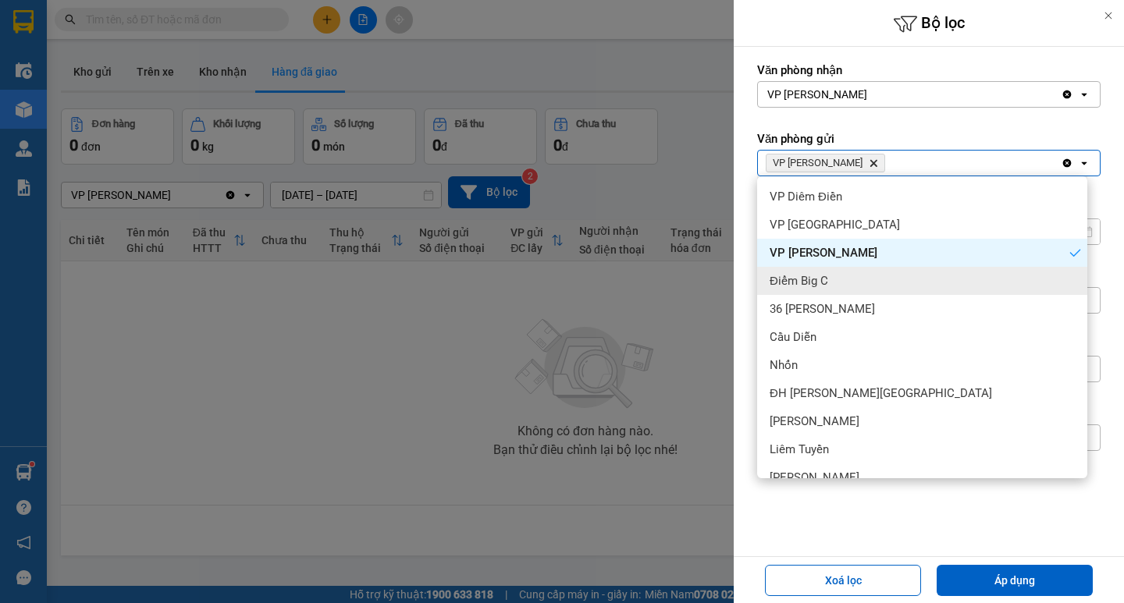
click at [365, 398] on div at bounding box center [562, 301] width 1124 height 603
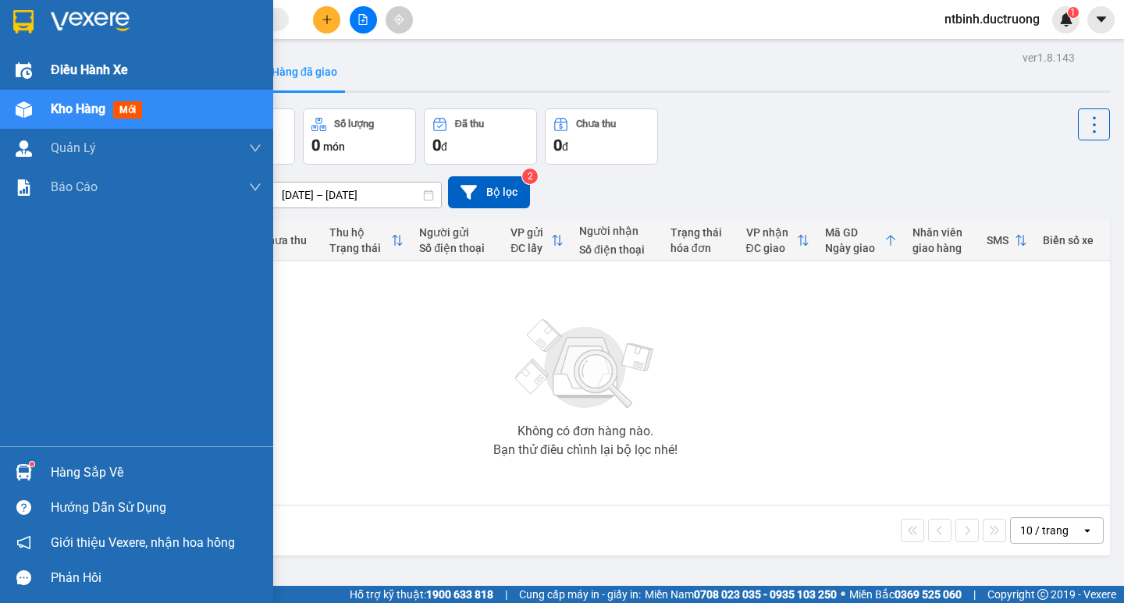
click at [18, 58] on div at bounding box center [23, 70] width 27 height 27
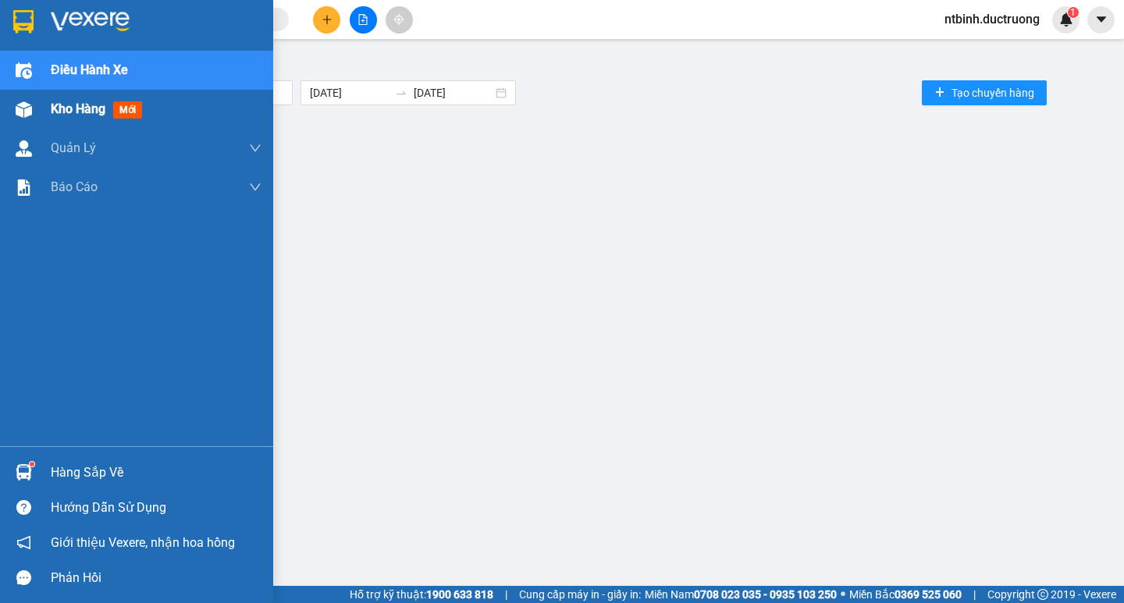
click at [76, 107] on span "Kho hàng" at bounding box center [78, 108] width 55 height 15
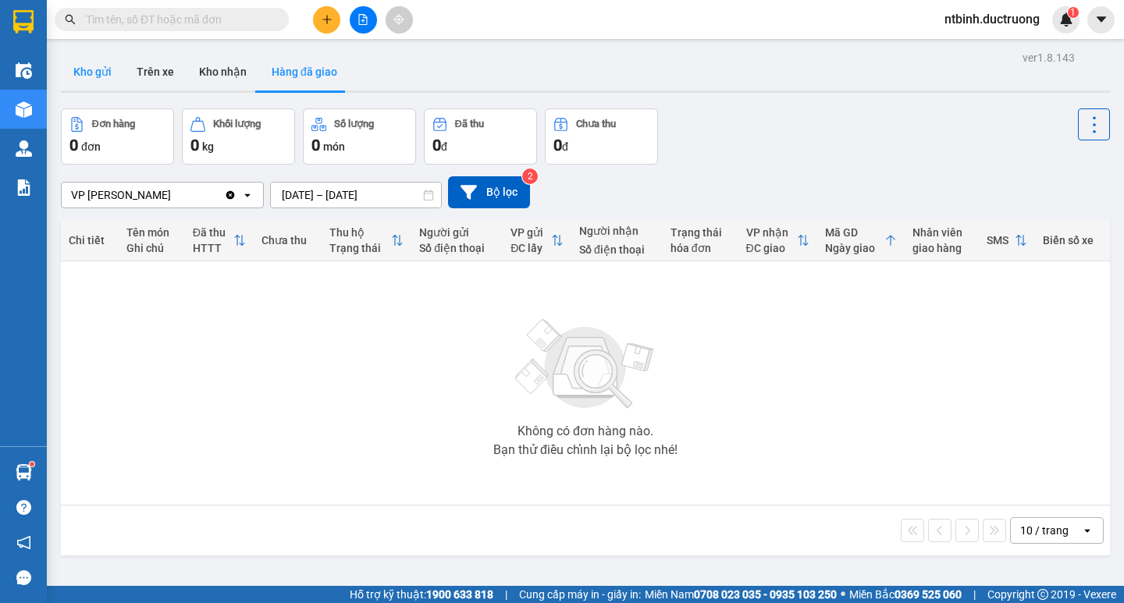
click at [80, 69] on button "Kho gửi" at bounding box center [92, 71] width 63 height 37
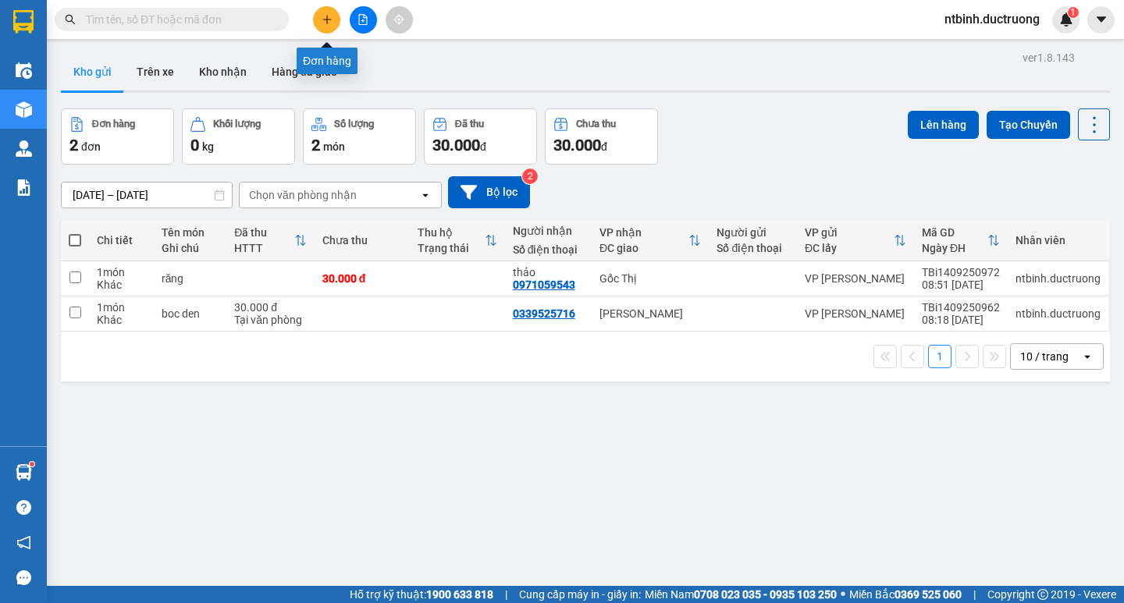
click at [320, 19] on button at bounding box center [326, 19] width 27 height 27
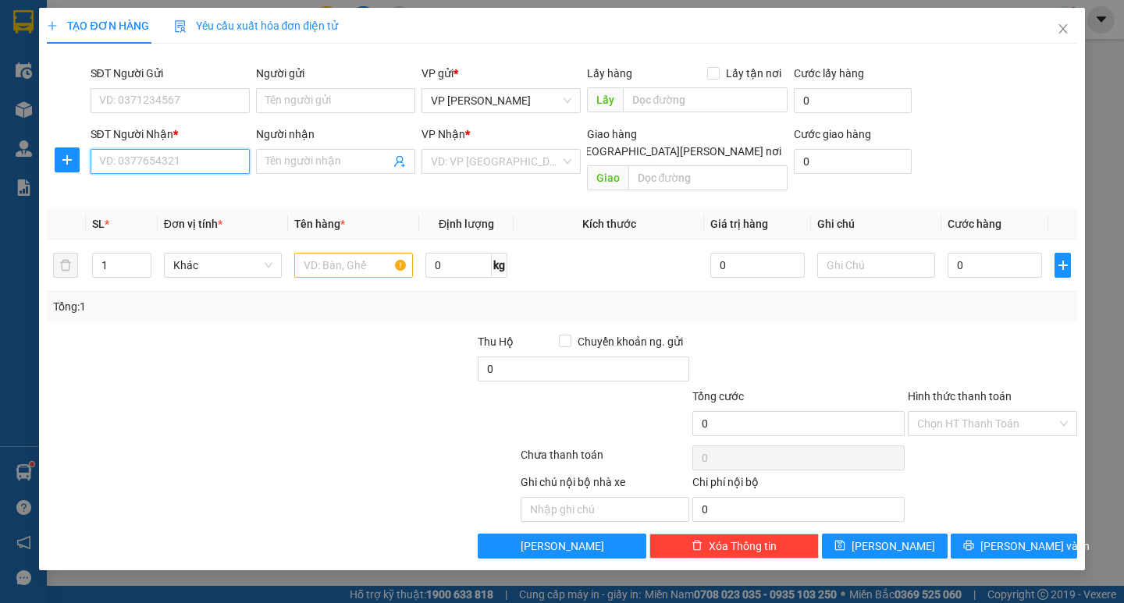
click at [126, 167] on input "SĐT Người Nhận *" at bounding box center [170, 161] width 159 height 25
click at [191, 188] on div "0975934181 - kỳ đồng" at bounding box center [170, 192] width 140 height 17
type input "0975934181"
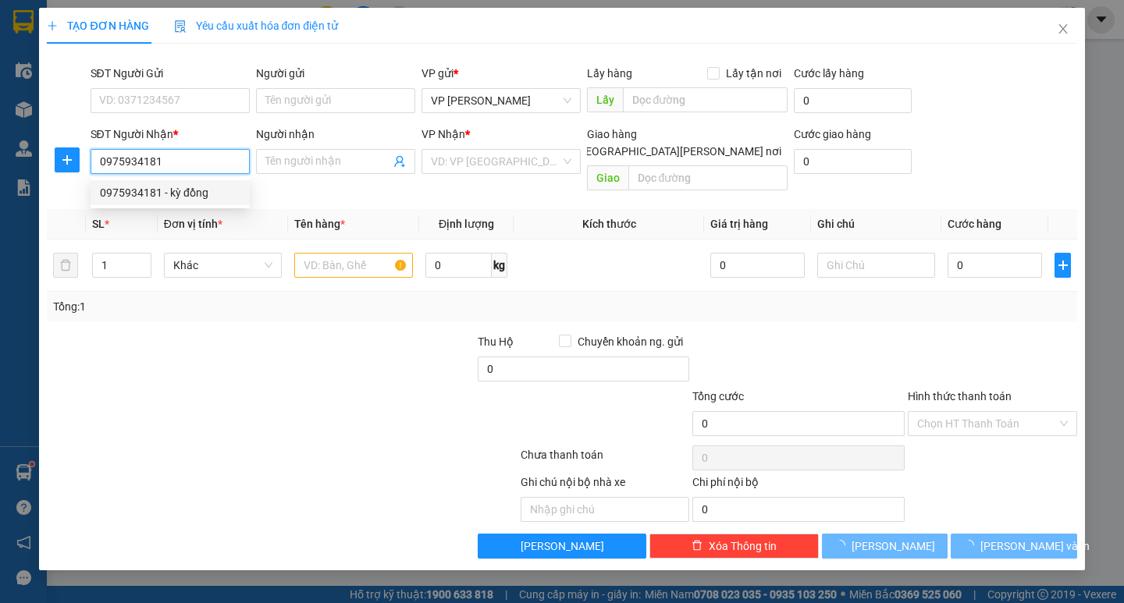
type input "kỳ đồng"
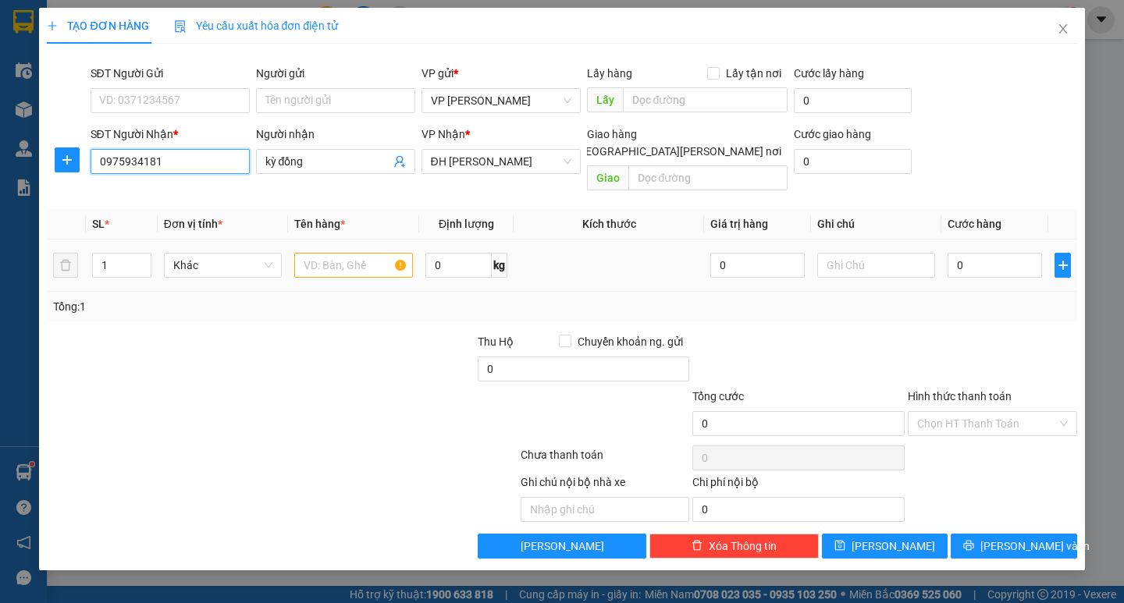
type input "0975934181"
click at [322, 253] on input "text" at bounding box center [353, 265] width 118 height 25
type input "2 thùng 1 kiên"
click at [968, 253] on input "0" at bounding box center [994, 265] width 94 height 25
type input "1"
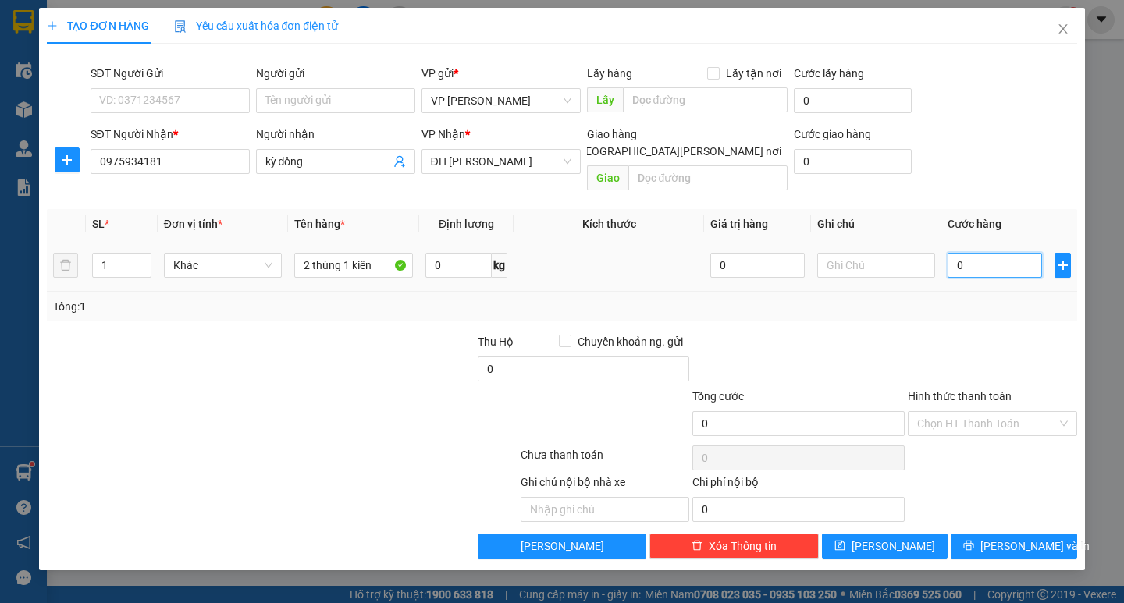
type input "1"
type input "10"
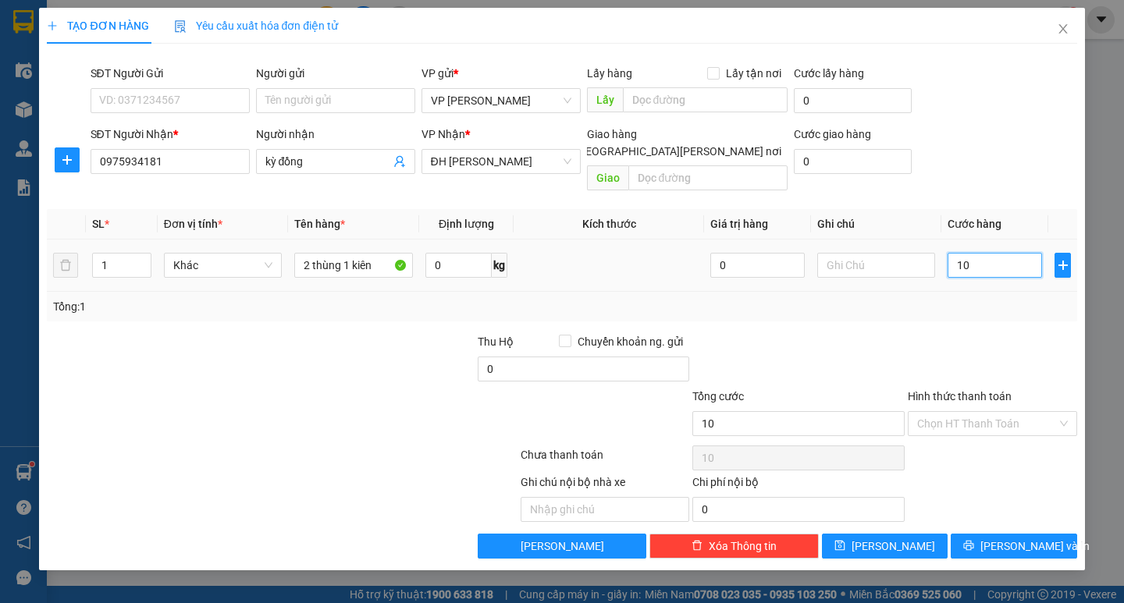
type input "100"
click at [972, 253] on input "100" at bounding box center [994, 265] width 94 height 25
type input "100.000"
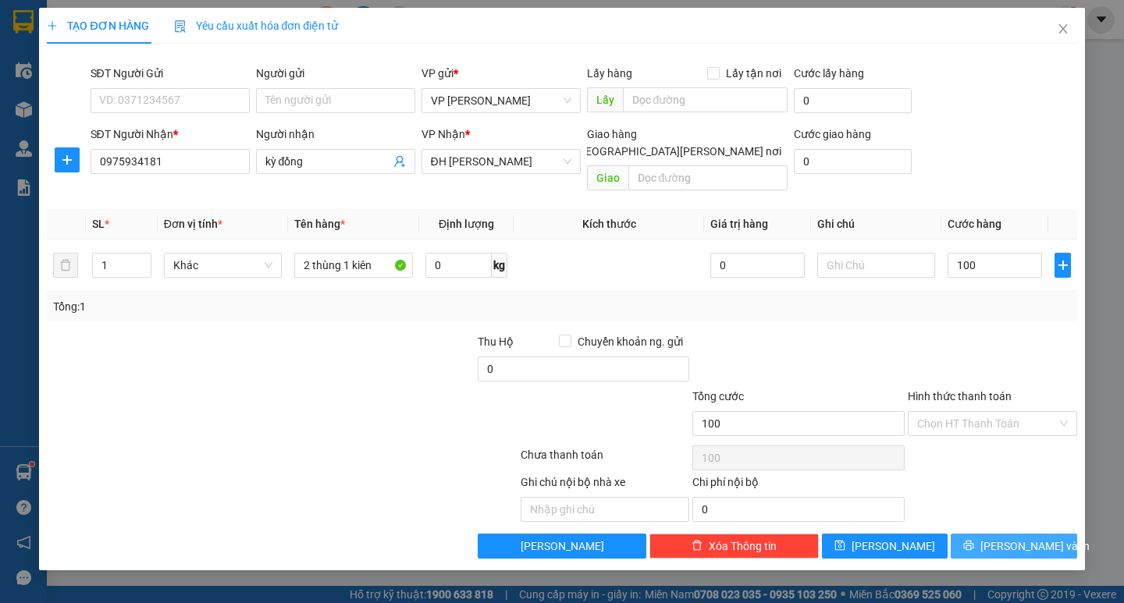
type input "100.000"
click at [1030, 538] on span "[PERSON_NAME] và In" at bounding box center [1034, 546] width 109 height 17
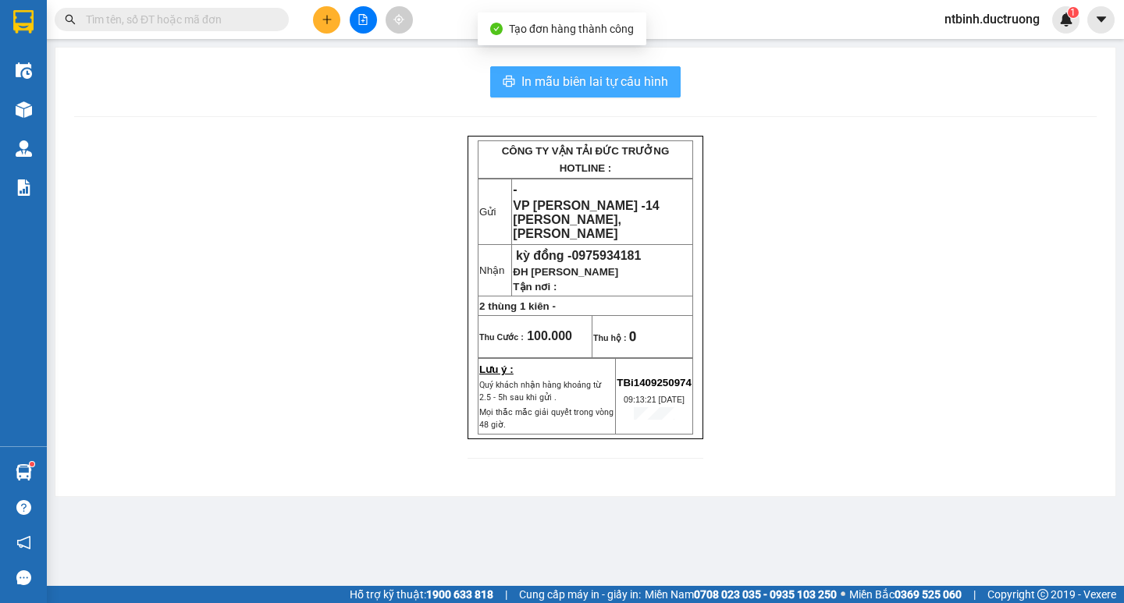
click at [598, 91] on span "In mẫu biên lai tự cấu hình" at bounding box center [594, 82] width 147 height 20
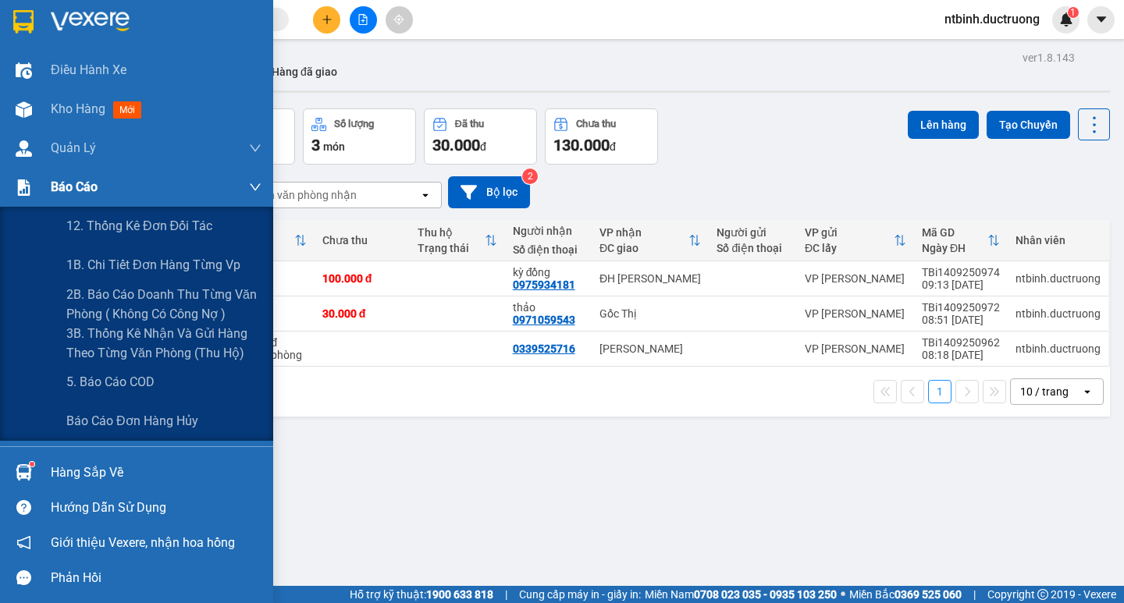
click at [68, 179] on span "Báo cáo" at bounding box center [74, 187] width 47 height 20
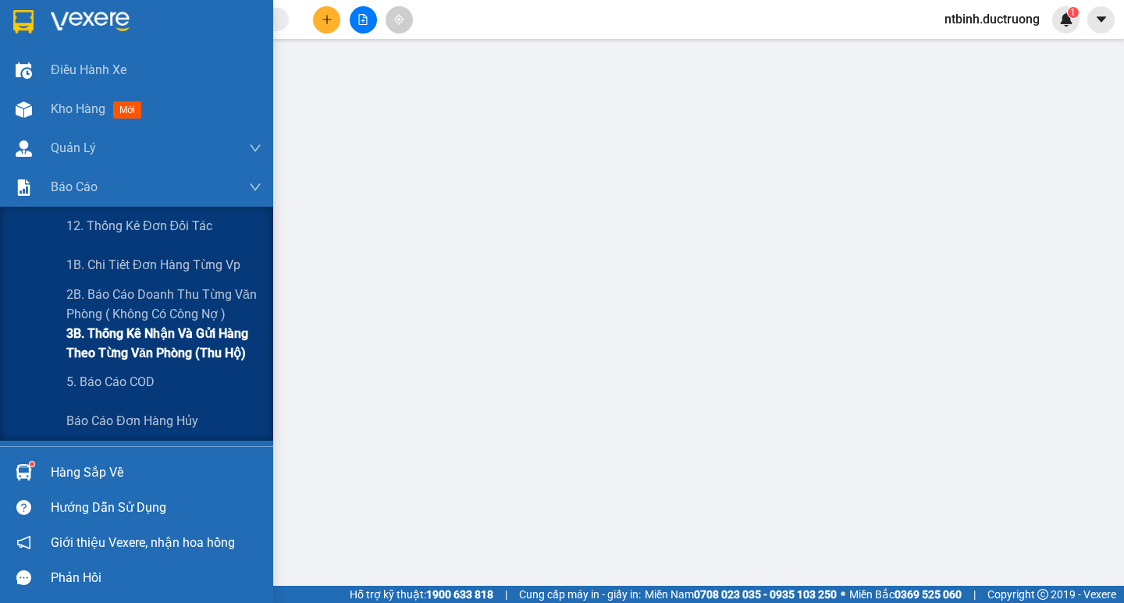
click at [112, 344] on span "3B. Thống kê nhận và gửi hàng theo từng văn phòng (thu hộ)" at bounding box center [163, 343] width 195 height 39
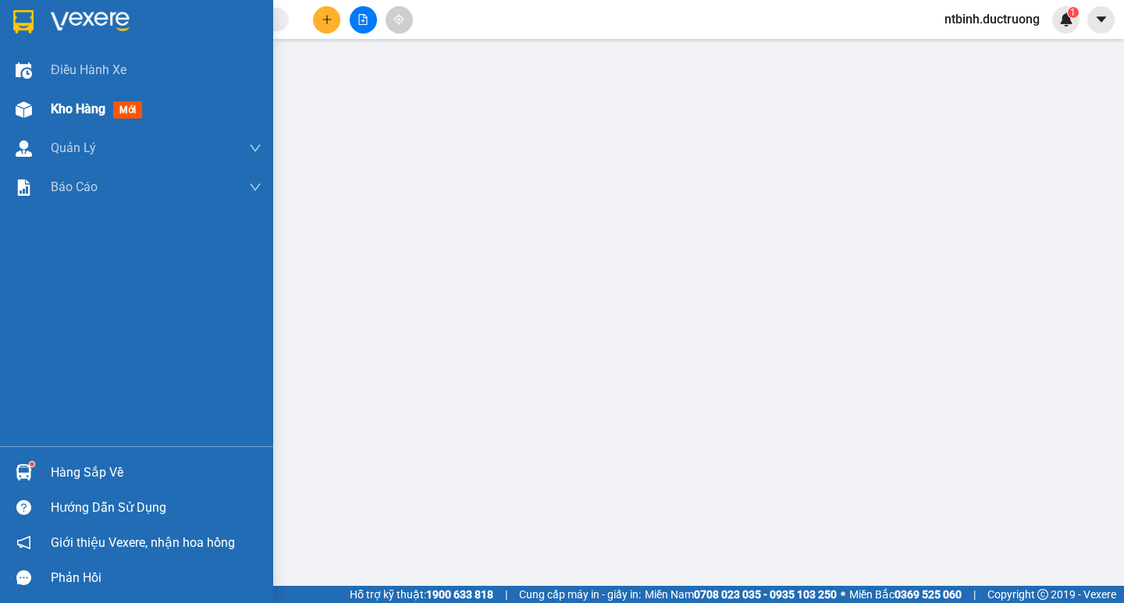
click at [94, 108] on span "Kho hàng" at bounding box center [78, 108] width 55 height 15
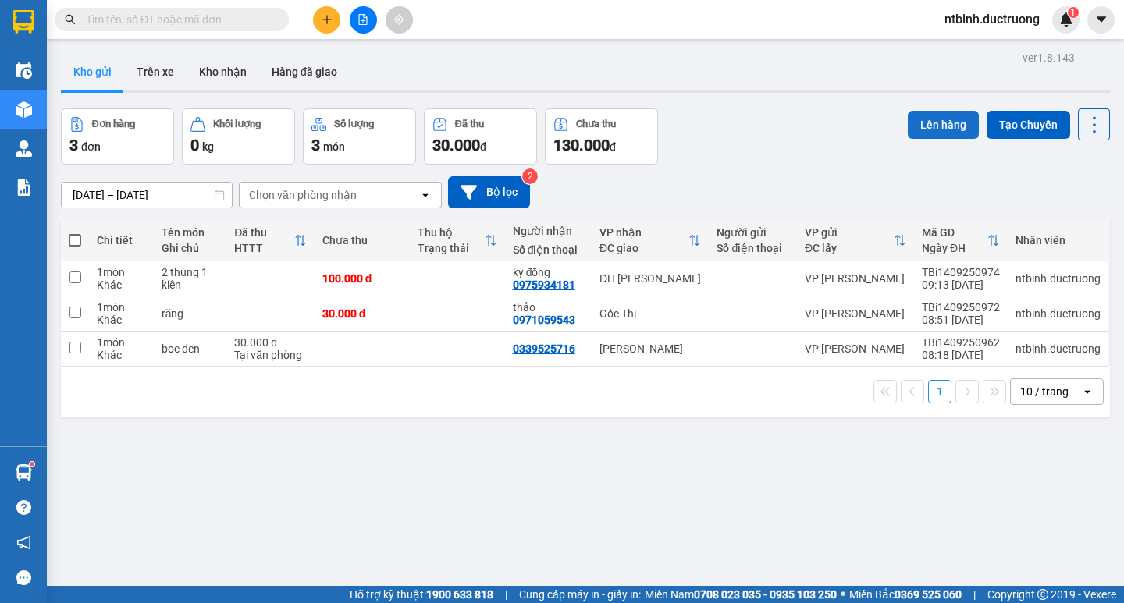
click at [936, 122] on button "Lên hàng" at bounding box center [943, 125] width 71 height 28
click at [77, 279] on input "checkbox" at bounding box center [75, 278] width 12 height 12
checkbox input "true"
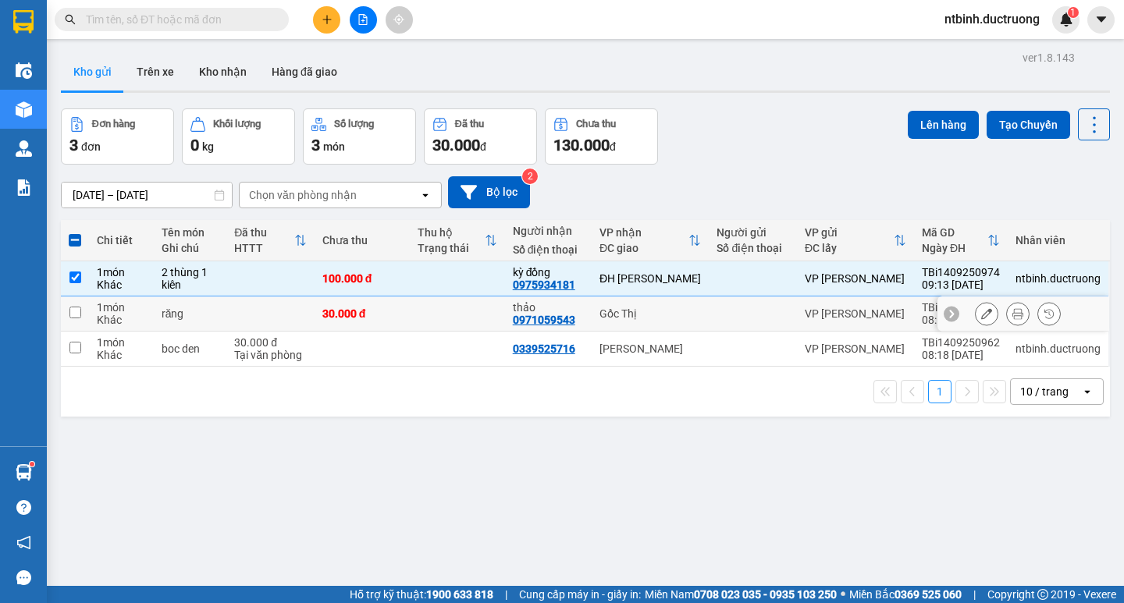
click at [75, 311] on input "checkbox" at bounding box center [75, 313] width 12 height 12
checkbox input "true"
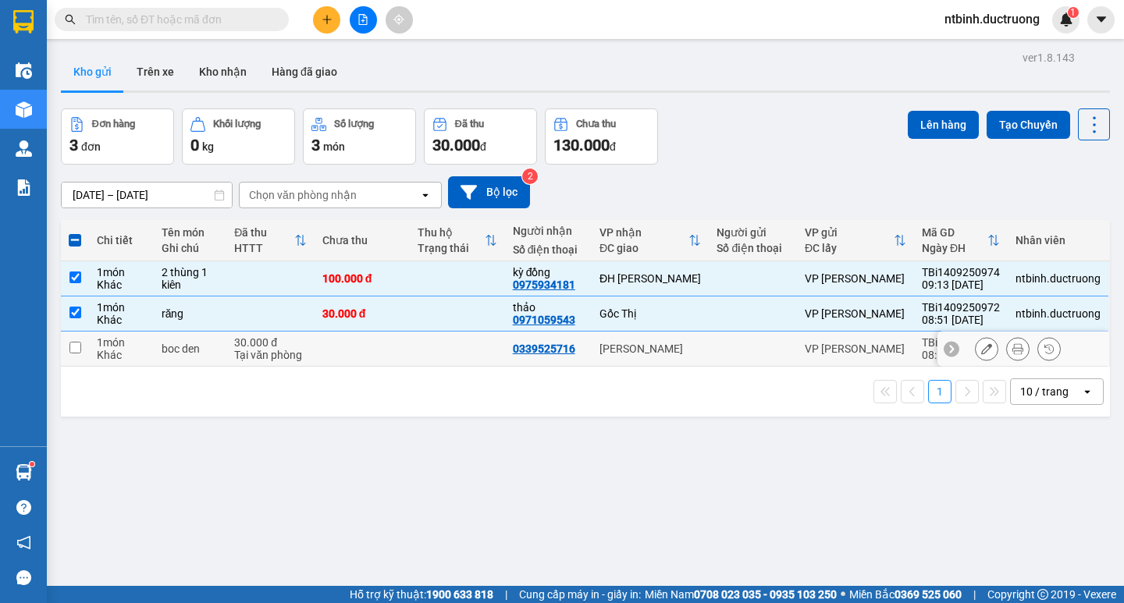
click at [76, 340] on td at bounding box center [75, 349] width 28 height 35
checkbox input "true"
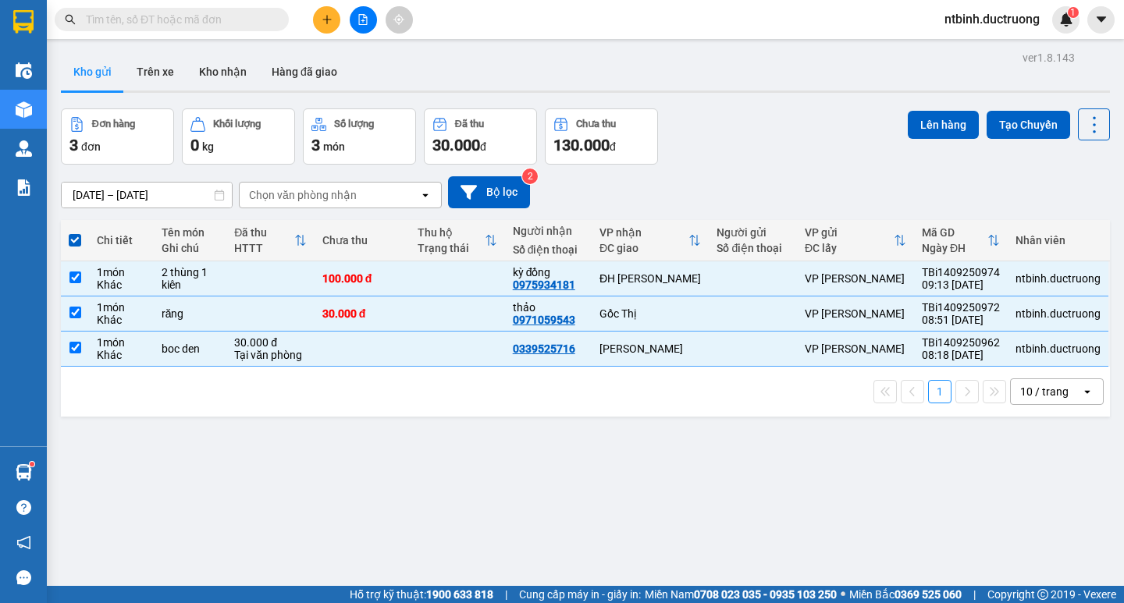
click at [901, 104] on div "ver 1.8.143 Kho gửi Trên xe [PERSON_NAME] Hàng đã [PERSON_NAME] hàng 3 đơn [PER…" at bounding box center [585, 348] width 1061 height 603
click at [922, 127] on button "Lên hàng" at bounding box center [943, 125] width 71 height 28
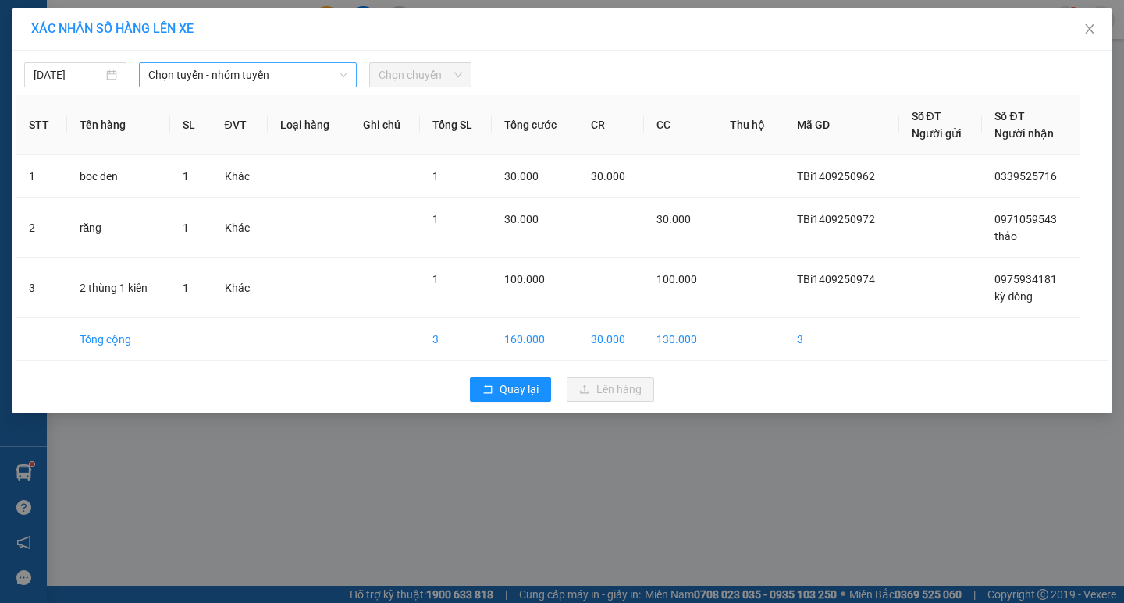
click at [323, 69] on span "Chọn tuyến - nhóm tuyến" at bounding box center [247, 74] width 199 height 23
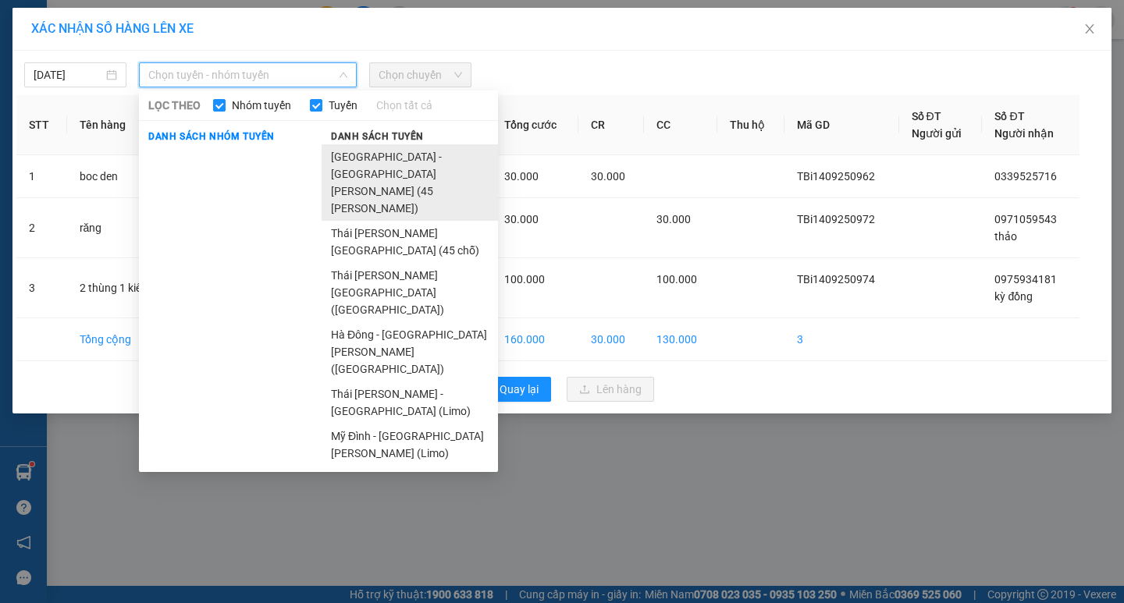
click at [411, 155] on li "[GEOGRAPHIC_DATA] - [GEOGRAPHIC_DATA][PERSON_NAME] (45 [PERSON_NAME])" at bounding box center [410, 182] width 176 height 76
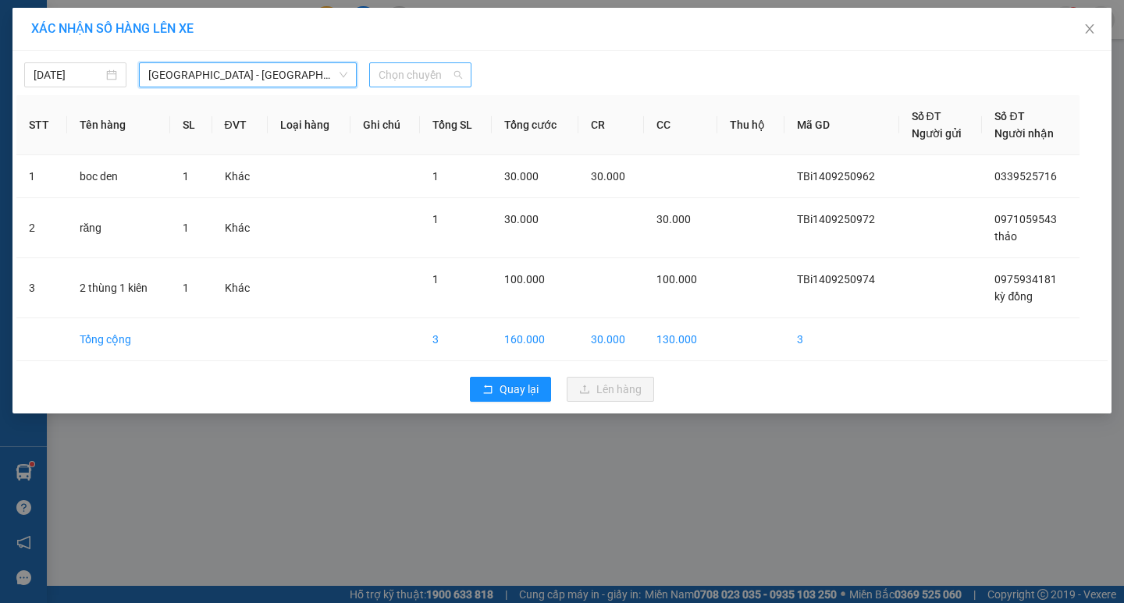
click at [440, 73] on span "Chọn chuyến" at bounding box center [419, 74] width 83 height 23
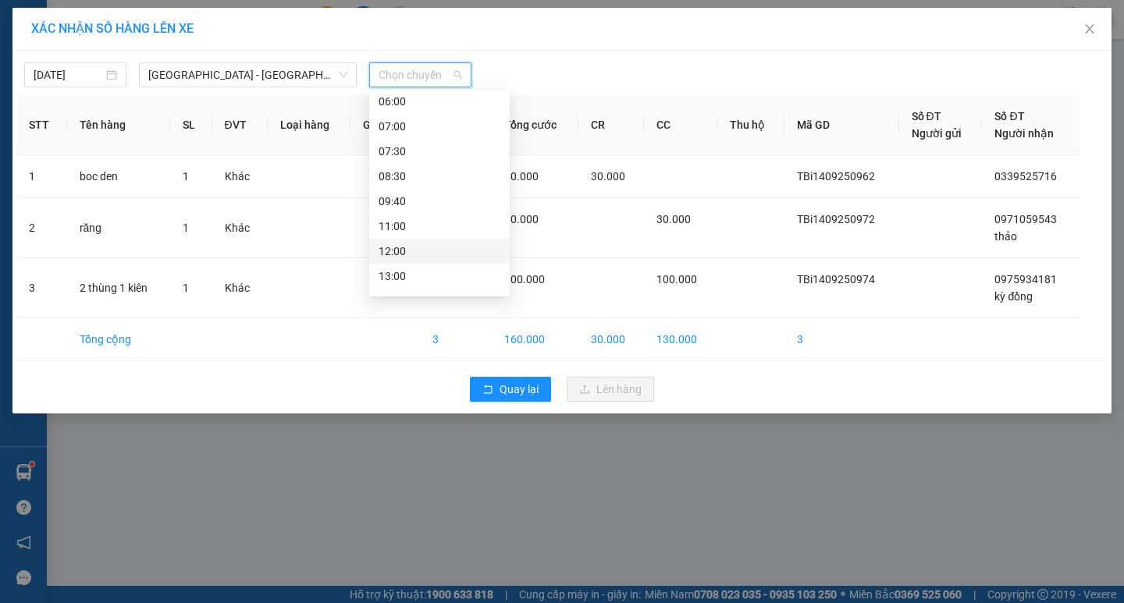
scroll to position [78, 0]
click at [396, 150] on div "09:40" at bounding box center [439, 152] width 122 height 17
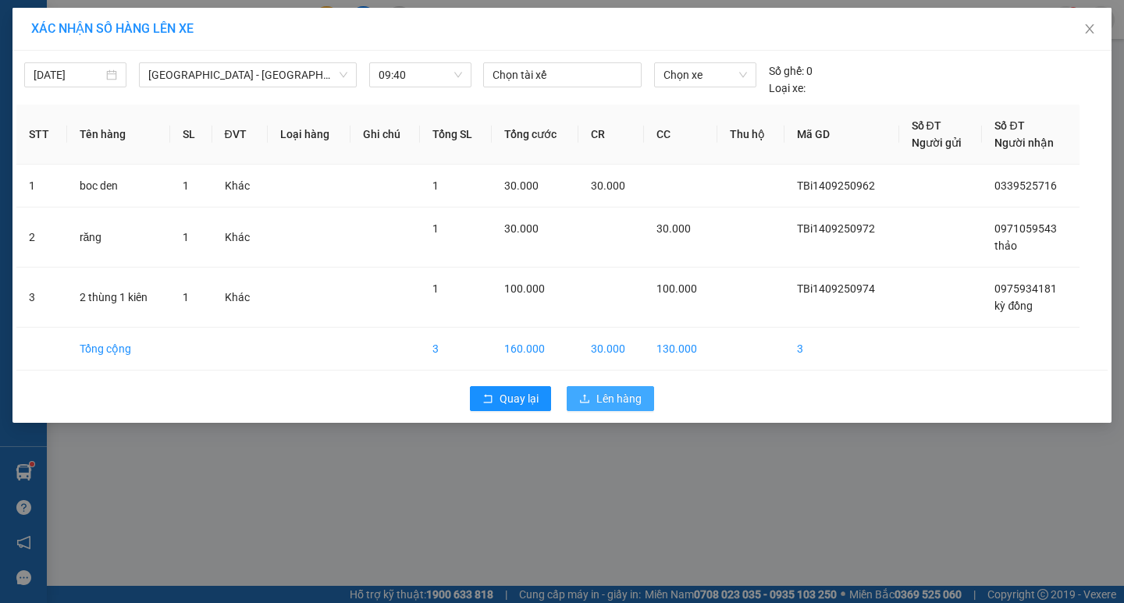
click at [618, 401] on span "Lên hàng" at bounding box center [618, 398] width 45 height 17
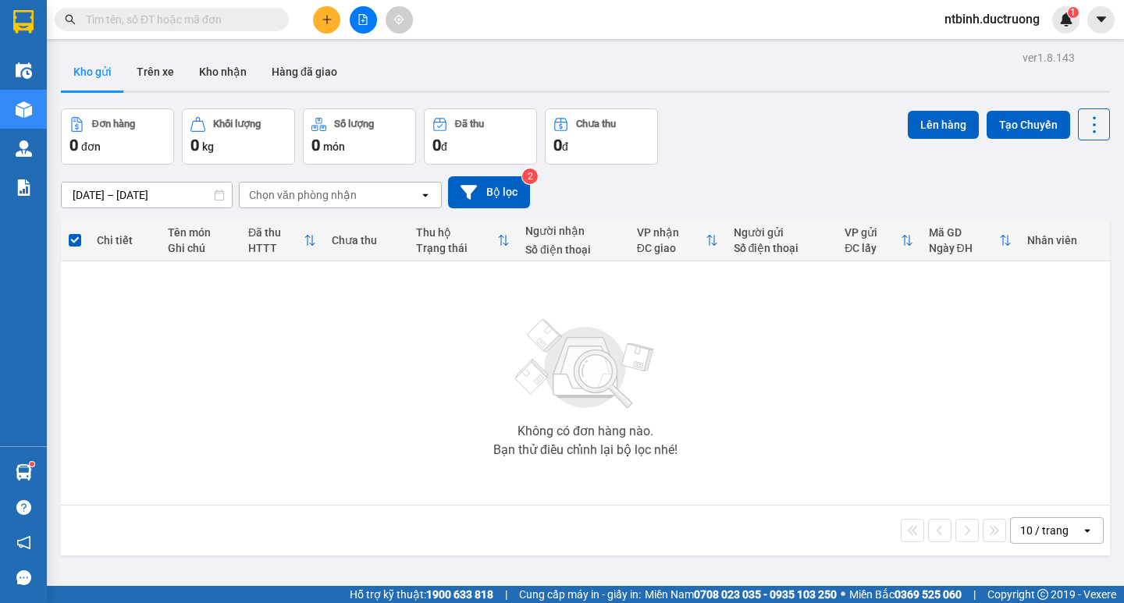
click at [415, 190] on div "Chọn văn phòng nhận" at bounding box center [329, 195] width 179 height 25
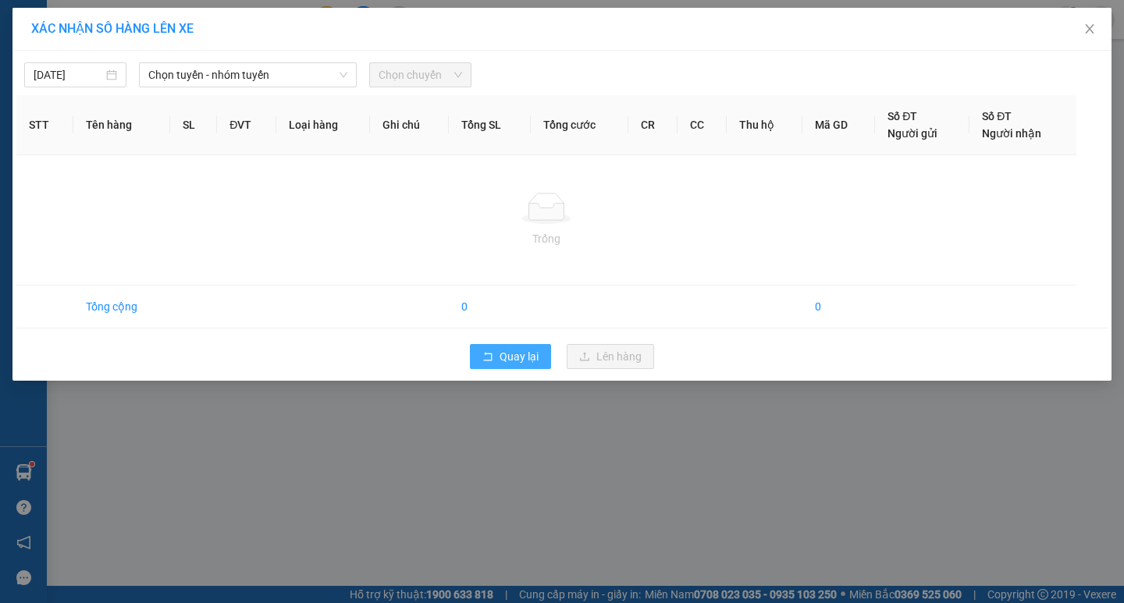
click at [504, 352] on span "Quay lại" at bounding box center [518, 356] width 39 height 17
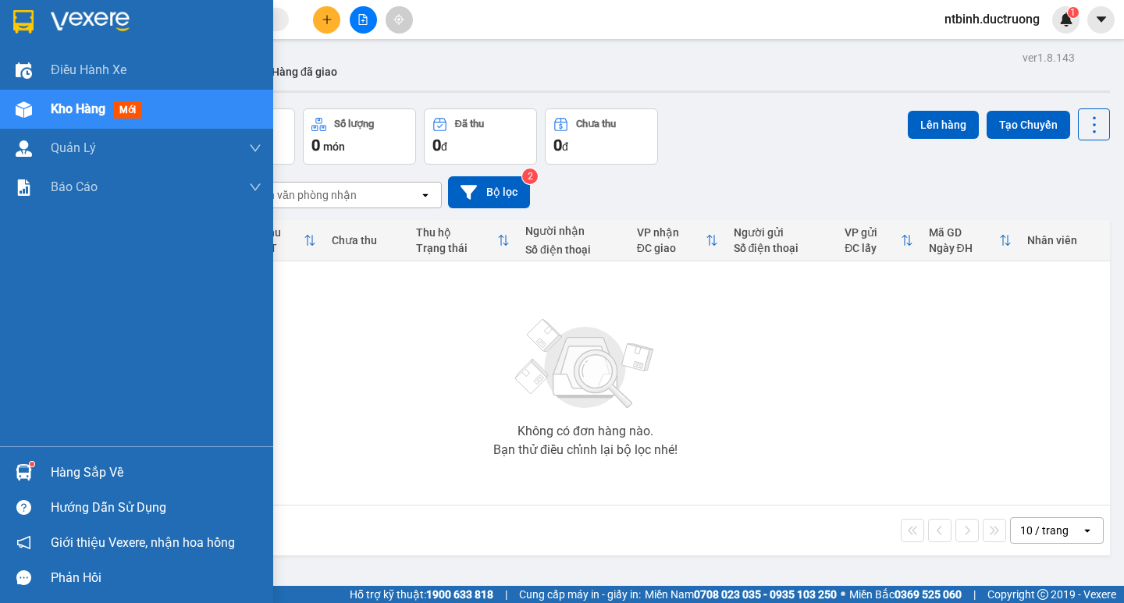
click at [86, 102] on span "Kho hàng" at bounding box center [78, 108] width 55 height 15
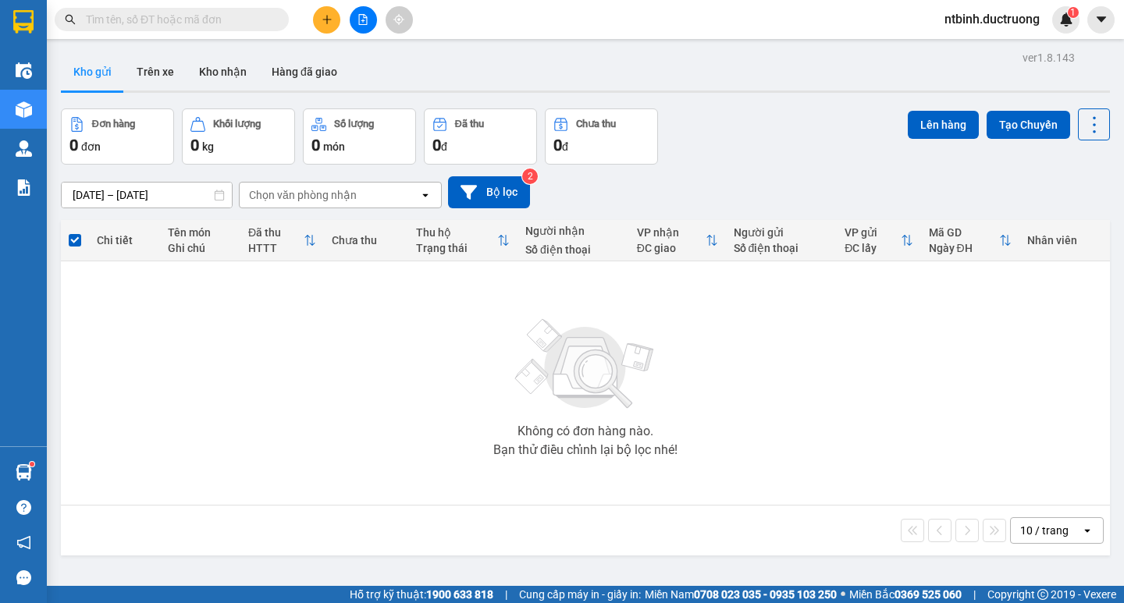
click at [95, 65] on button "Kho gửi" at bounding box center [92, 71] width 63 height 37
click at [406, 194] on div "Chọn văn phòng nhận" at bounding box center [329, 195] width 179 height 25
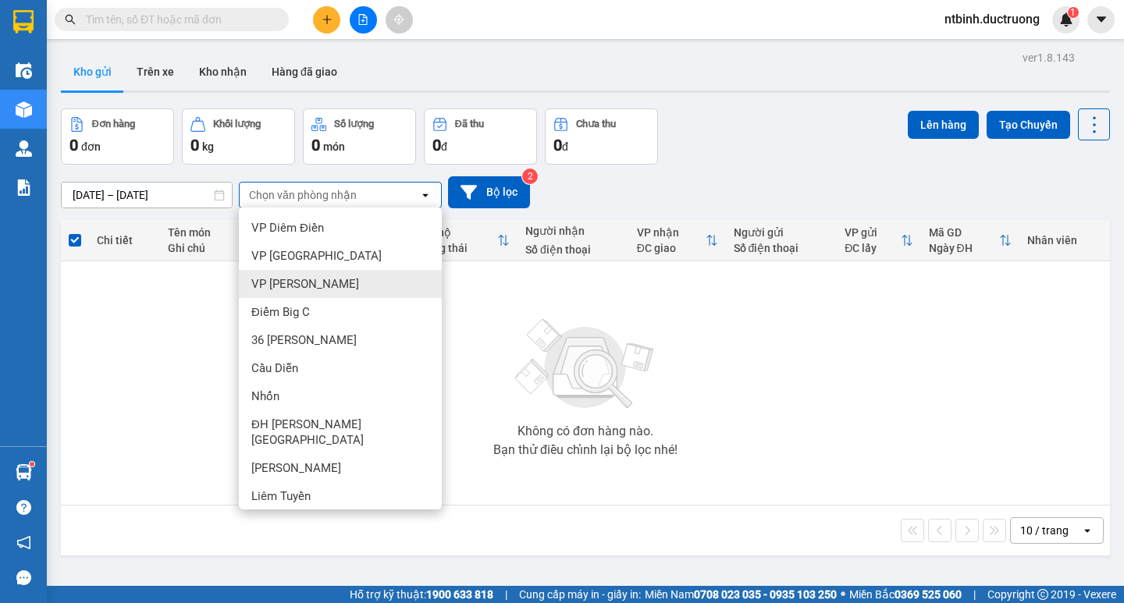
click at [292, 278] on span "VP [PERSON_NAME]" at bounding box center [305, 284] width 108 height 16
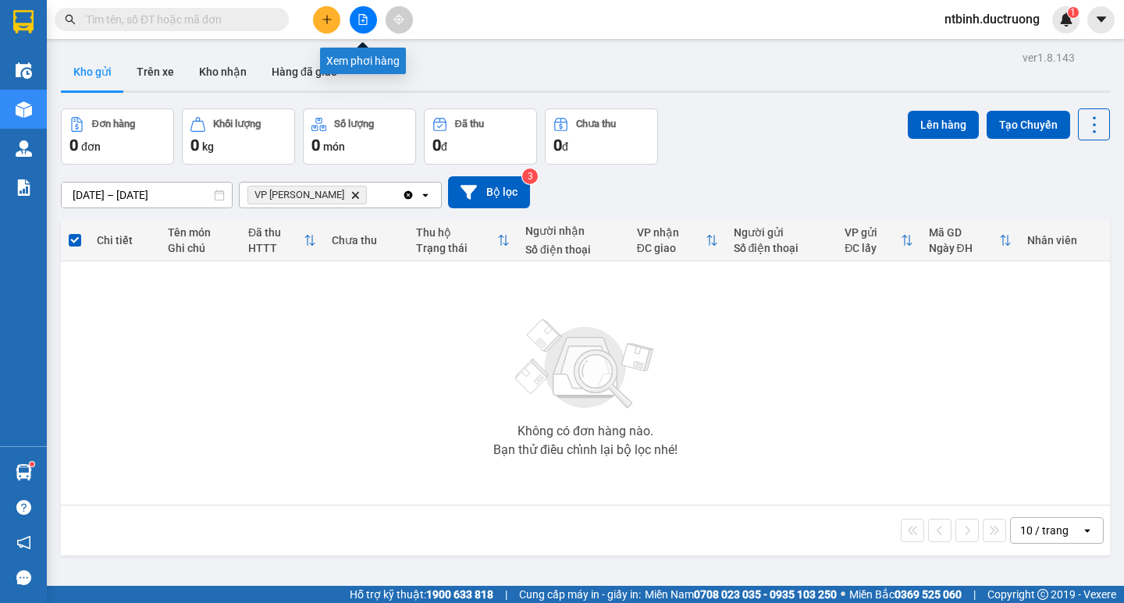
click at [360, 24] on icon "file-add" at bounding box center [363, 19] width 9 height 11
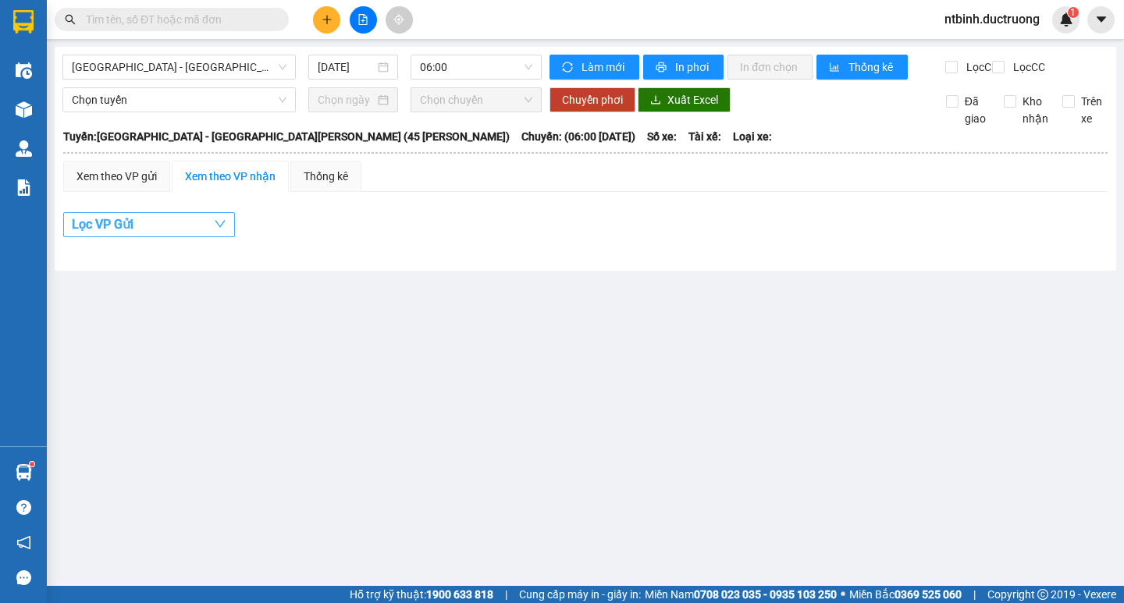
click at [186, 237] on button "Lọc VP Gửi" at bounding box center [149, 224] width 172 height 25
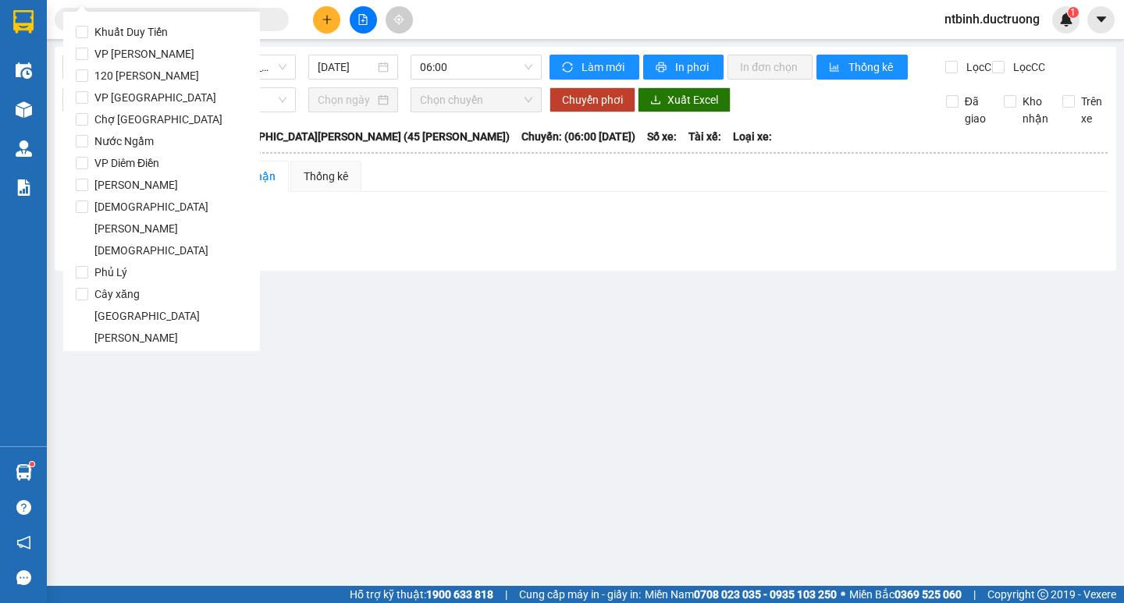
click at [80, 52] on input "VP [PERSON_NAME]" at bounding box center [82, 54] width 12 height 12
checkbox input "true"
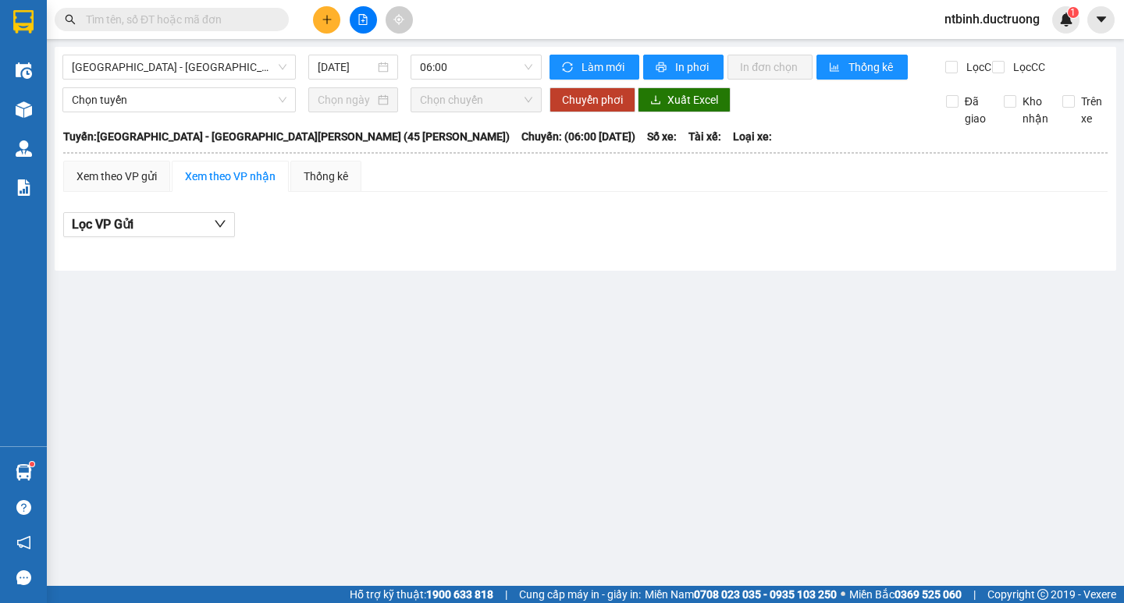
drag, startPoint x: 392, startPoint y: 351, endPoint x: 476, endPoint y: 185, distance: 186.4
click at [392, 349] on main "[GEOGRAPHIC_DATA] - [GEOGRAPHIC_DATA][PERSON_NAME] (45 [PERSON_NAME]) [DATE] 06…" at bounding box center [562, 293] width 1124 height 586
click at [478, 61] on span "06:00" at bounding box center [476, 66] width 112 height 23
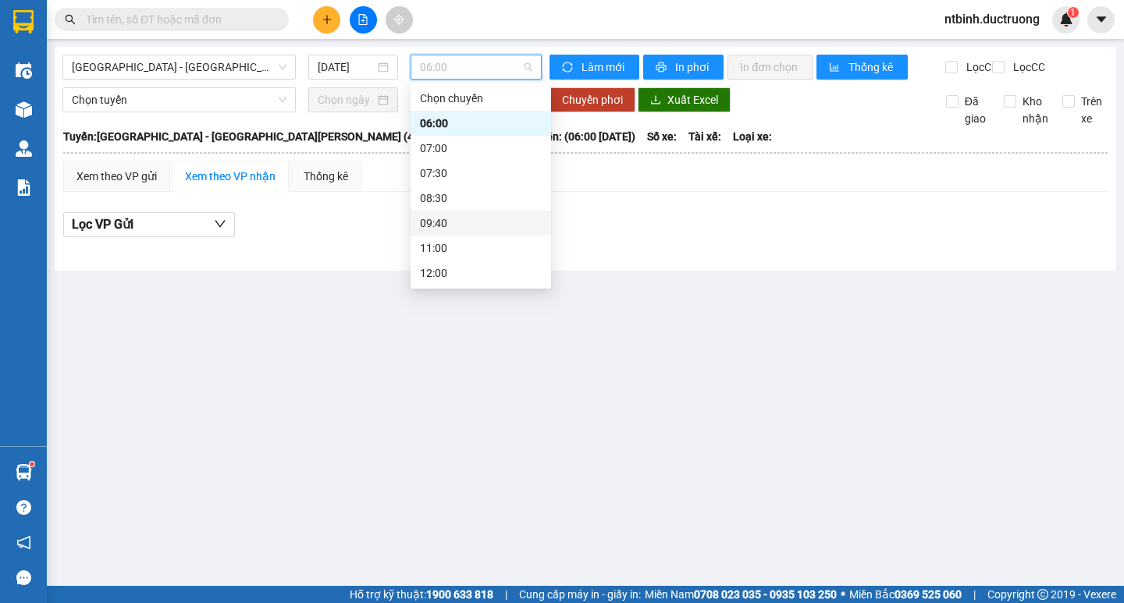
click at [424, 222] on div "09:40" at bounding box center [481, 223] width 122 height 17
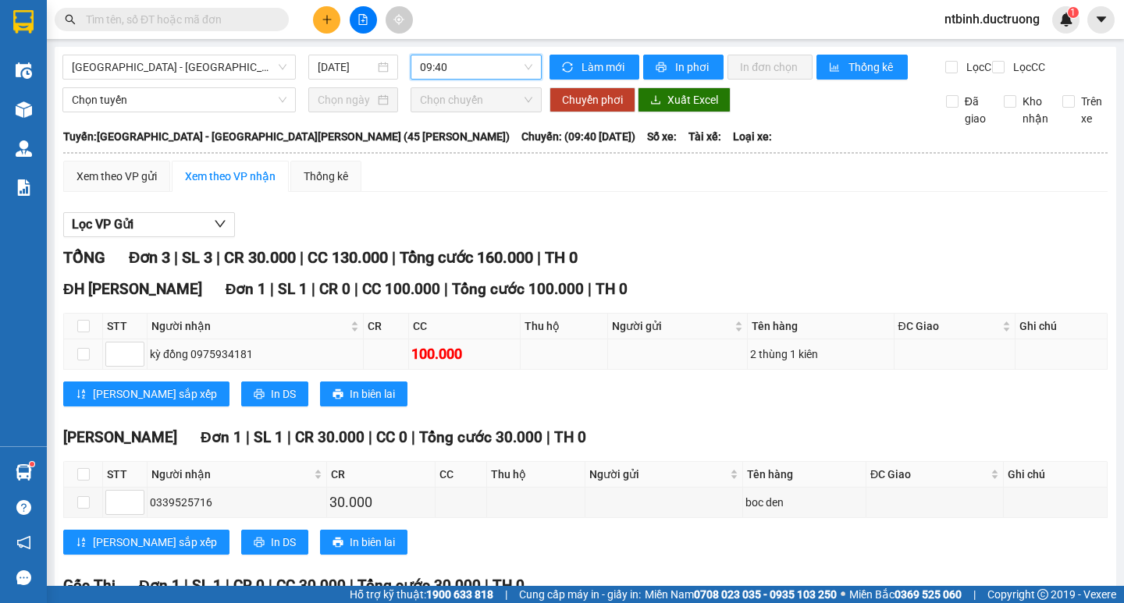
click at [84, 358] on td at bounding box center [83, 354] width 39 height 30
click at [80, 361] on input "checkbox" at bounding box center [83, 354] width 12 height 12
checkbox input "true"
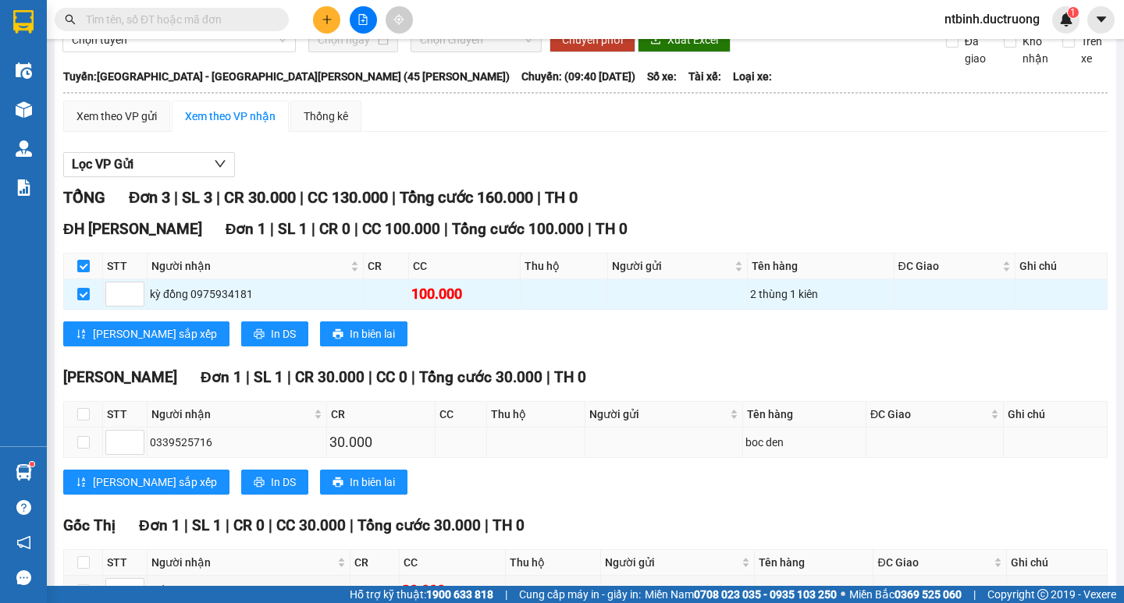
scroll to position [174, 0]
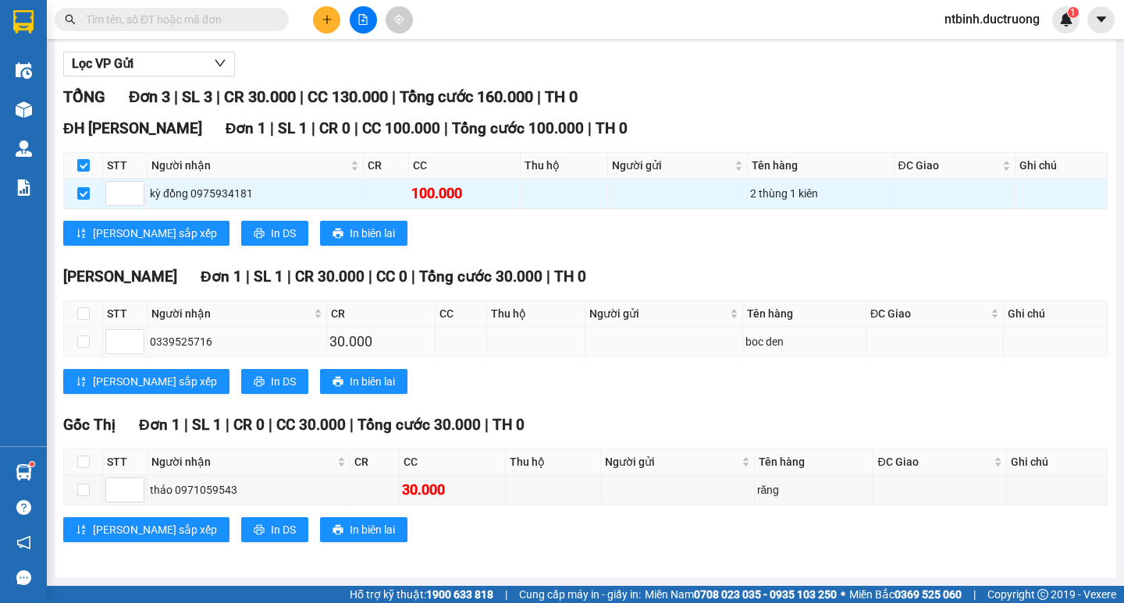
click at [98, 337] on td at bounding box center [83, 342] width 39 height 30
click at [86, 346] on input "checkbox" at bounding box center [83, 342] width 12 height 12
checkbox input "true"
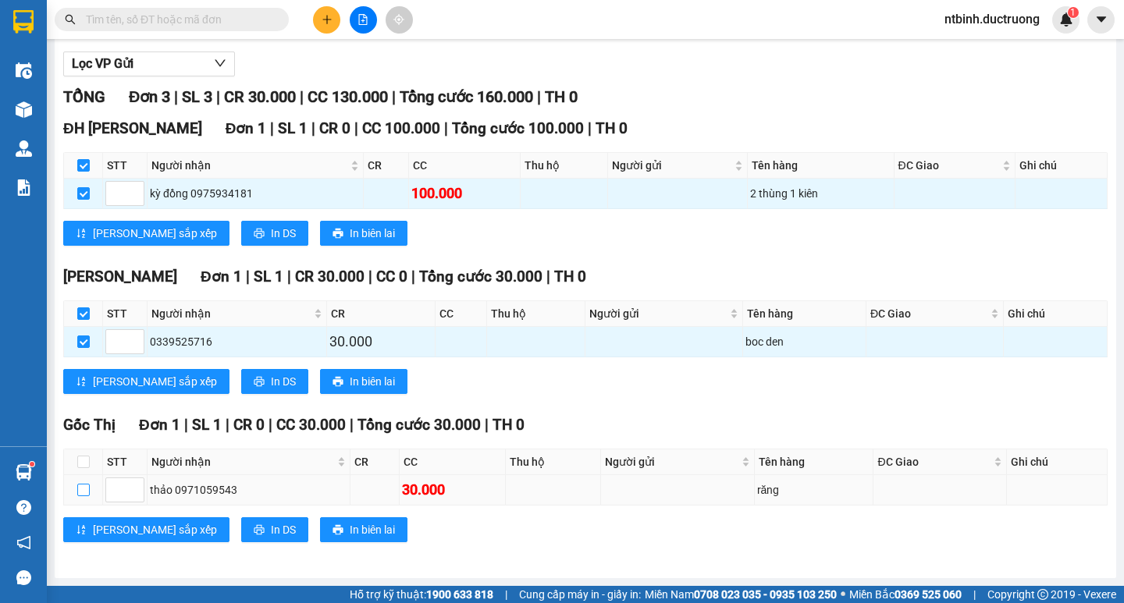
click at [83, 494] on input "checkbox" at bounding box center [83, 490] width 12 height 12
checkbox input "true"
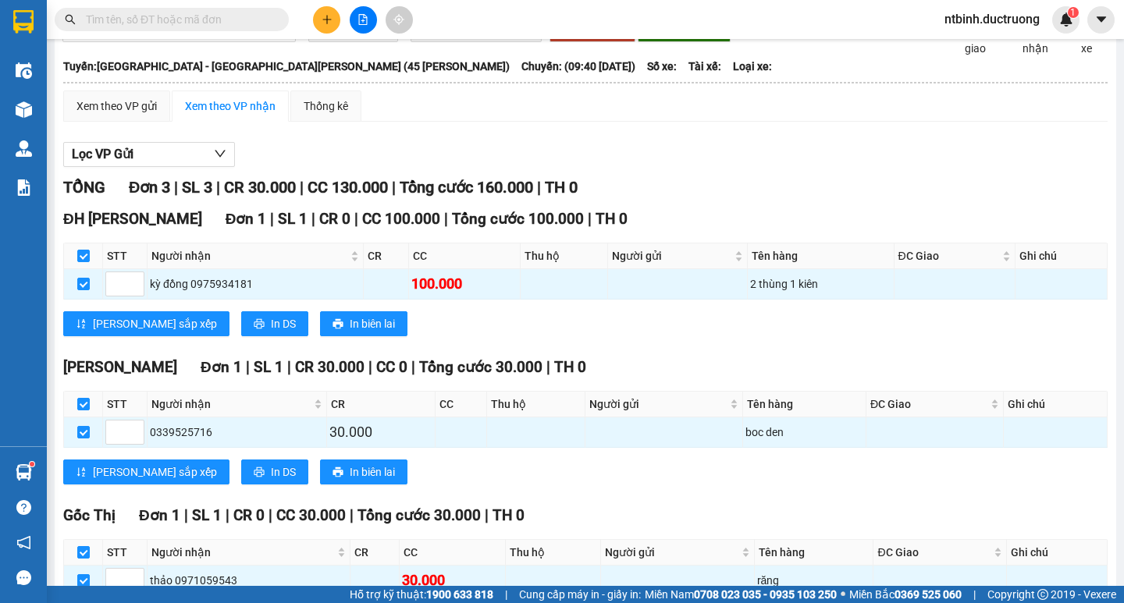
scroll to position [0, 0]
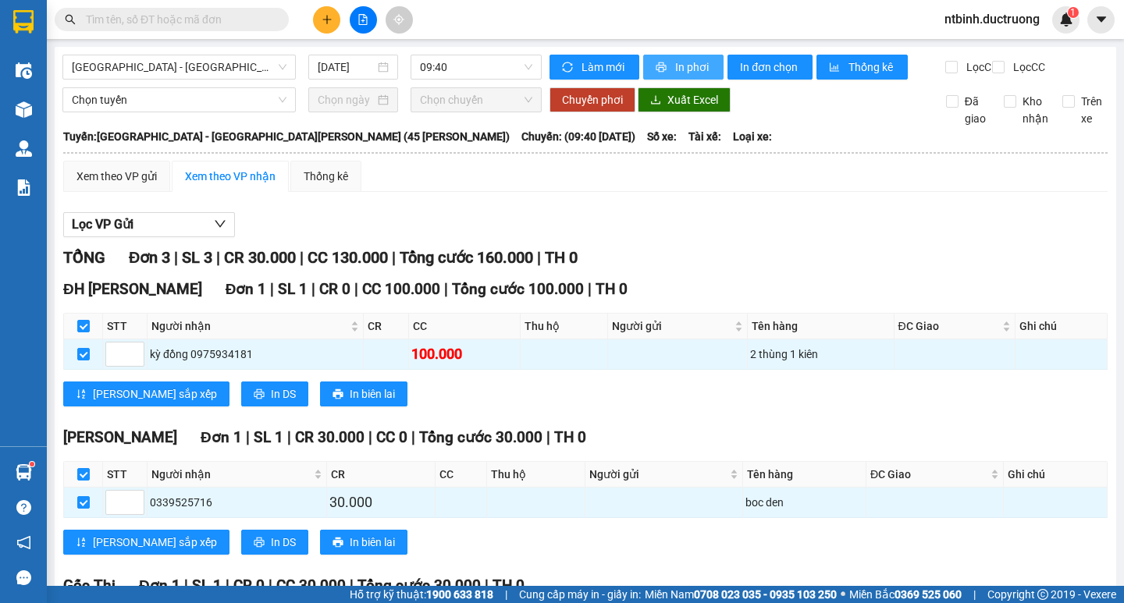
click at [675, 62] on span "In phơi" at bounding box center [693, 67] width 36 height 17
click at [325, 17] on icon "plus" at bounding box center [327, 19] width 11 height 11
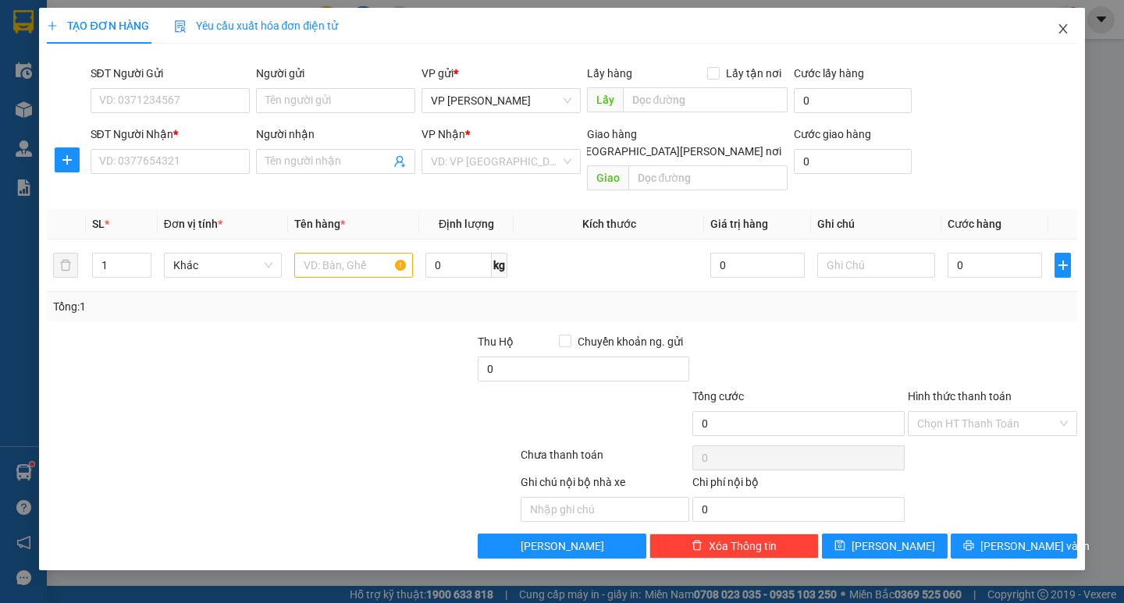
click at [1061, 31] on icon "close" at bounding box center [1062, 28] width 9 height 9
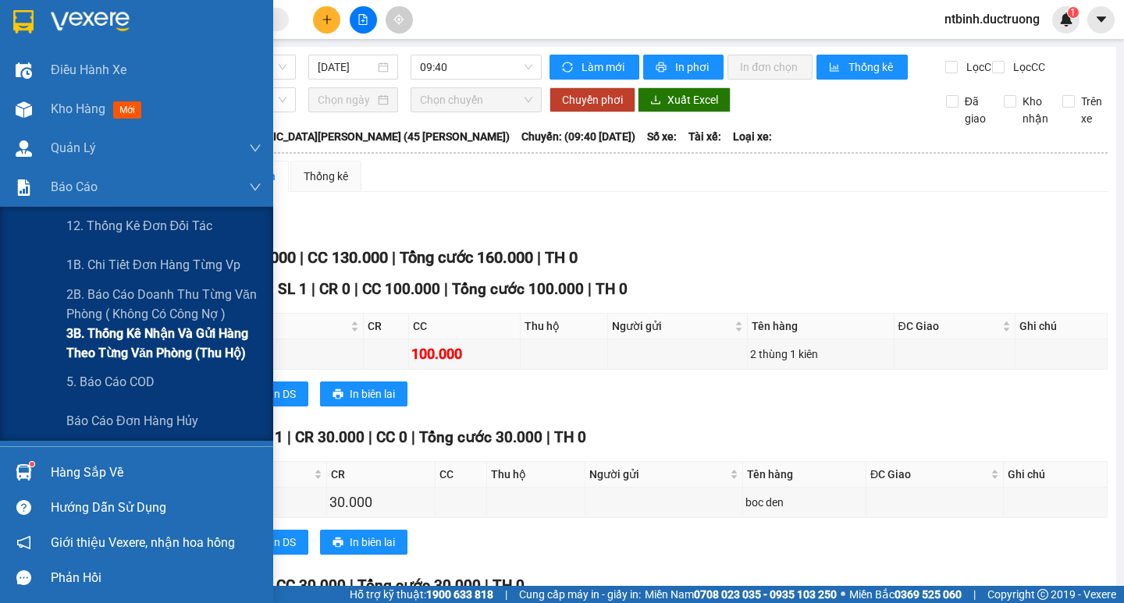
click at [89, 344] on span "3B. Thống kê nhận và gửi hàng theo từng văn phòng (thu hộ)" at bounding box center [163, 343] width 195 height 39
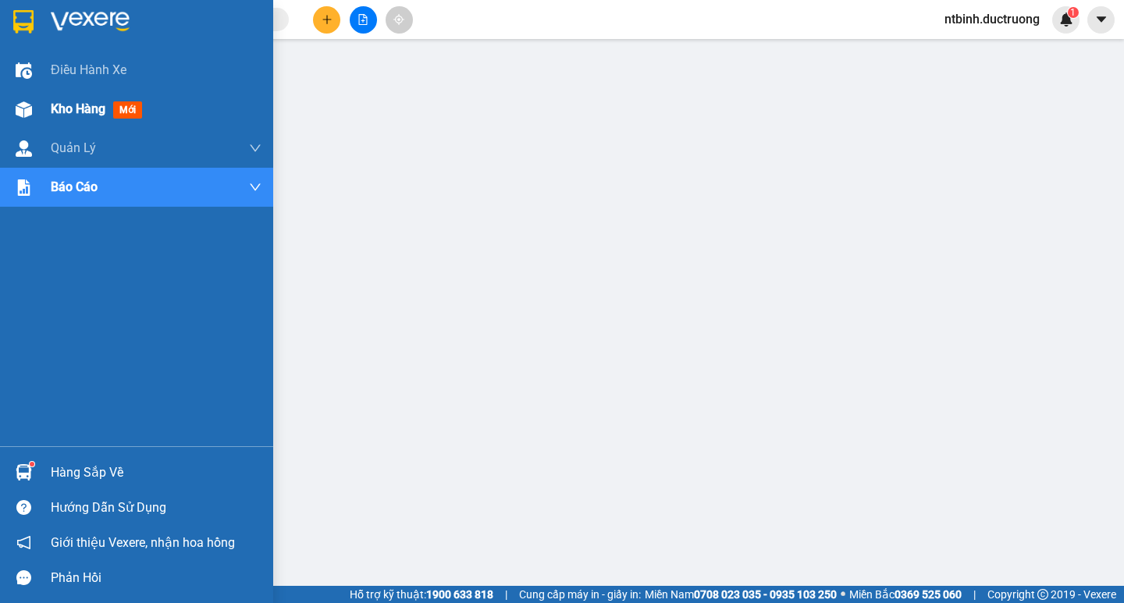
click at [77, 96] on div "Kho hàng mới" at bounding box center [156, 109] width 211 height 39
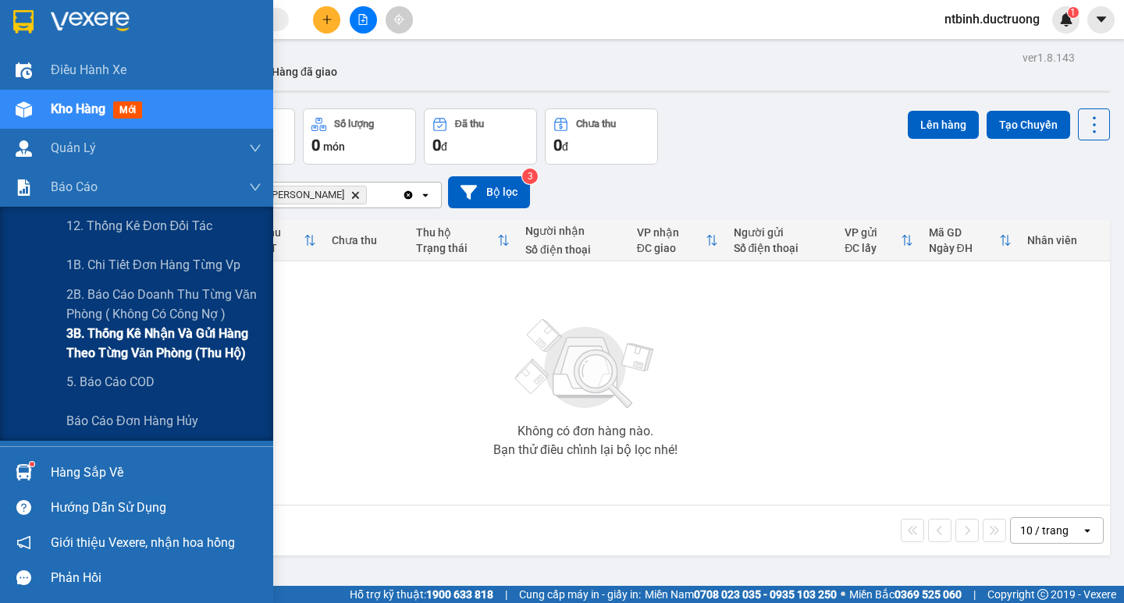
click at [164, 344] on span "3B. Thống kê nhận và gửi hàng theo từng văn phòng (thu hộ)" at bounding box center [163, 343] width 195 height 39
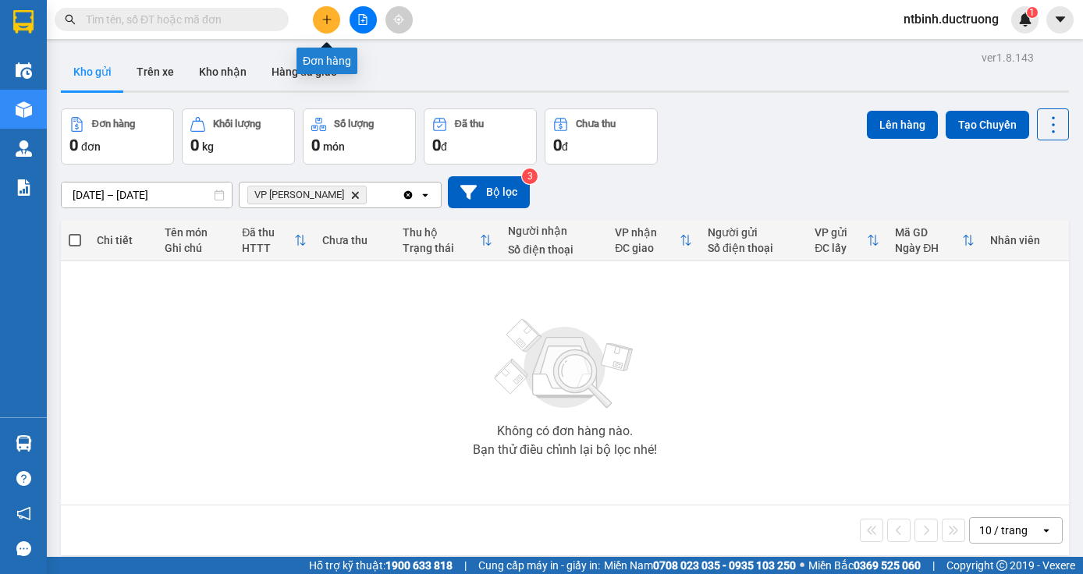
click at [327, 23] on icon "plus" at bounding box center [326, 19] width 1 height 9
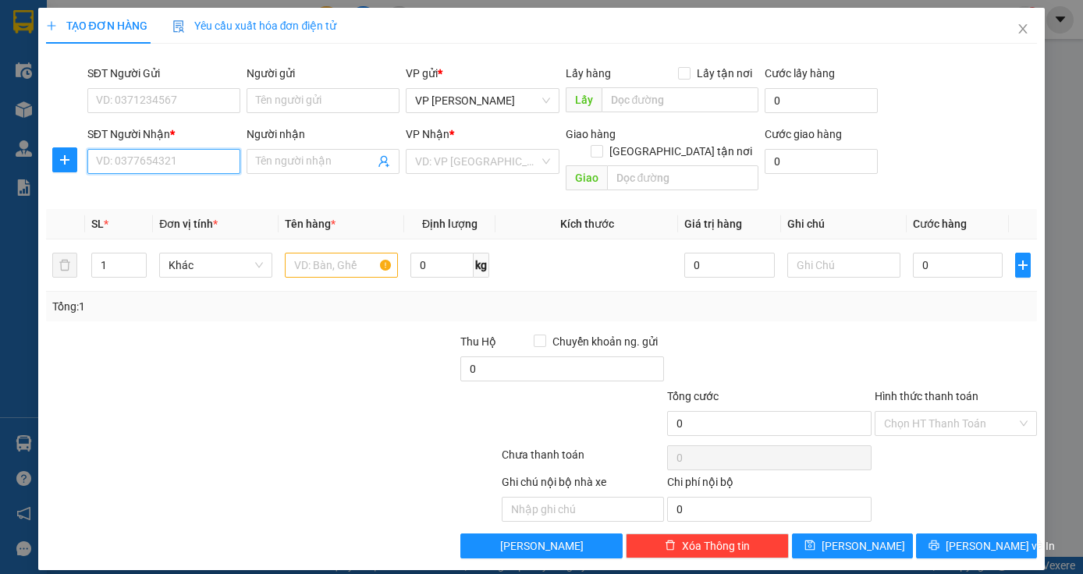
click at [150, 168] on input "SĐT Người Nhận *" at bounding box center [163, 161] width 153 height 25
type input "0359874792"
click at [466, 162] on input "search" at bounding box center [476, 161] width 123 height 23
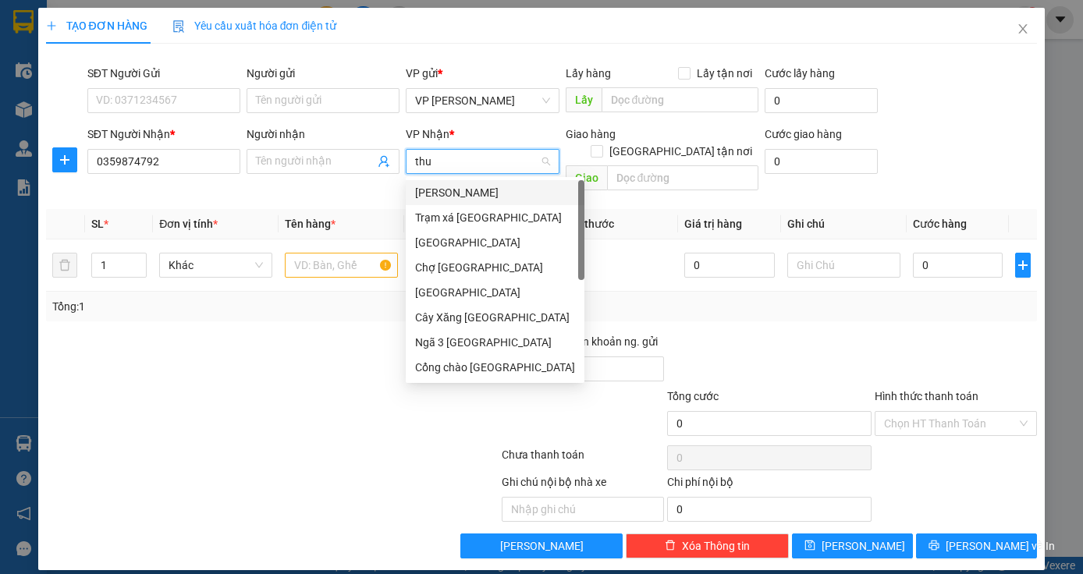
type input "thuy"
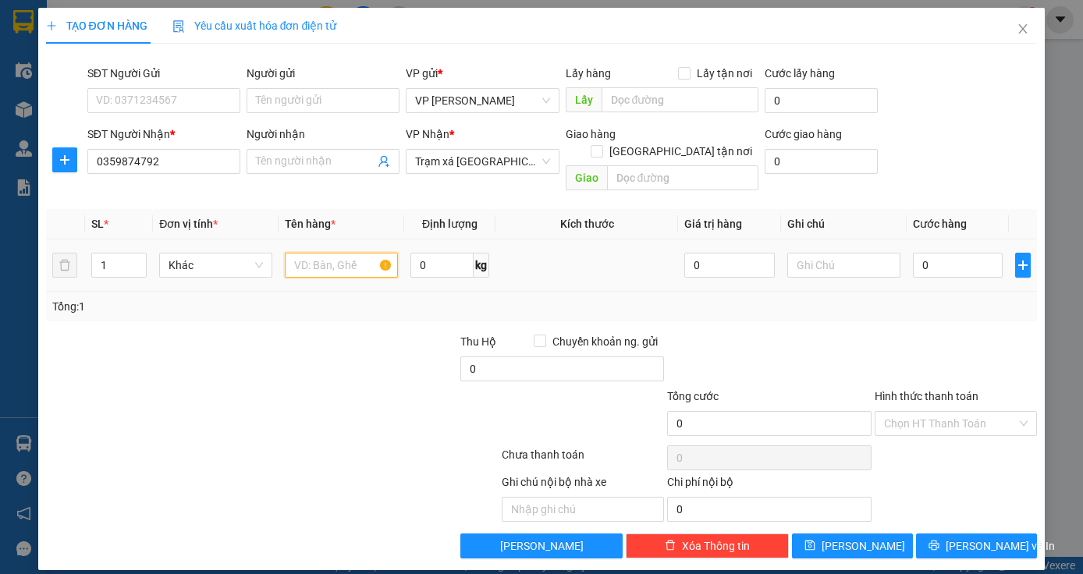
click at [307, 253] on input "text" at bounding box center [341, 265] width 113 height 25
type input "1 xop"
click at [943, 253] on input "0" at bounding box center [958, 265] width 91 height 25
type input "5"
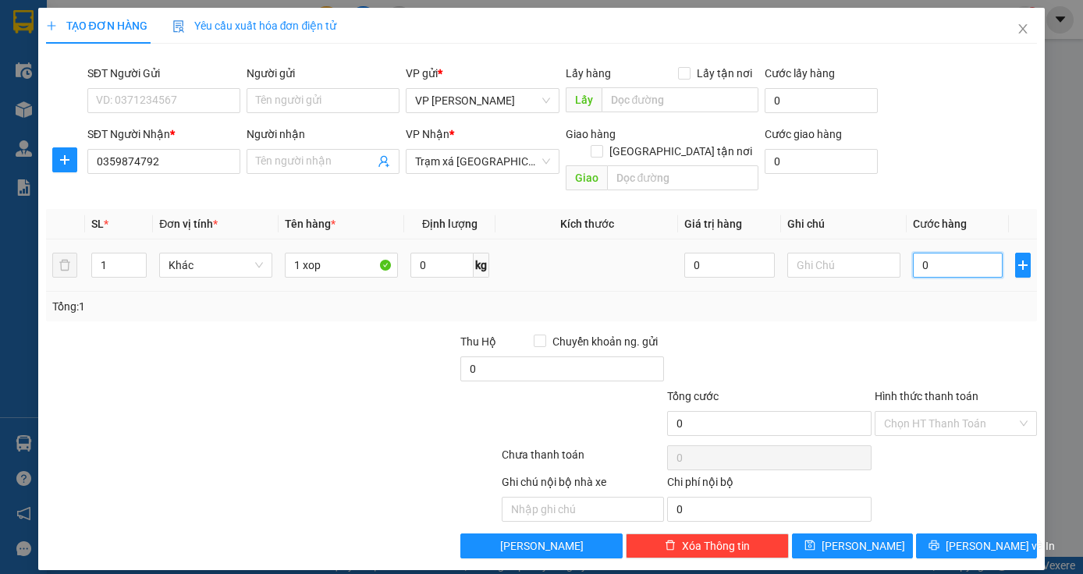
type input "5"
type input "50"
click at [940, 253] on input "50" at bounding box center [958, 265] width 91 height 25
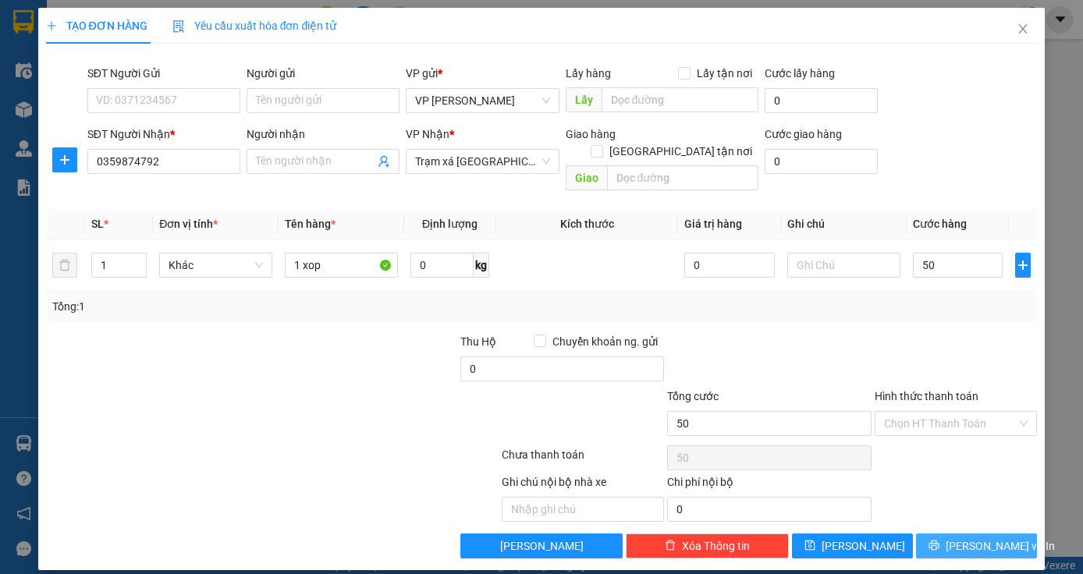
type input "50.000"
click at [940, 540] on icon "printer" at bounding box center [934, 545] width 11 height 11
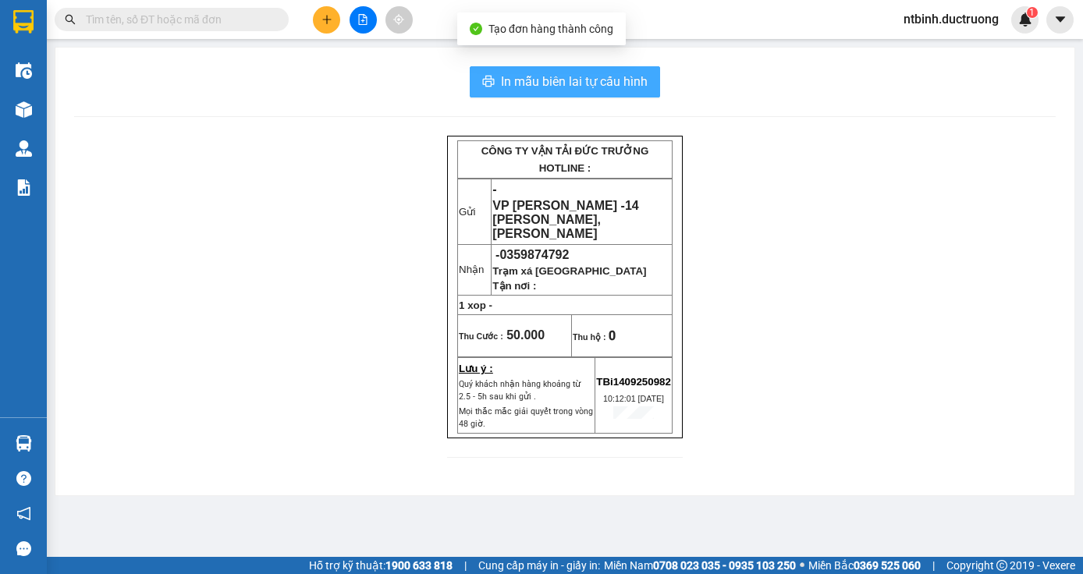
click at [577, 75] on span "In mẫu biên lai tự cấu hình" at bounding box center [574, 82] width 147 height 20
